Goal: Information Seeking & Learning: Learn about a topic

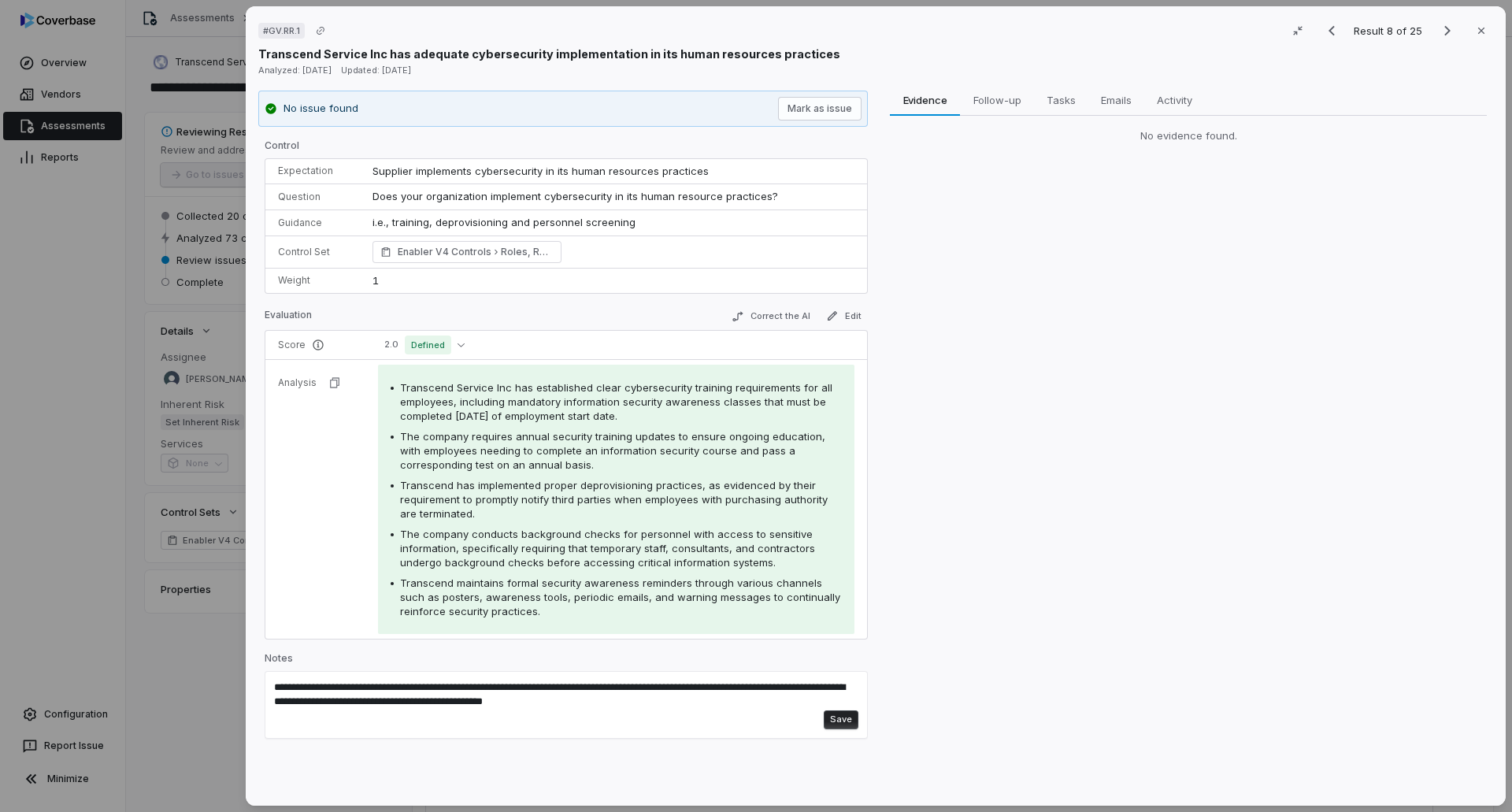
drag, startPoint x: 684, startPoint y: 421, endPoint x: 562, endPoint y: 523, distance: 159.0
click at [560, 520] on div "Transcend Service Inc has established clear cybersecurity training requirements…" at bounding box center [616, 500] width 451 height 238
click at [526, 513] on div "Transcend has implemented proper deprovisioning practices, as evidenced by thei…" at bounding box center [621, 499] width 442 height 43
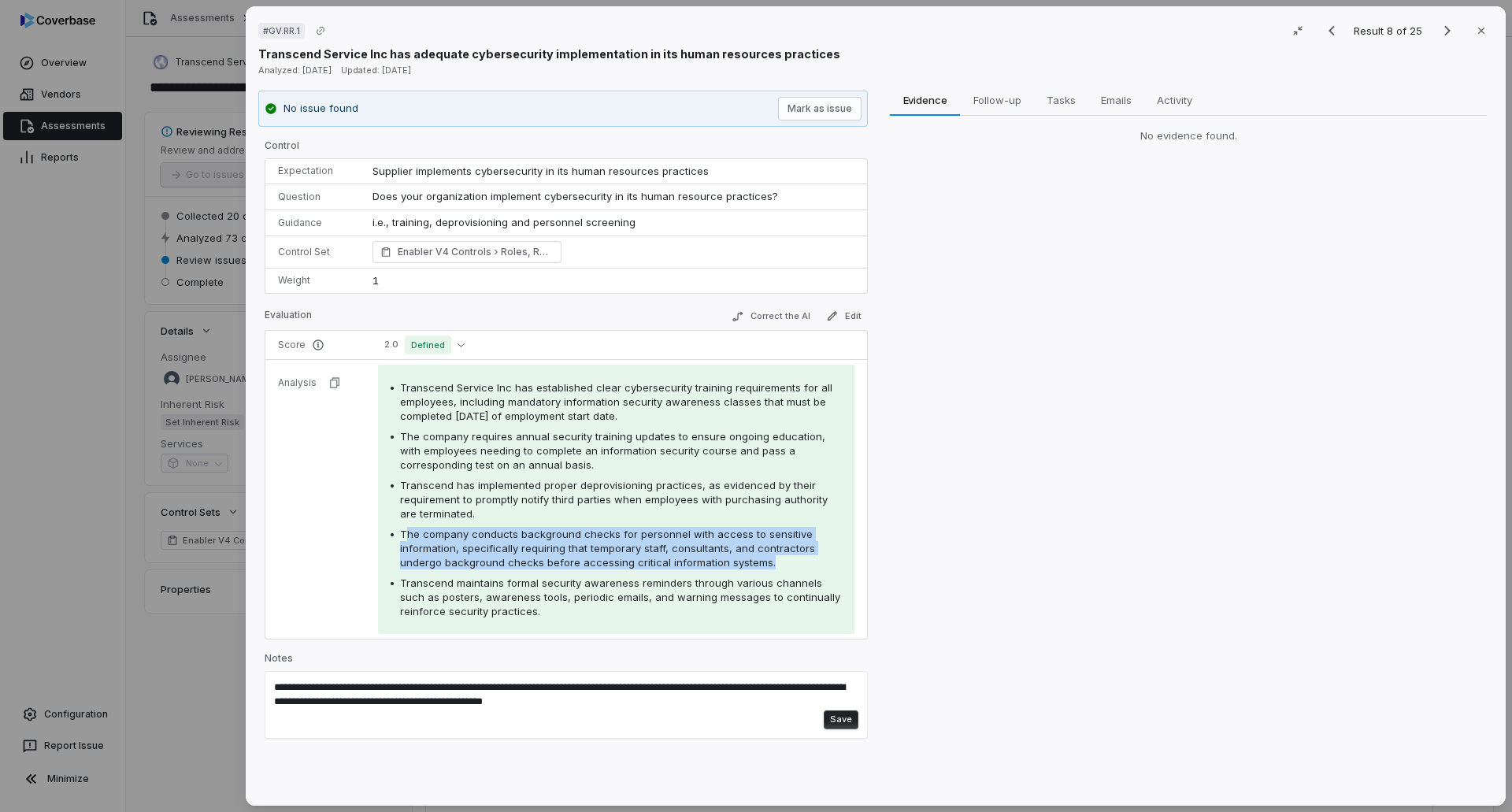
drag, startPoint x: 409, startPoint y: 535, endPoint x: 809, endPoint y: 560, distance: 400.8
click at [809, 561] on div "The company conducts background checks for personnel with access to sensitive i…" at bounding box center [621, 547] width 442 height 43
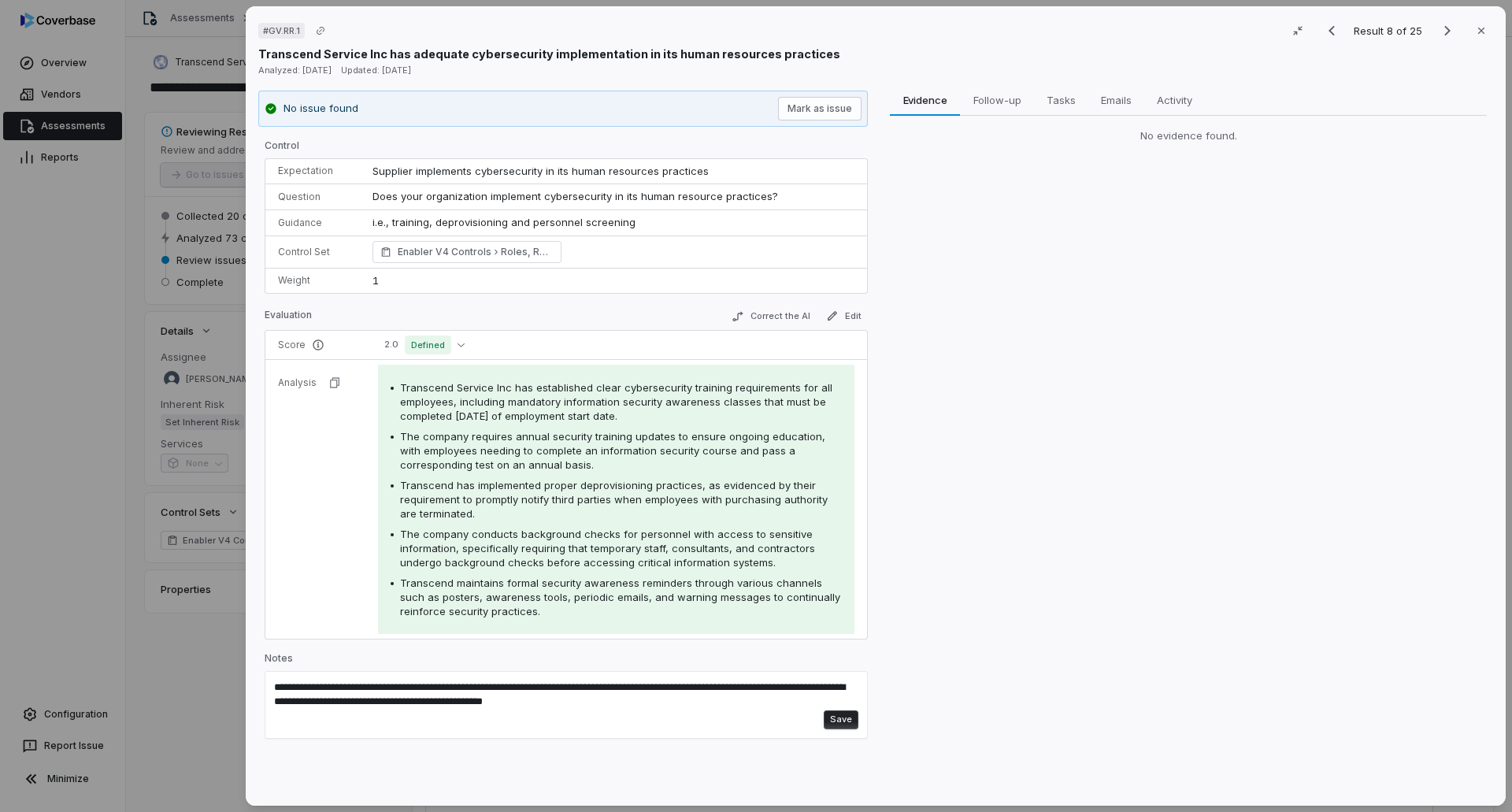
click at [35, 495] on div "# GV.RR.1 Result 8 of 25 Close Transcend Service Inc has adequate cybersecurity…" at bounding box center [756, 406] width 1512 height 812
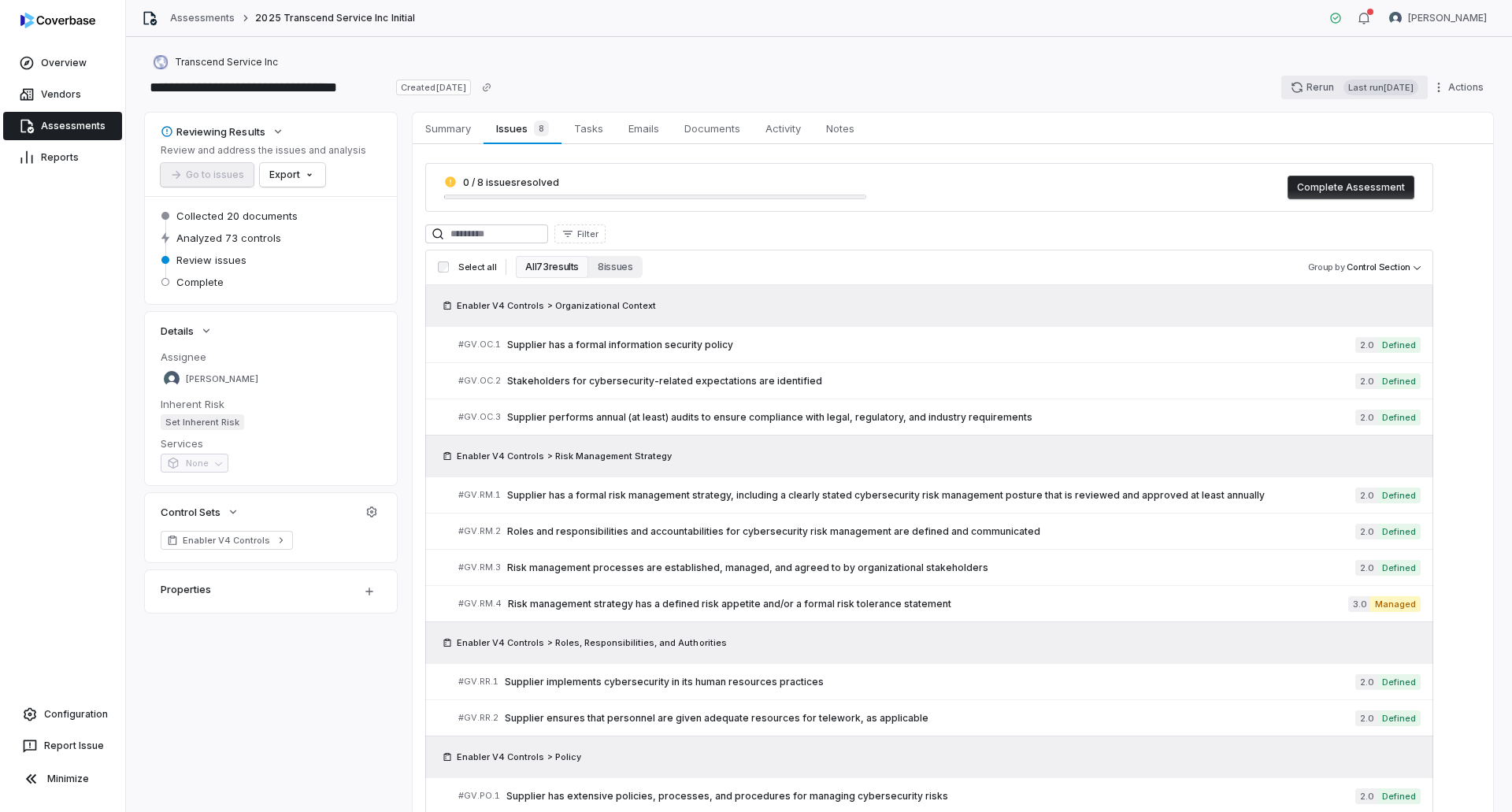
click at [1296, 83] on button "Rerun Last run [DATE]" at bounding box center [1355, 87] width 147 height 24
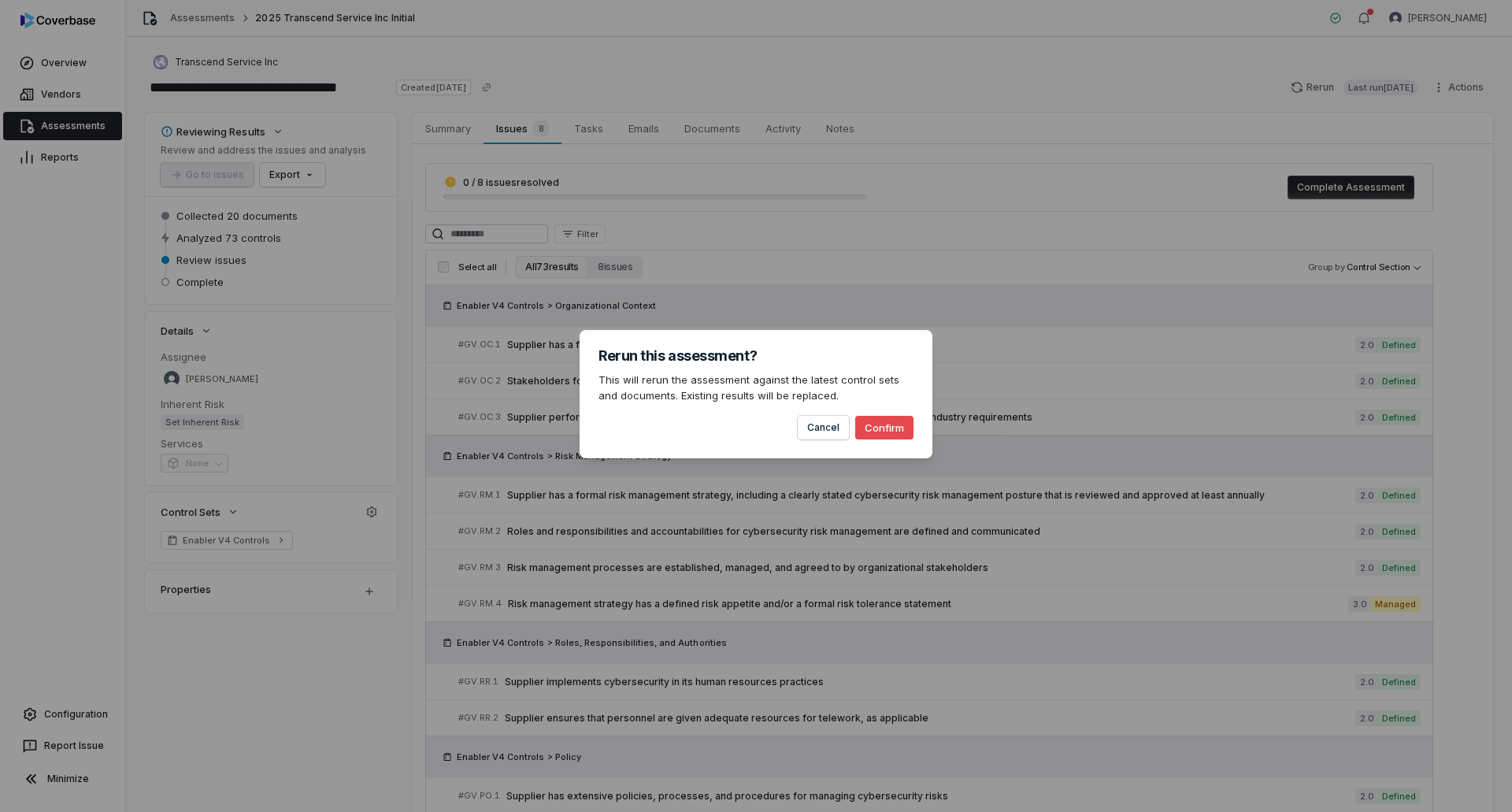
click at [905, 420] on button "Confirm" at bounding box center [884, 427] width 58 height 24
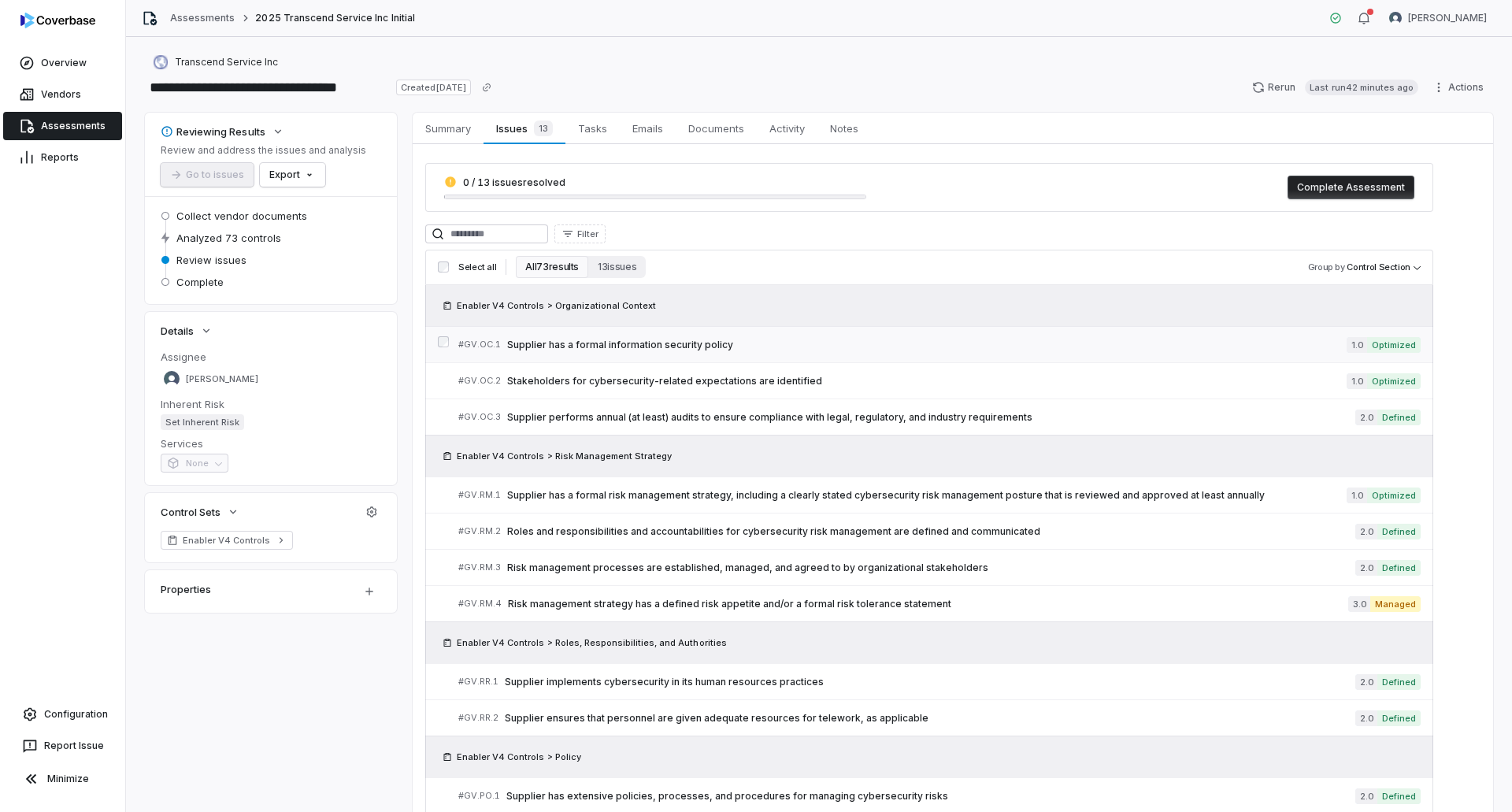
click at [706, 348] on span "Supplier has a formal information security policy" at bounding box center [927, 345] width 840 height 12
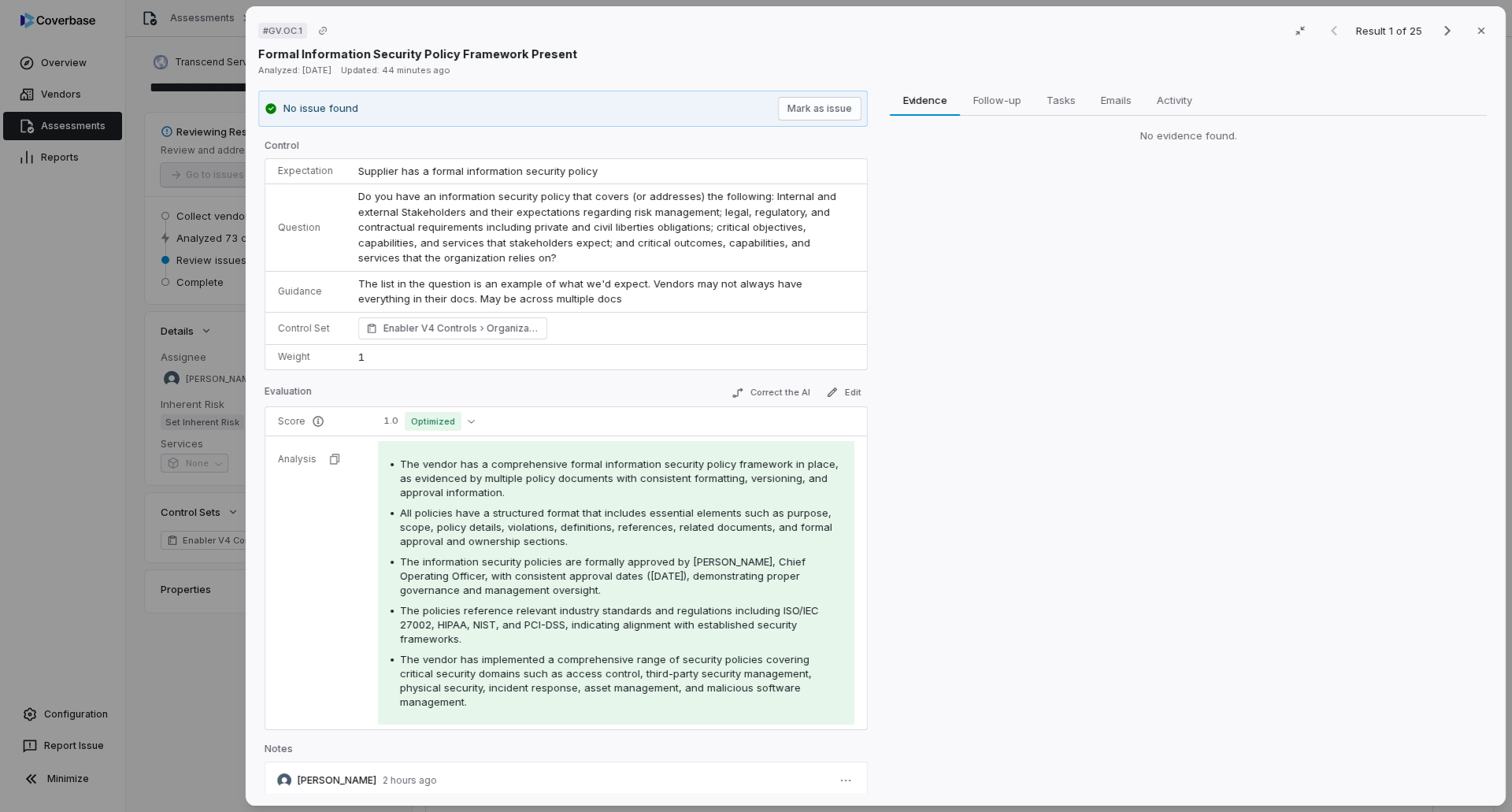
click at [216, 686] on div "# GV.OC.1 Result 1 of 25 Close Formal Information Security Policy Framework Pre…" at bounding box center [756, 406] width 1512 height 812
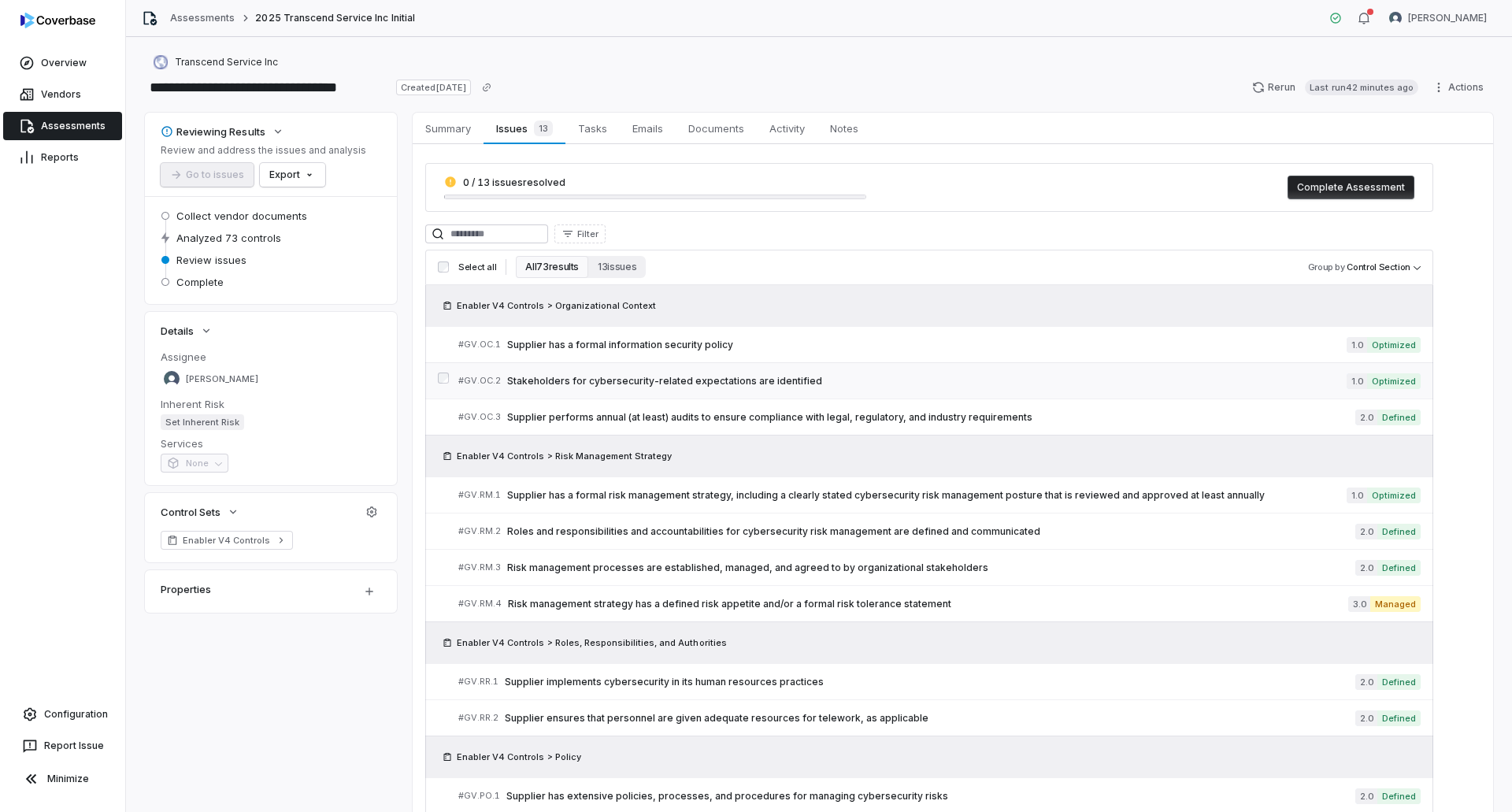
click at [913, 383] on span "Stakeholders for cybersecurity-related expectations are identified" at bounding box center [927, 381] width 840 height 12
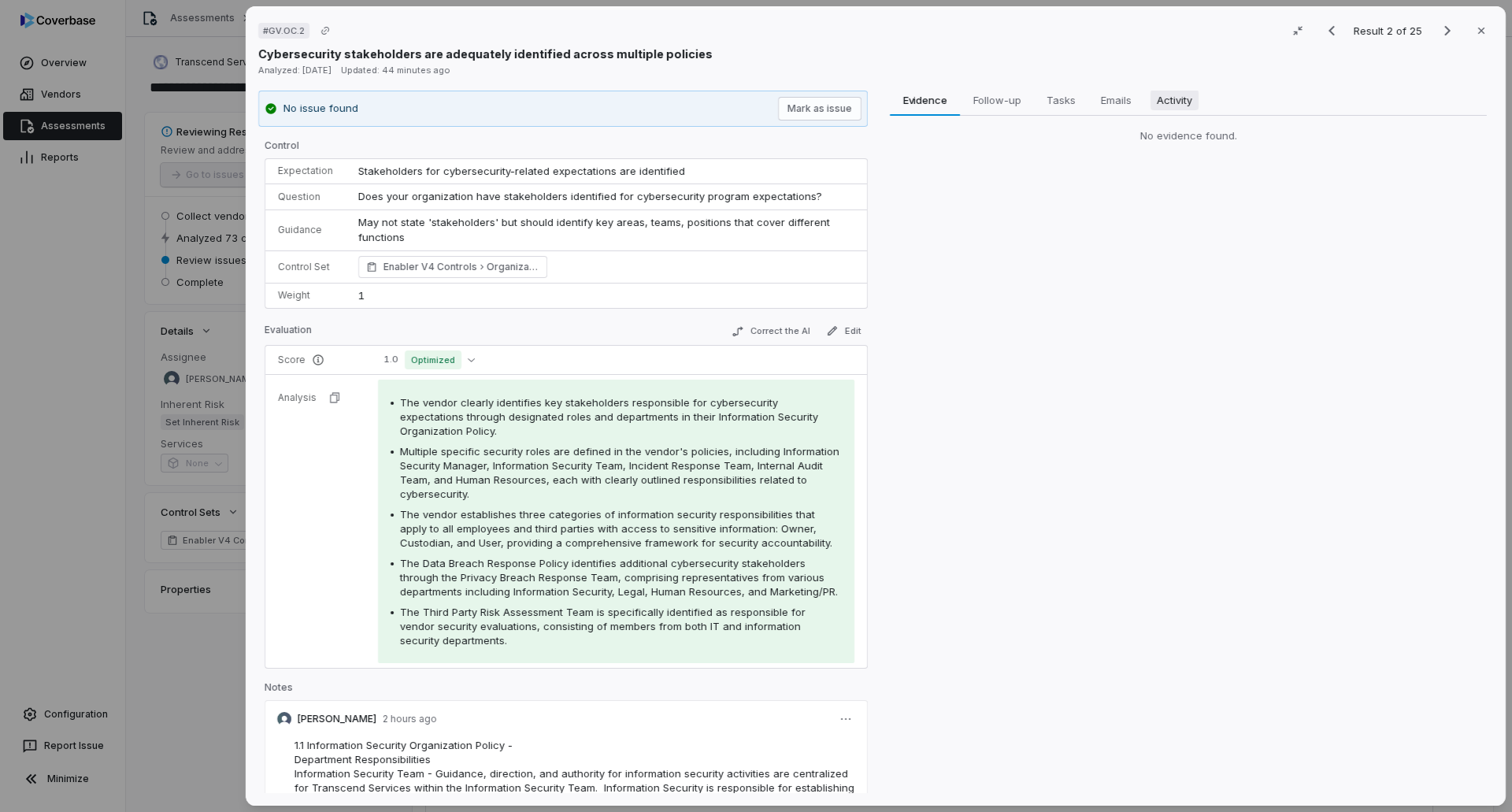
click at [1169, 103] on span "Activity" at bounding box center [1175, 100] width 48 height 21
click at [930, 91] on span "Evidence" at bounding box center [925, 100] width 57 height 21
click at [451, 361] on span "Optimized" at bounding box center [433, 360] width 57 height 19
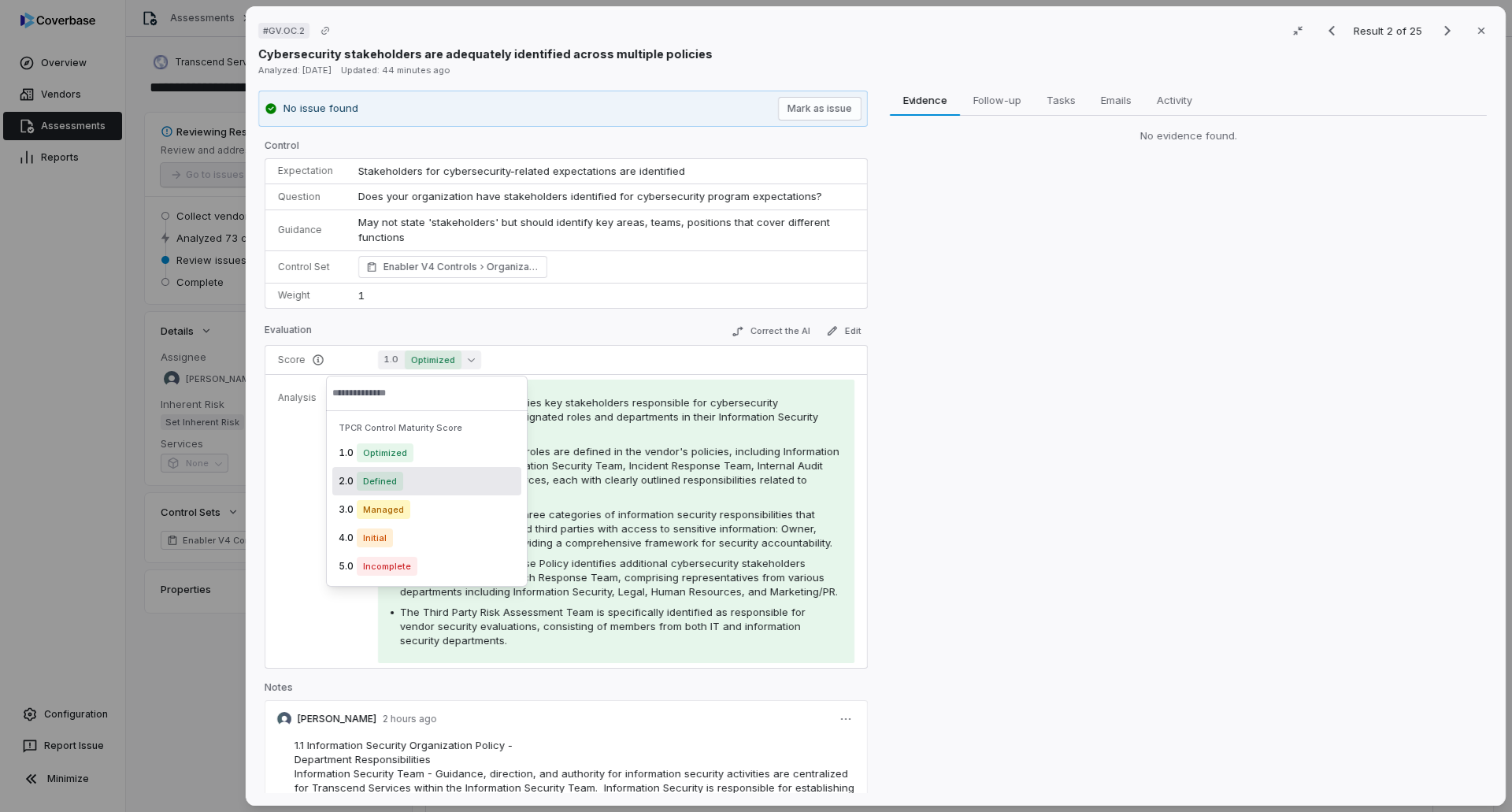
click at [405, 484] on div "2.0 Defined" at bounding box center [427, 482] width 189 height 29
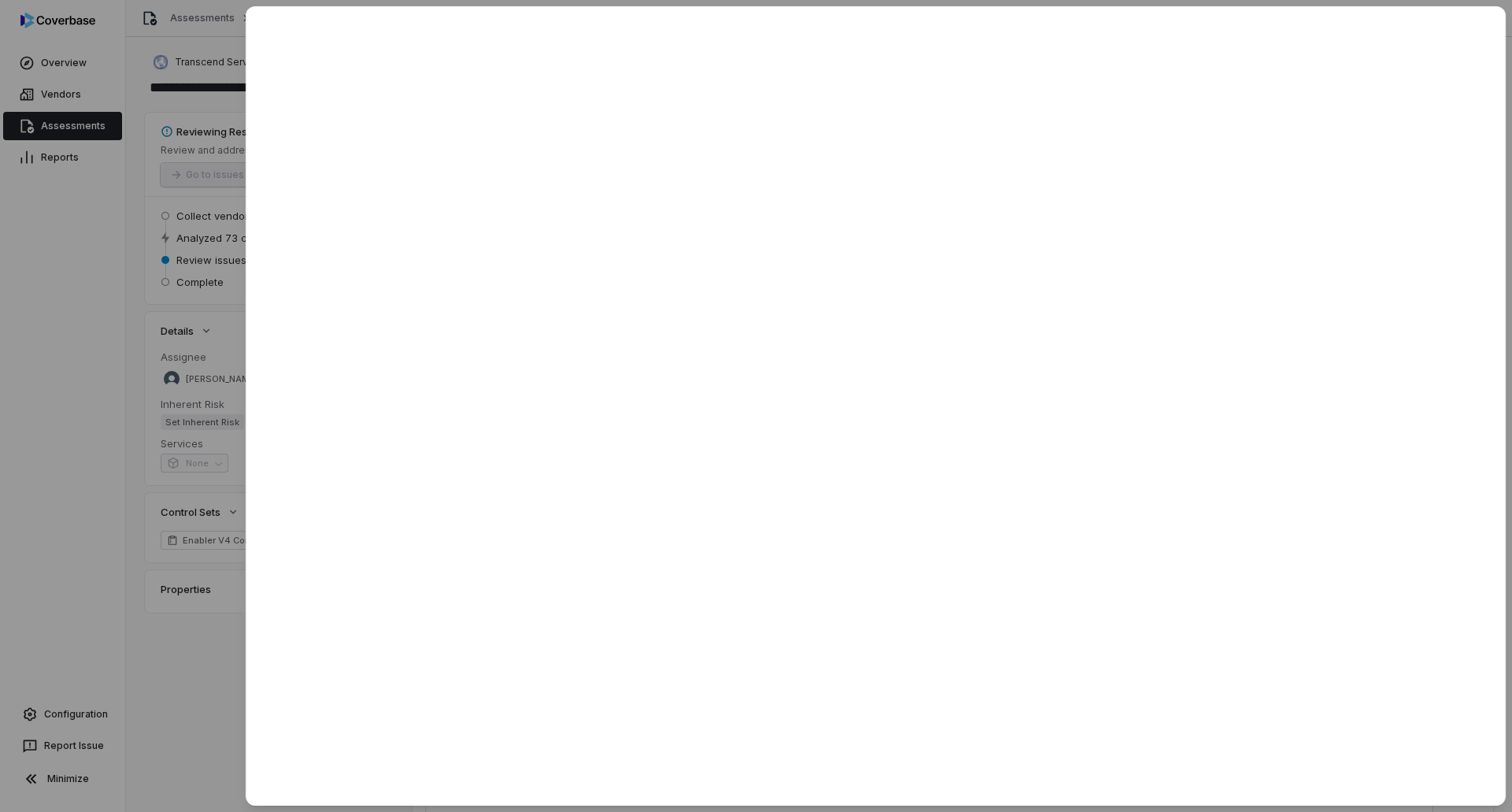
click at [203, 709] on div at bounding box center [756, 406] width 1512 height 812
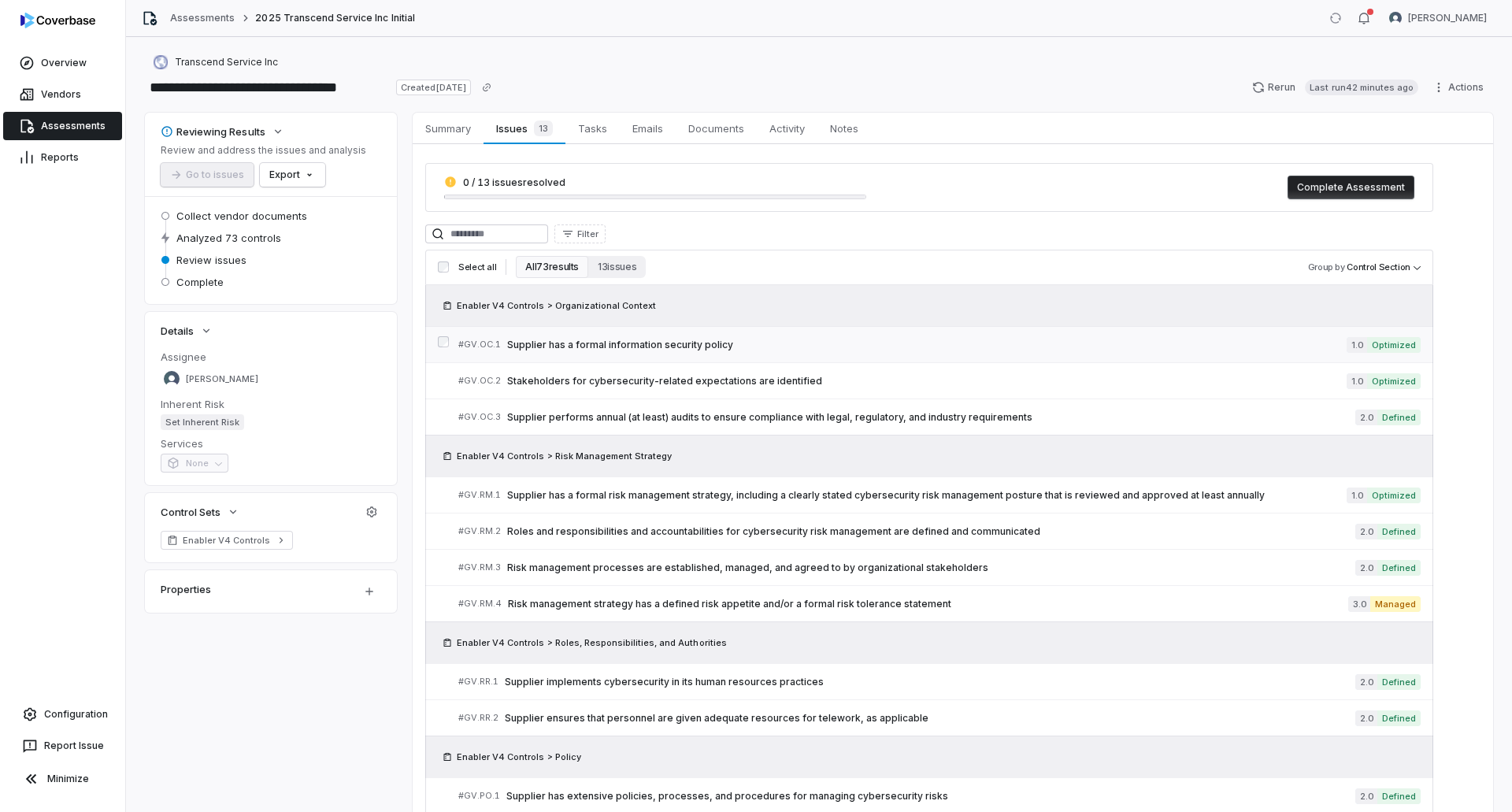
click at [1193, 344] on span "Supplier has a formal information security policy" at bounding box center [927, 345] width 840 height 12
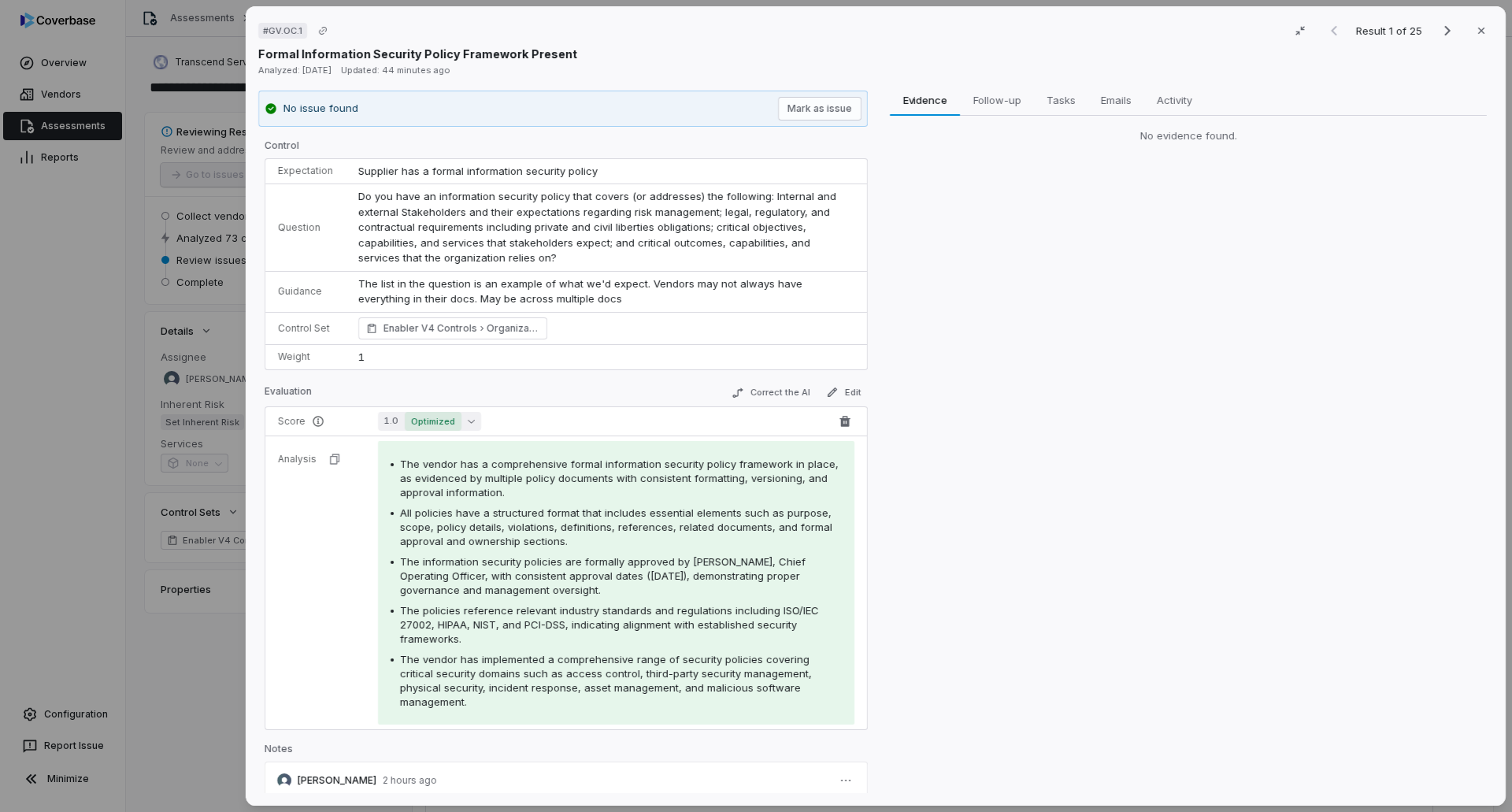
click at [477, 421] on button "1.0 Optimized" at bounding box center [429, 422] width 103 height 19
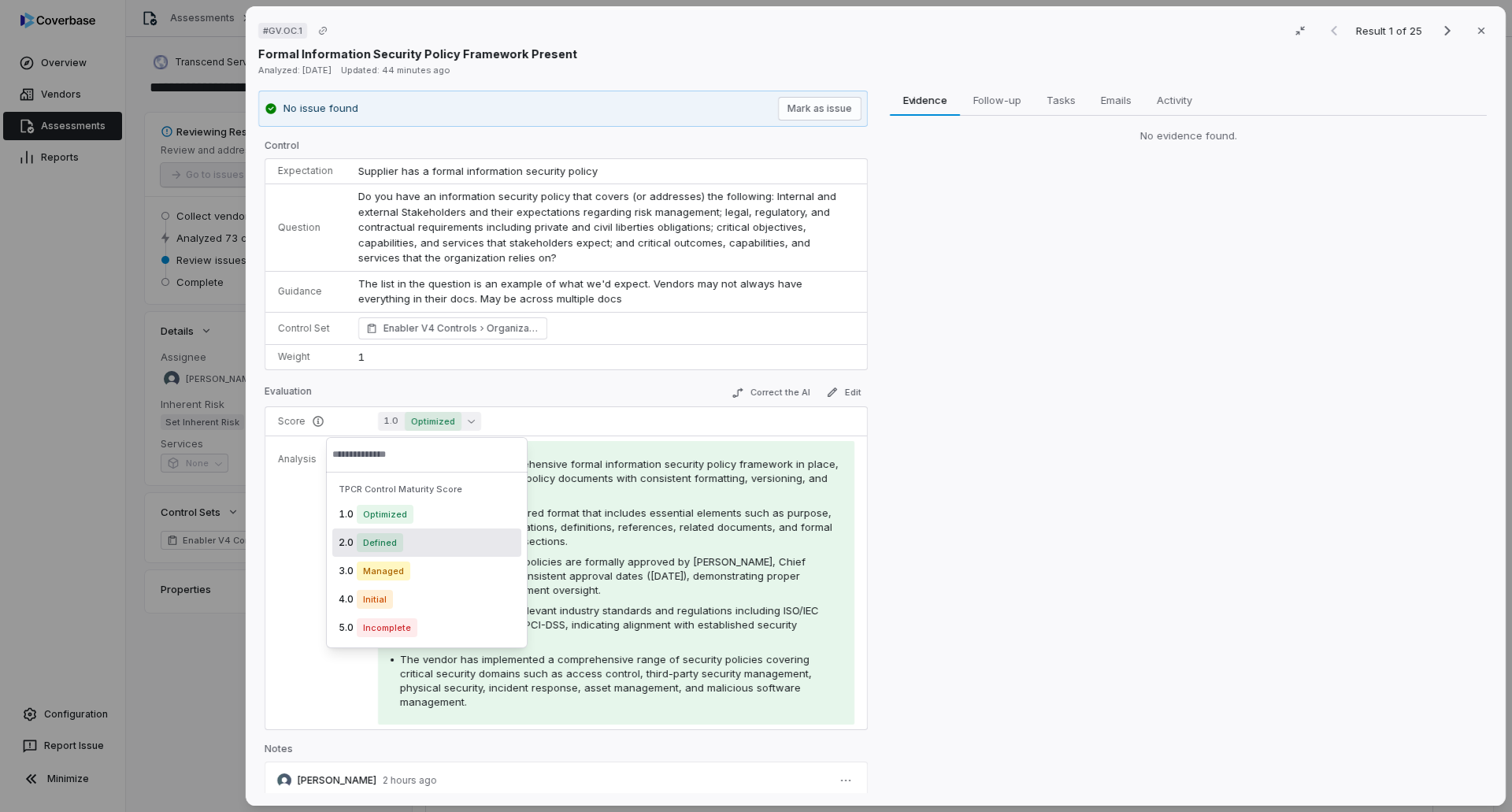
click at [378, 531] on div "2.0 Defined" at bounding box center [427, 543] width 189 height 29
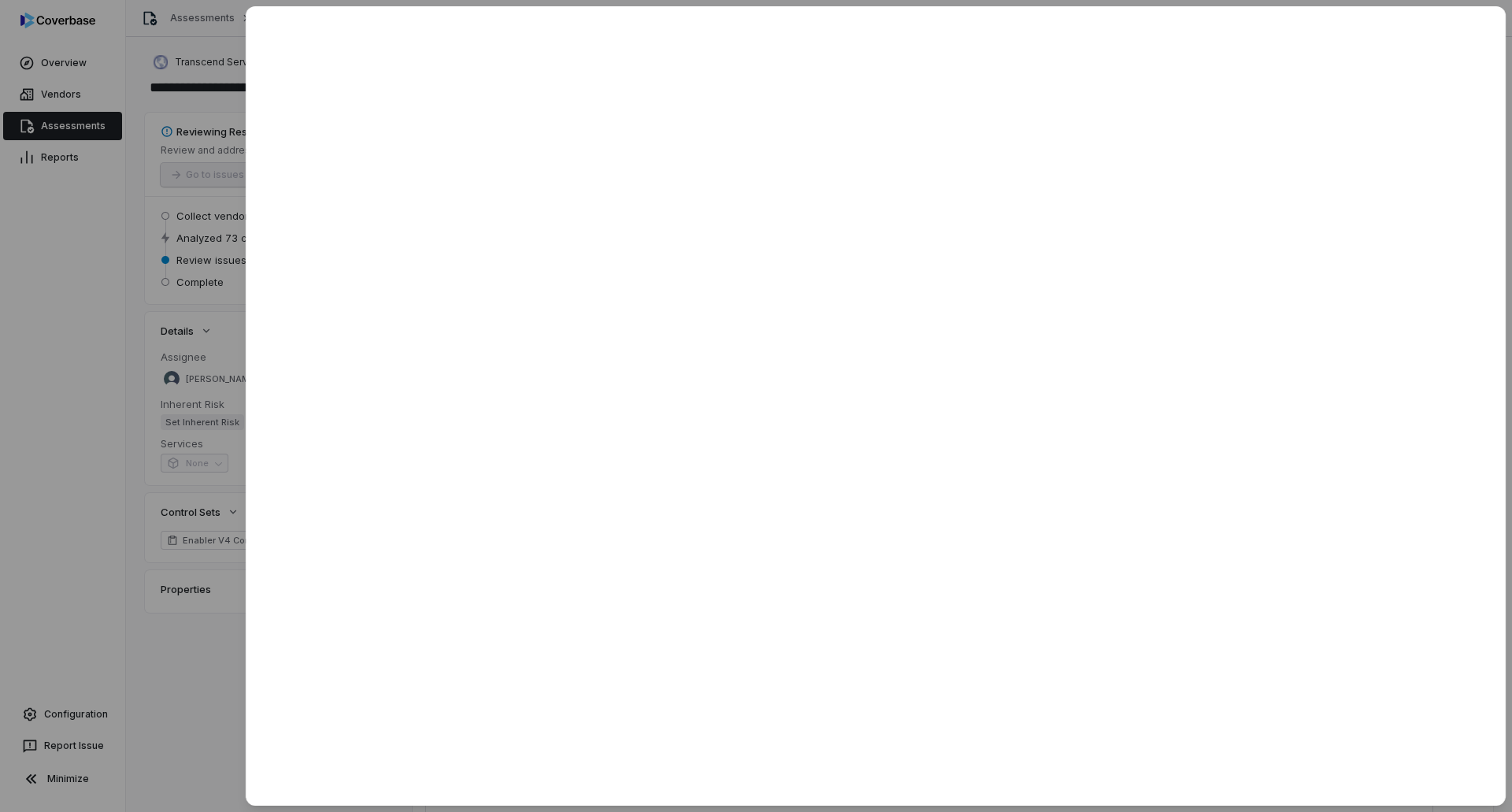
drag, startPoint x: 188, startPoint y: 664, endPoint x: 212, endPoint y: 654, distance: 26.0
click at [188, 665] on div at bounding box center [756, 406] width 1512 height 812
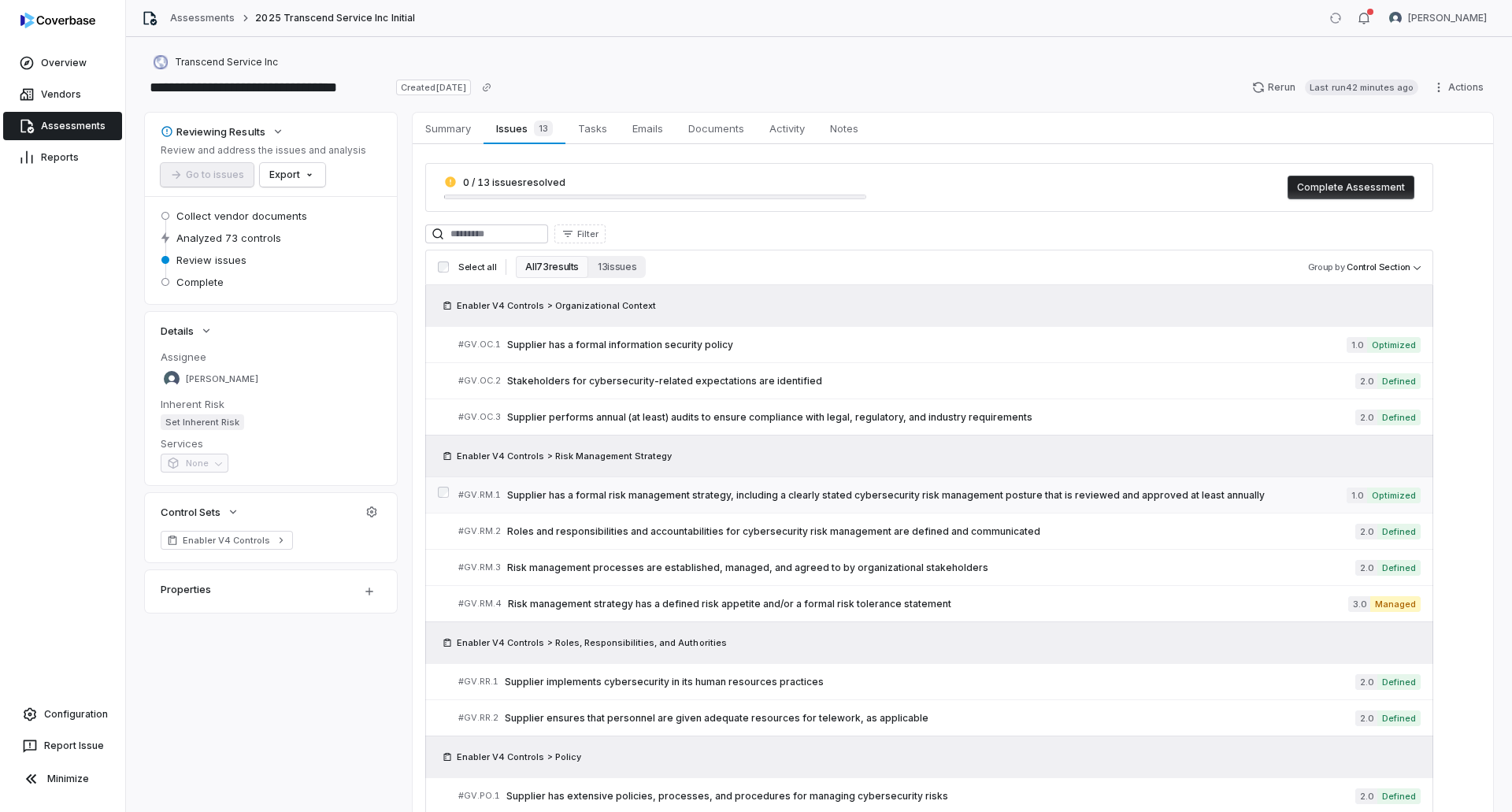
click at [835, 503] on div "# GV.RM.1 Supplier has a formal risk management strategy, including a clearly s…" at bounding box center [902, 494] width 888 height 16
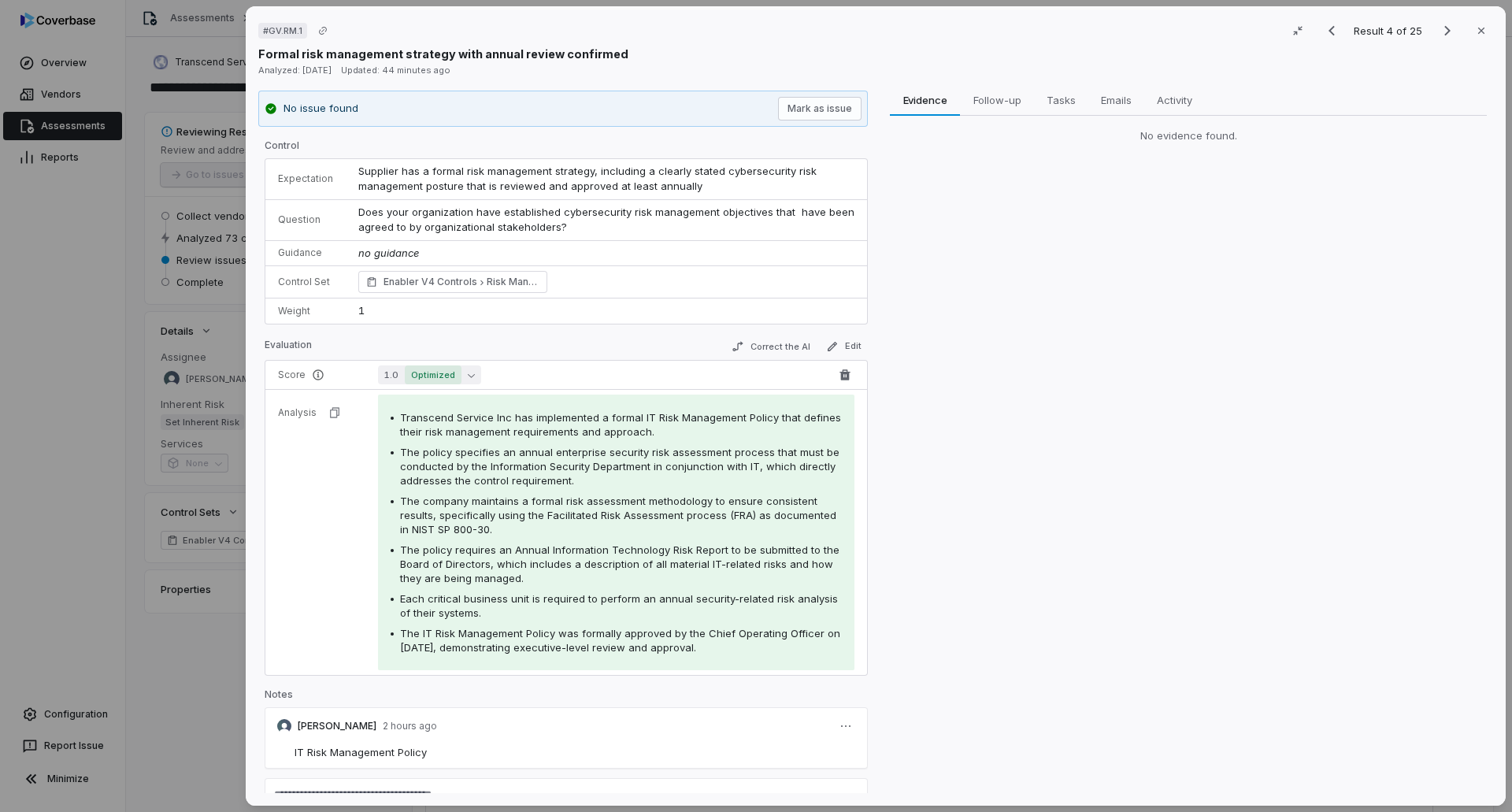
click at [448, 367] on span "Optimized" at bounding box center [433, 375] width 57 height 19
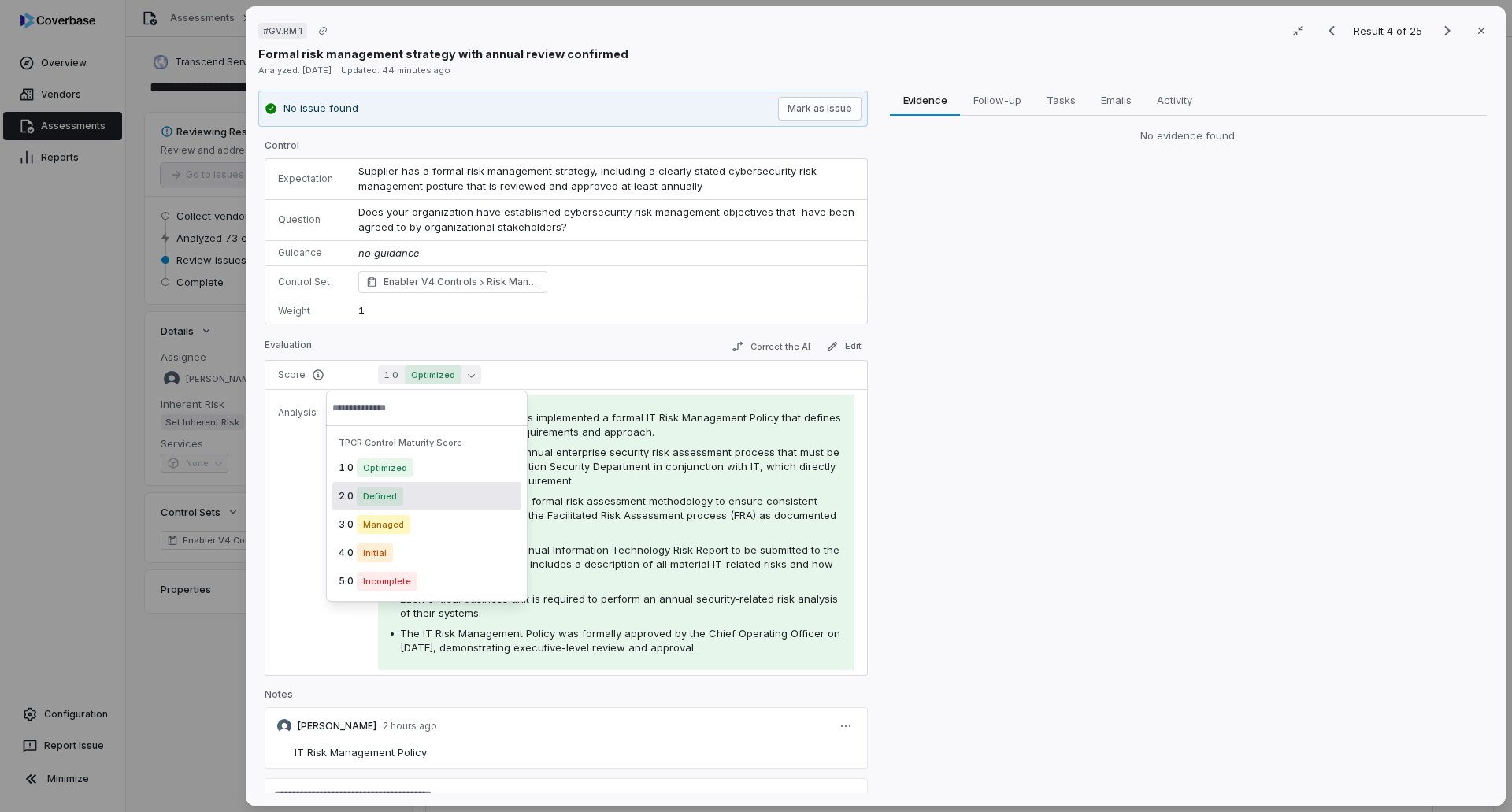
click at [390, 497] on span "Defined" at bounding box center [380, 496] width 47 height 19
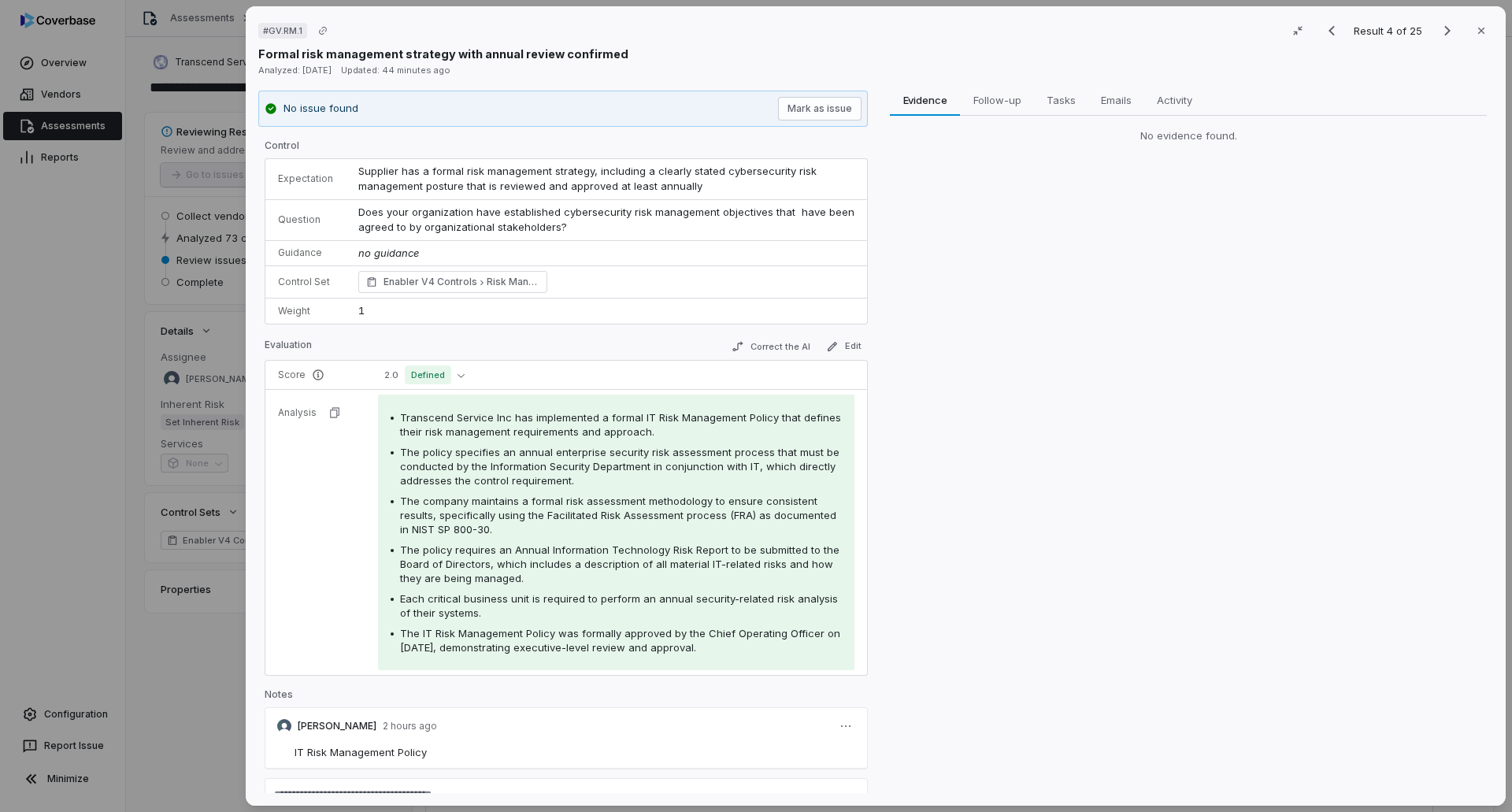
click at [208, 675] on div "# GV.RM.1 Result 4 of 25 Close Formal risk management strategy with annual revi…" at bounding box center [756, 406] width 1512 height 812
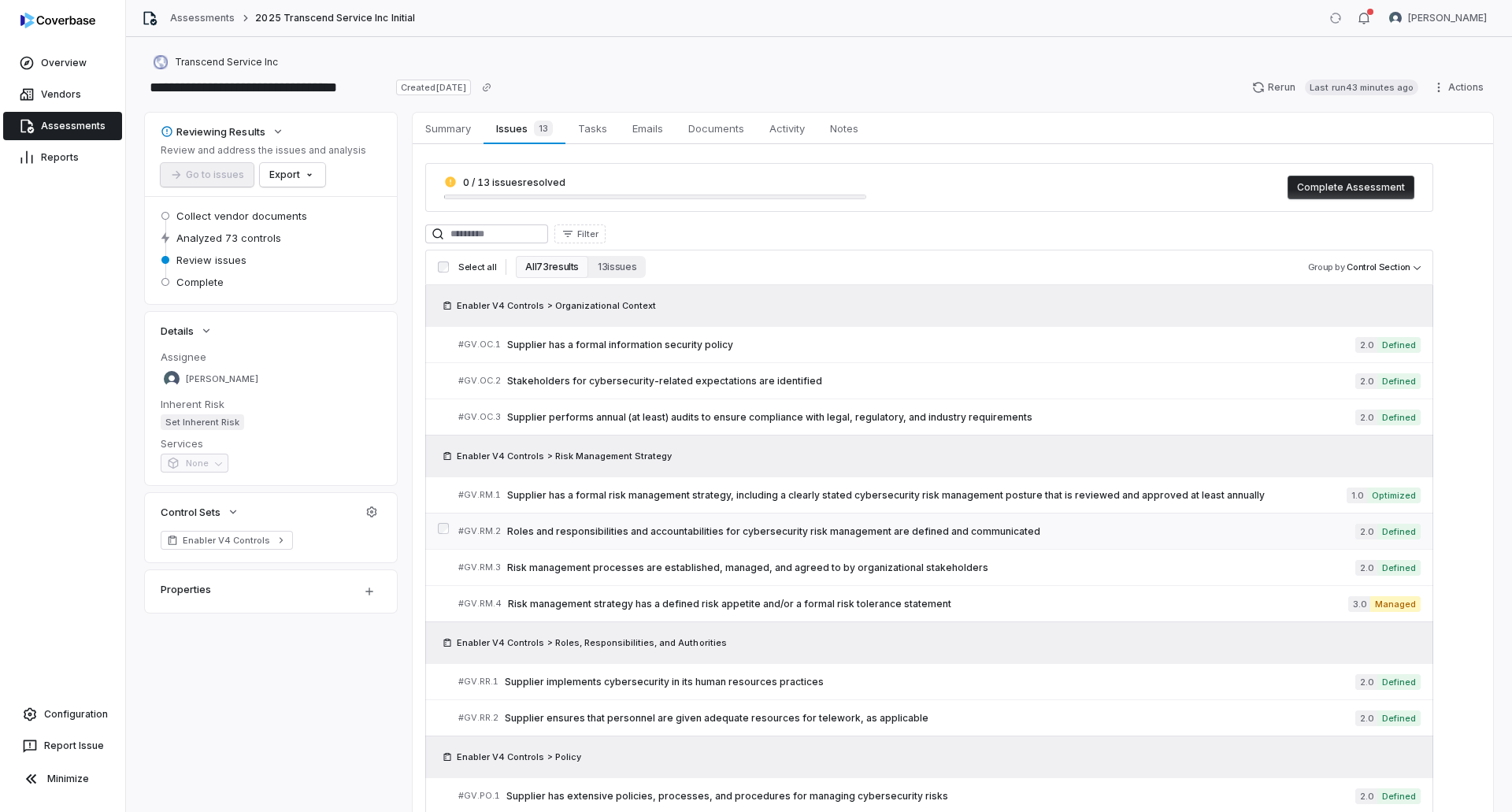
click at [860, 533] on span "Roles and responsibilities and accountabilities for cybersecurity risk manageme…" at bounding box center [931, 531] width 848 height 12
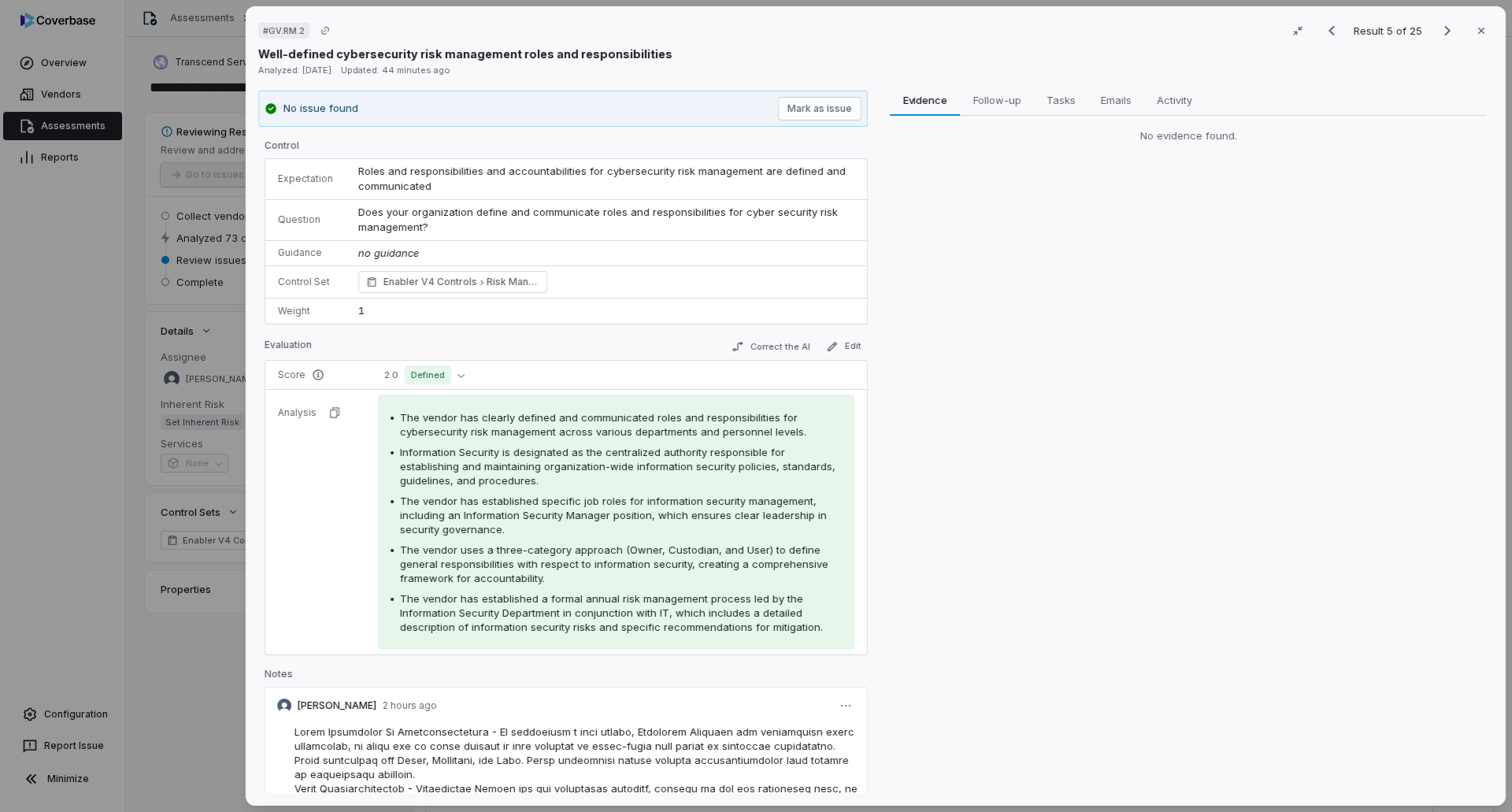
click at [219, 732] on div "# GV.RM.2 Result 5 of 25 Close Well-defined cybersecurity risk management roles…" at bounding box center [756, 406] width 1512 height 812
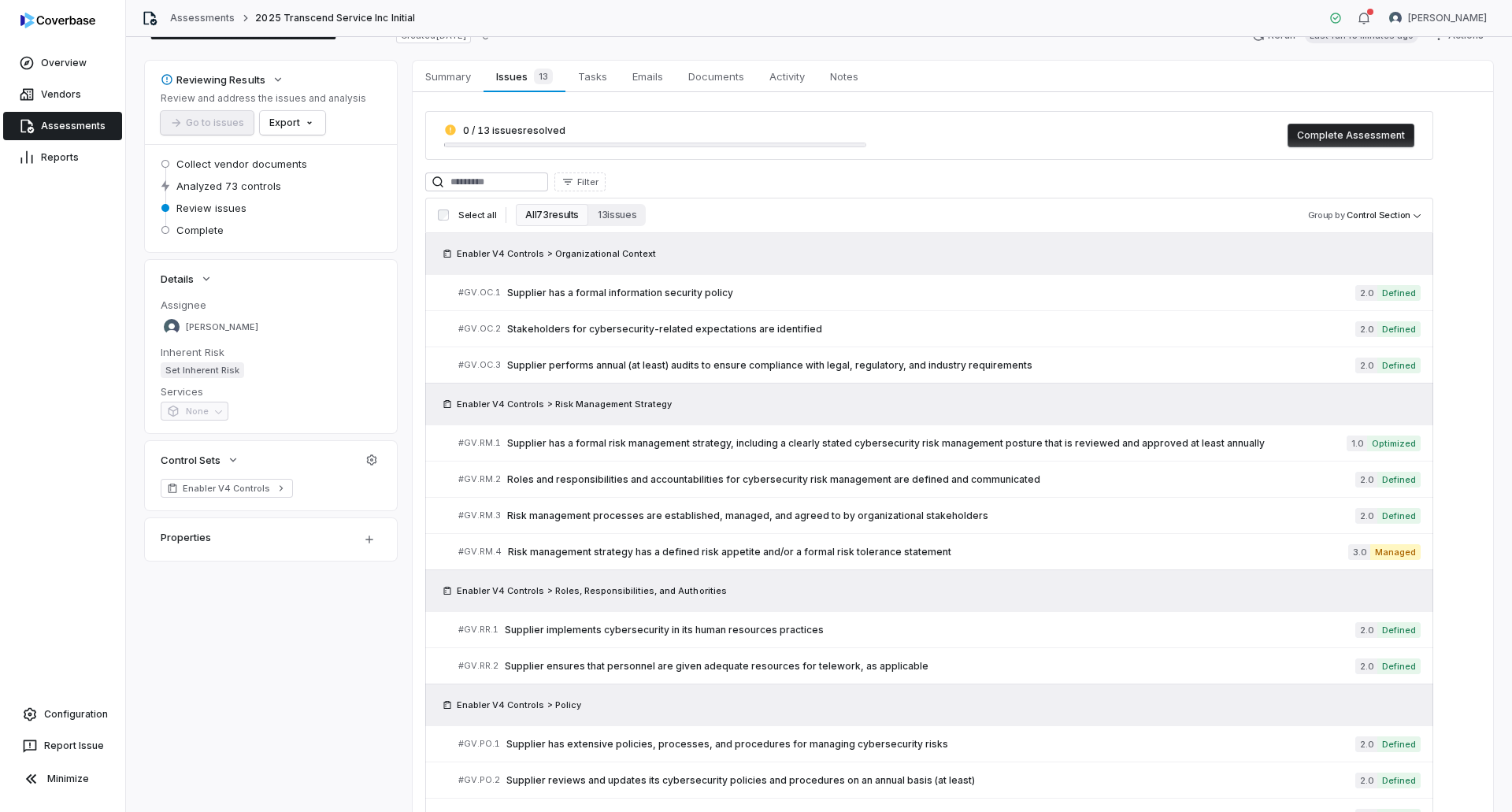
scroll to position [157, 0]
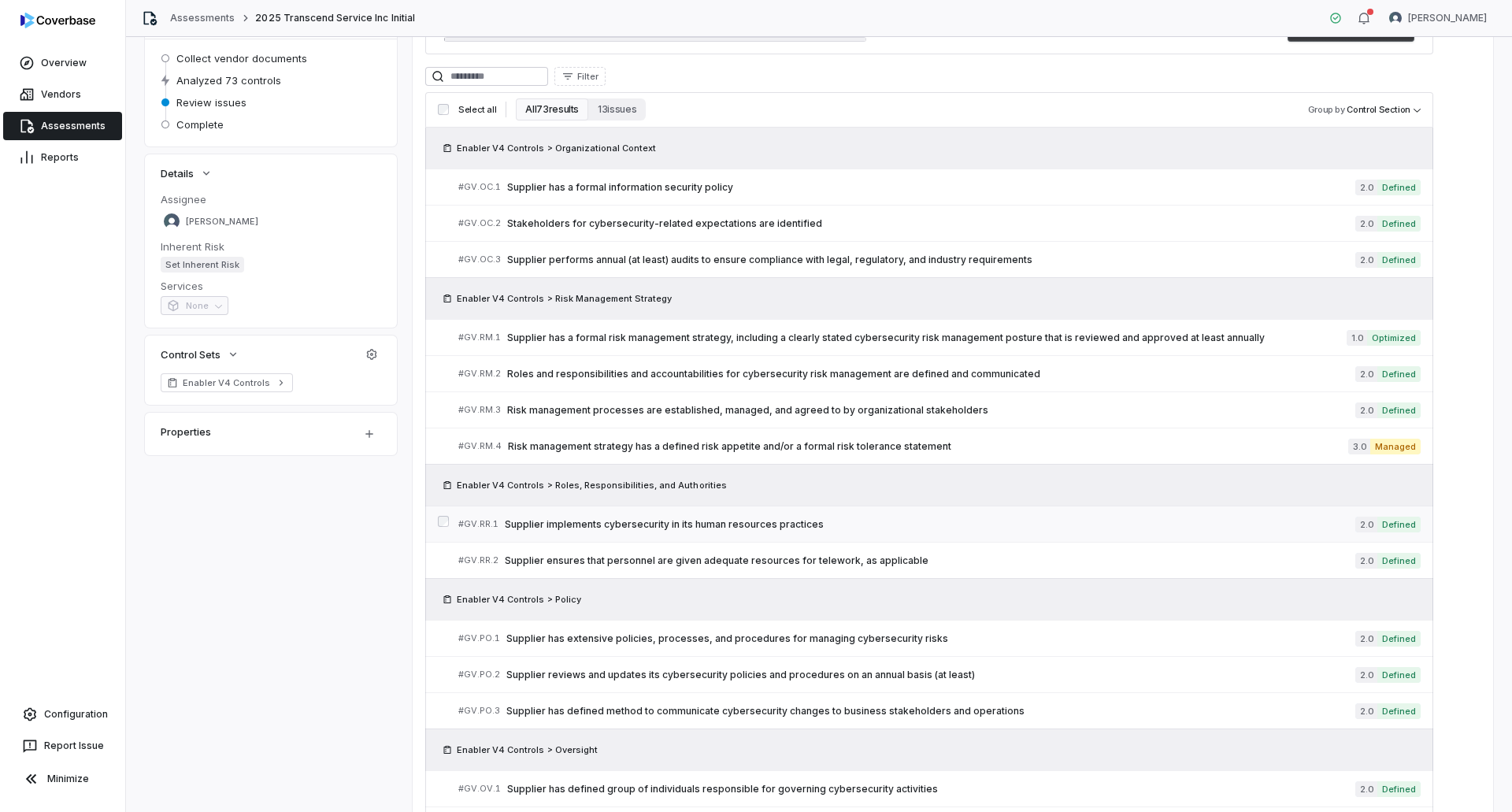
click at [1033, 526] on span "Supplier implements cybersecurity in its human resources practices" at bounding box center [929, 524] width 850 height 12
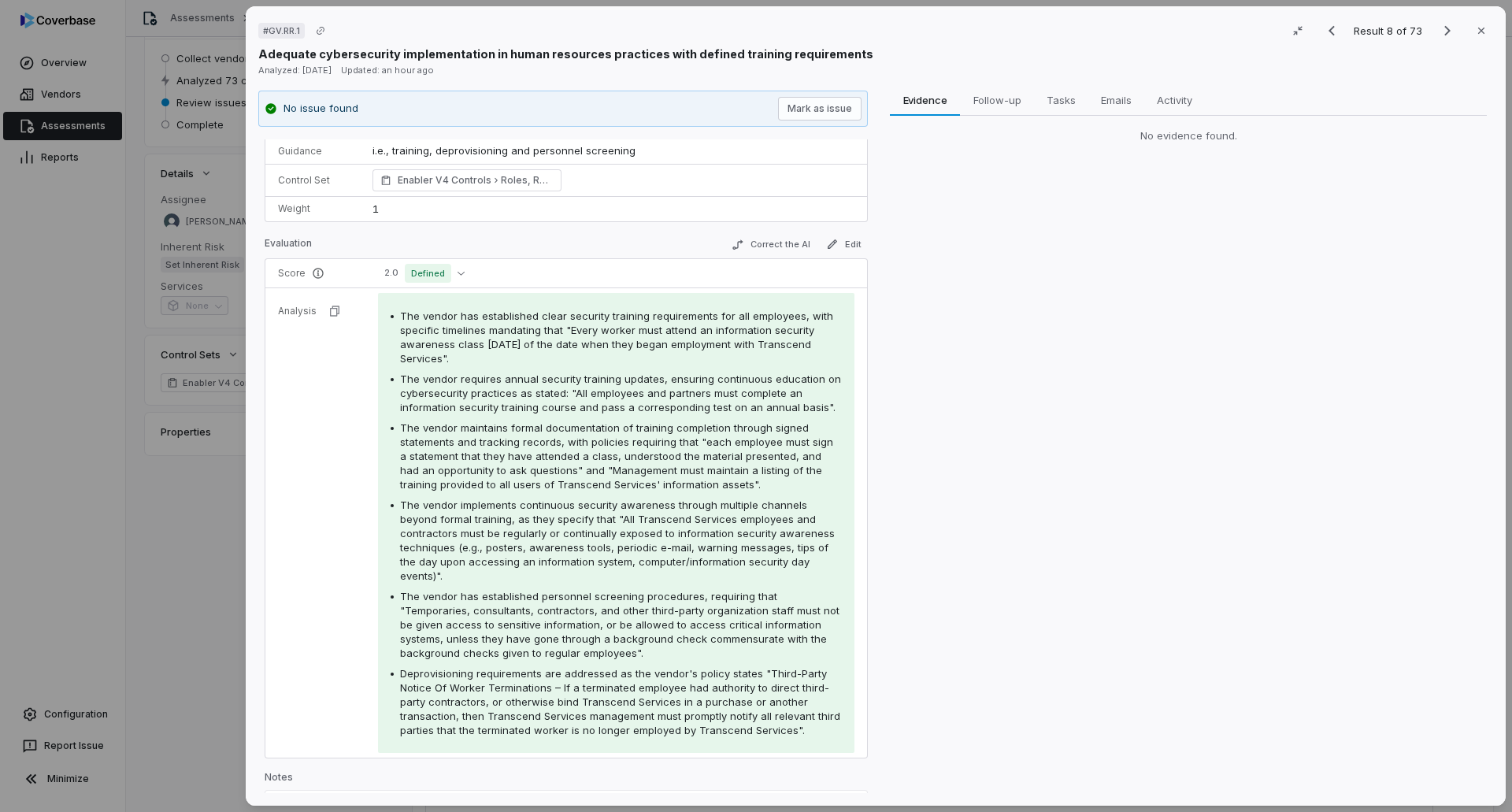
scroll to position [137, 0]
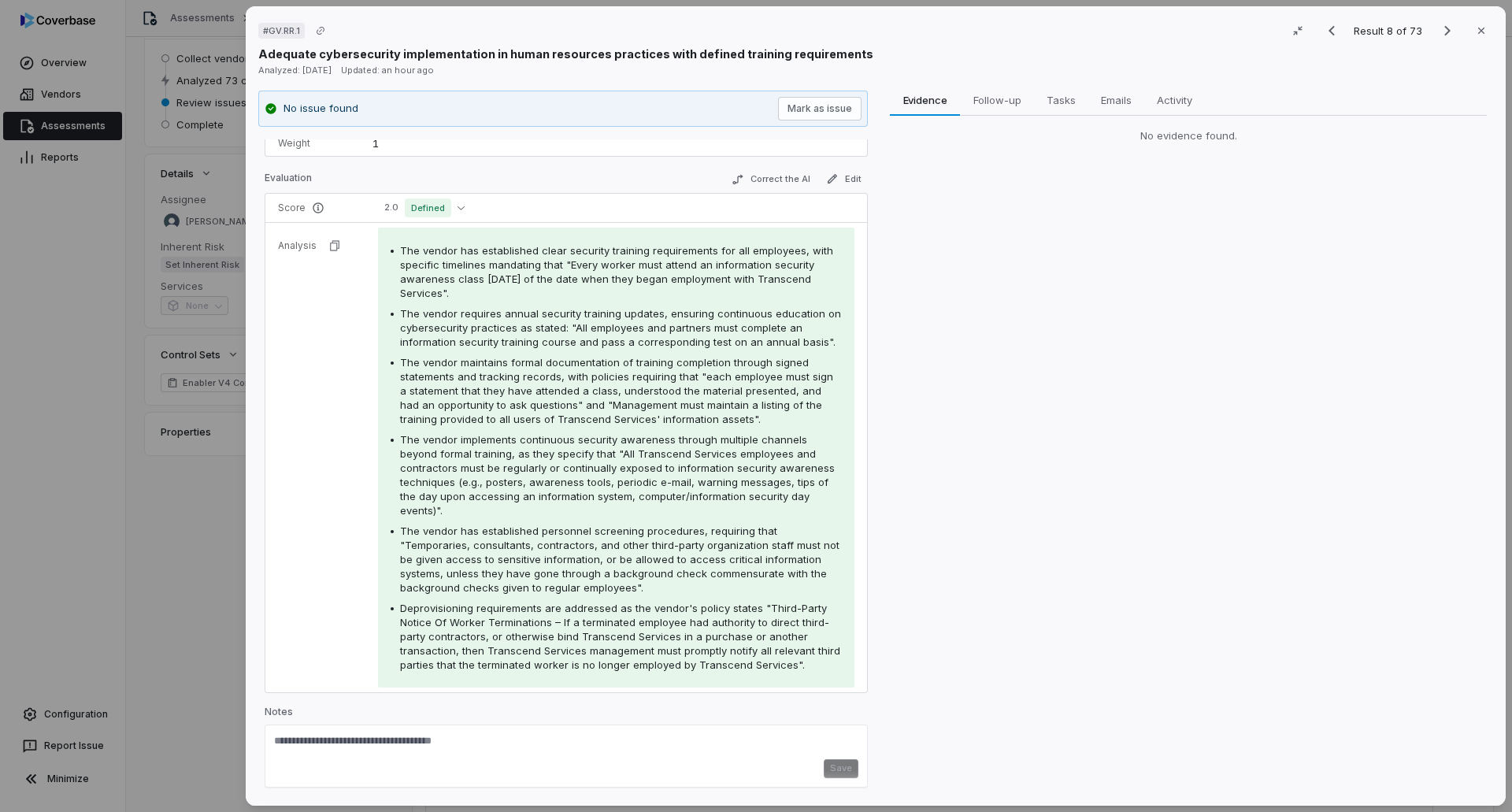
click at [179, 504] on div "# GV.RR.1 Result 8 of 73 Close Adequate cybersecurity implementation in human r…" at bounding box center [756, 406] width 1512 height 812
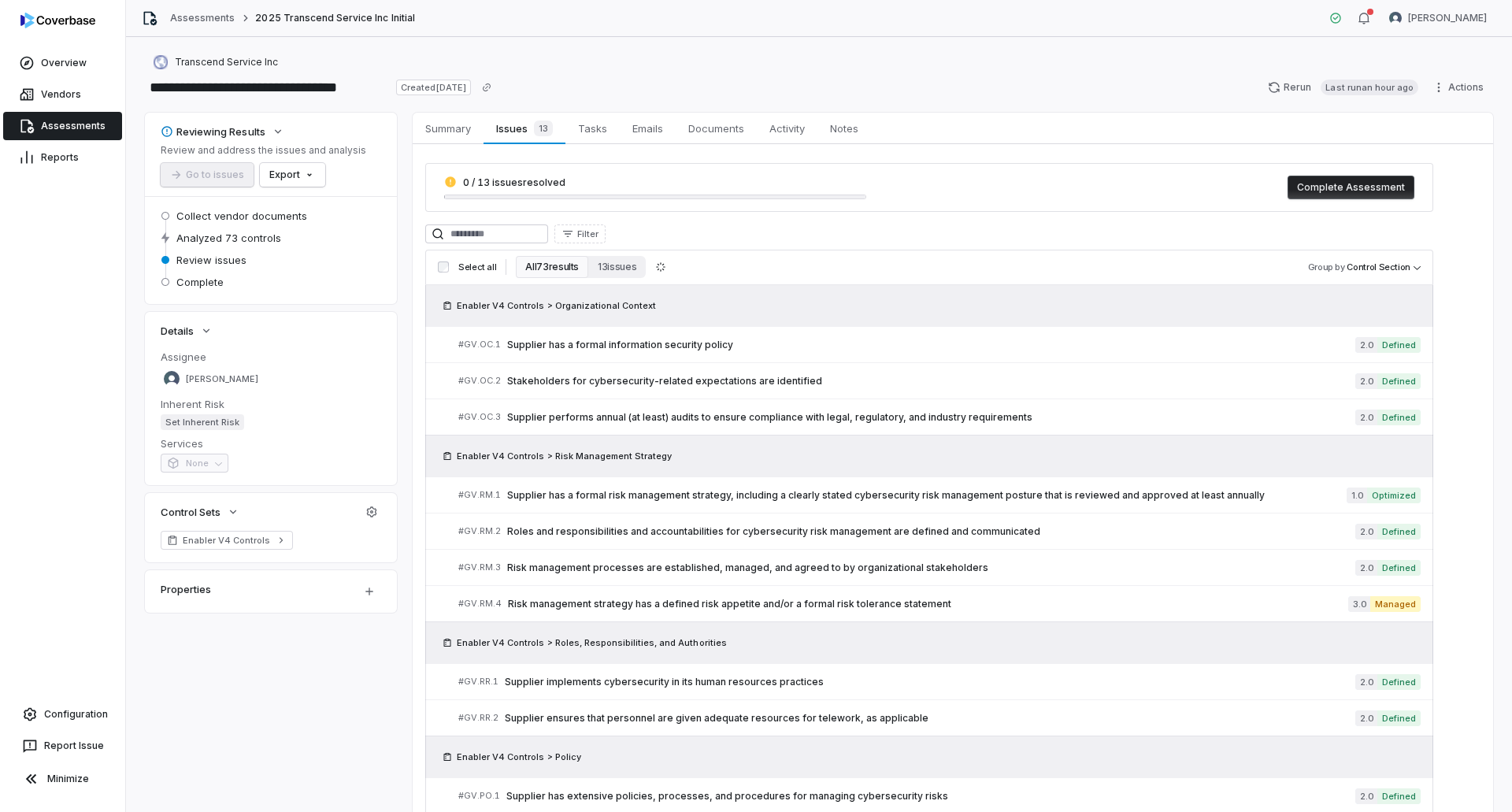
click at [92, 129] on link "Assessments" at bounding box center [62, 126] width 119 height 29
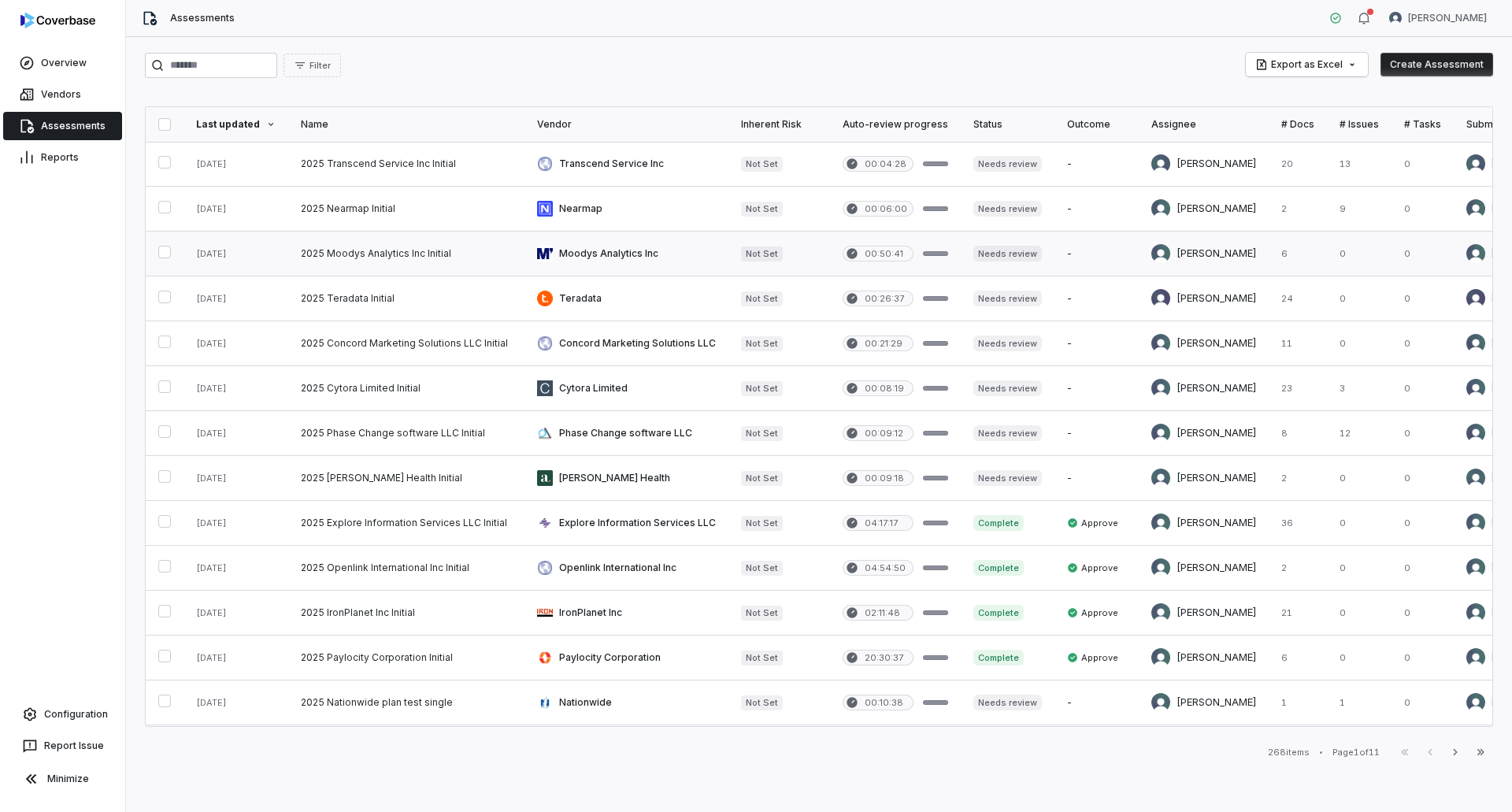
click at [408, 259] on link at bounding box center [407, 253] width 236 height 44
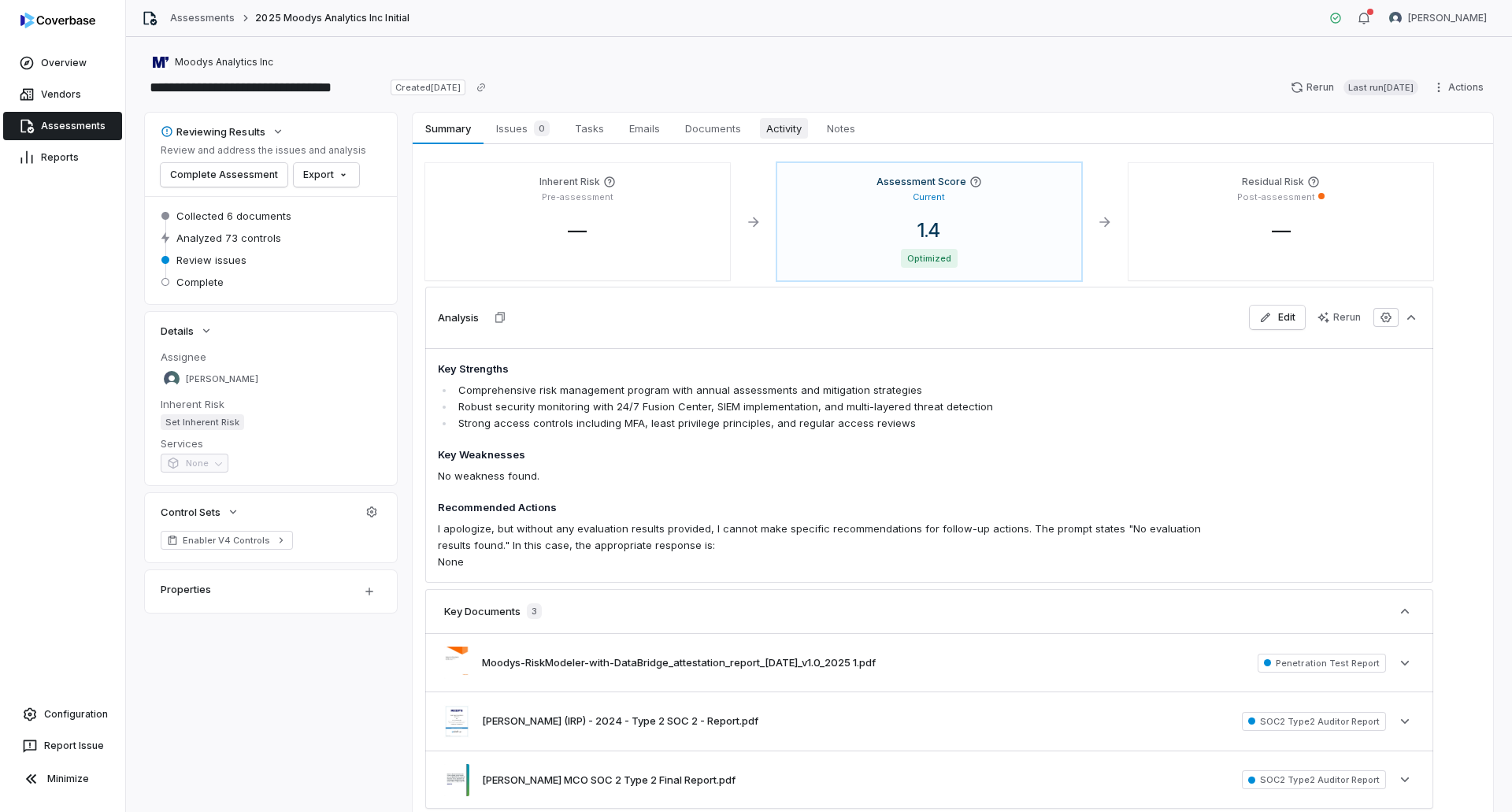
click at [768, 128] on span "Activity" at bounding box center [784, 129] width 48 height 21
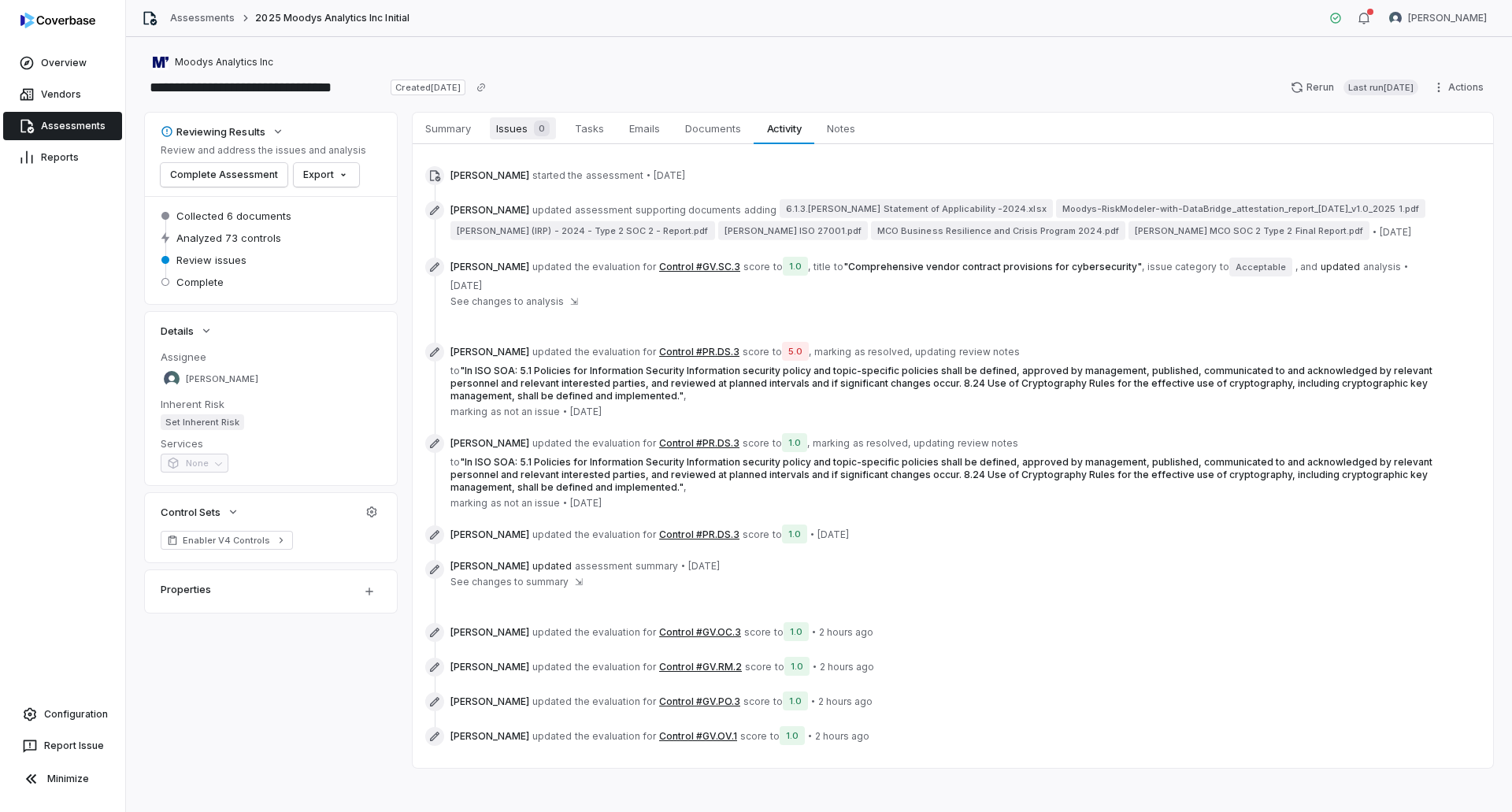
click at [521, 144] on link "Issues 0 Issues 0" at bounding box center [523, 128] width 79 height 31
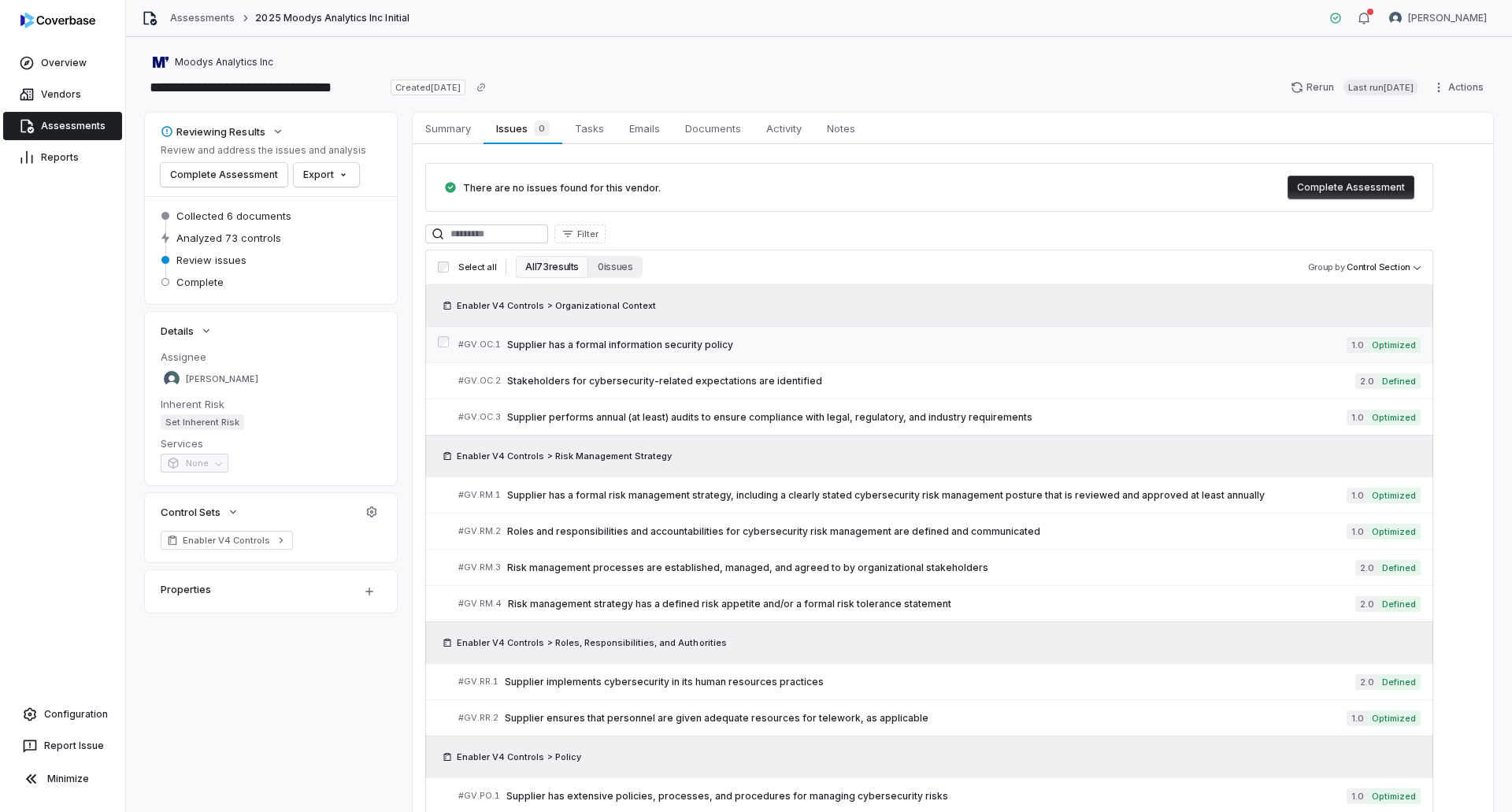
click at [695, 352] on div "# GV.OC.1 Supplier has a formal information security policy" at bounding box center [902, 344] width 888 height 16
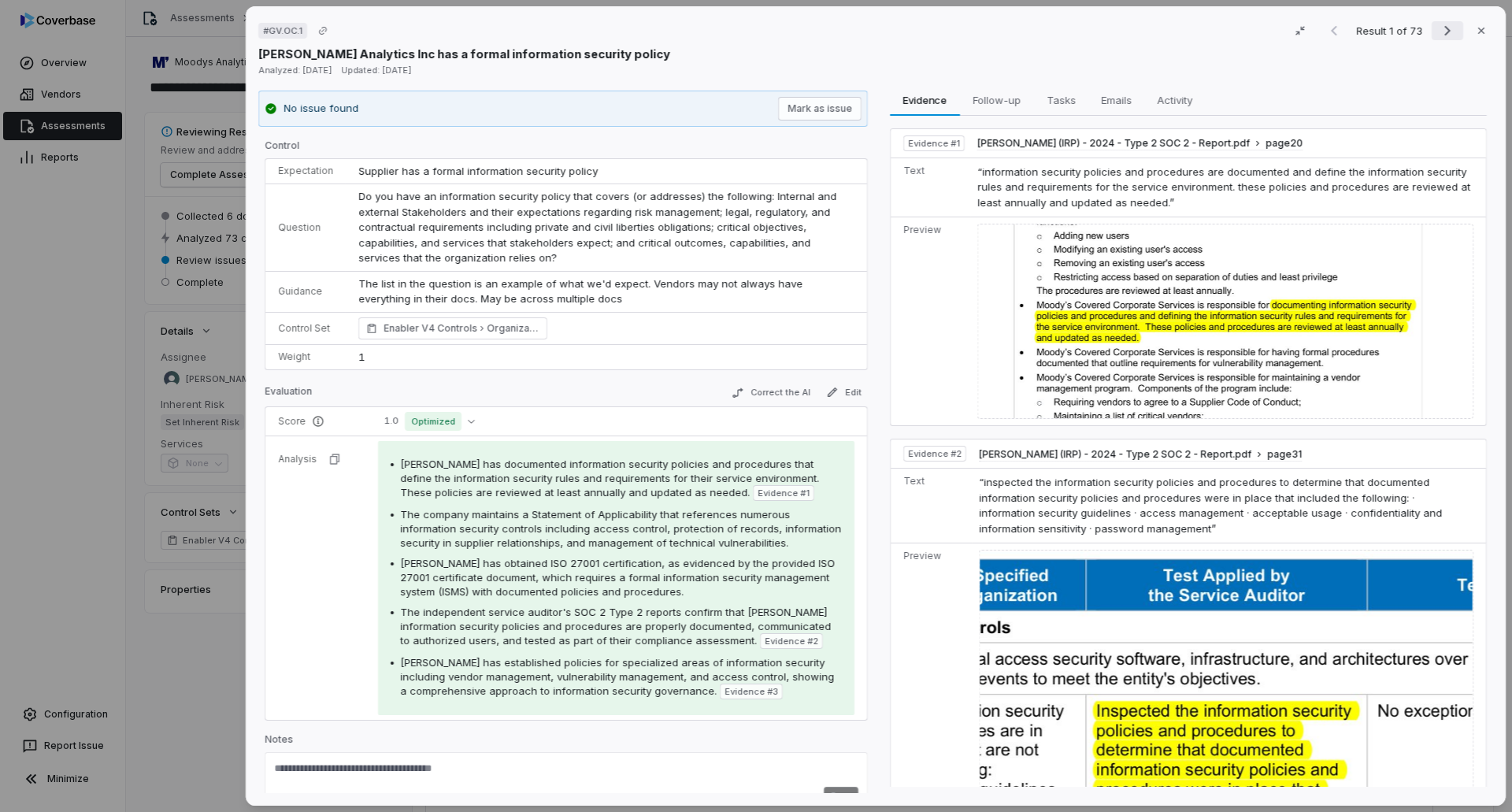
click at [1439, 25] on icon "Next result" at bounding box center [1448, 30] width 19 height 19
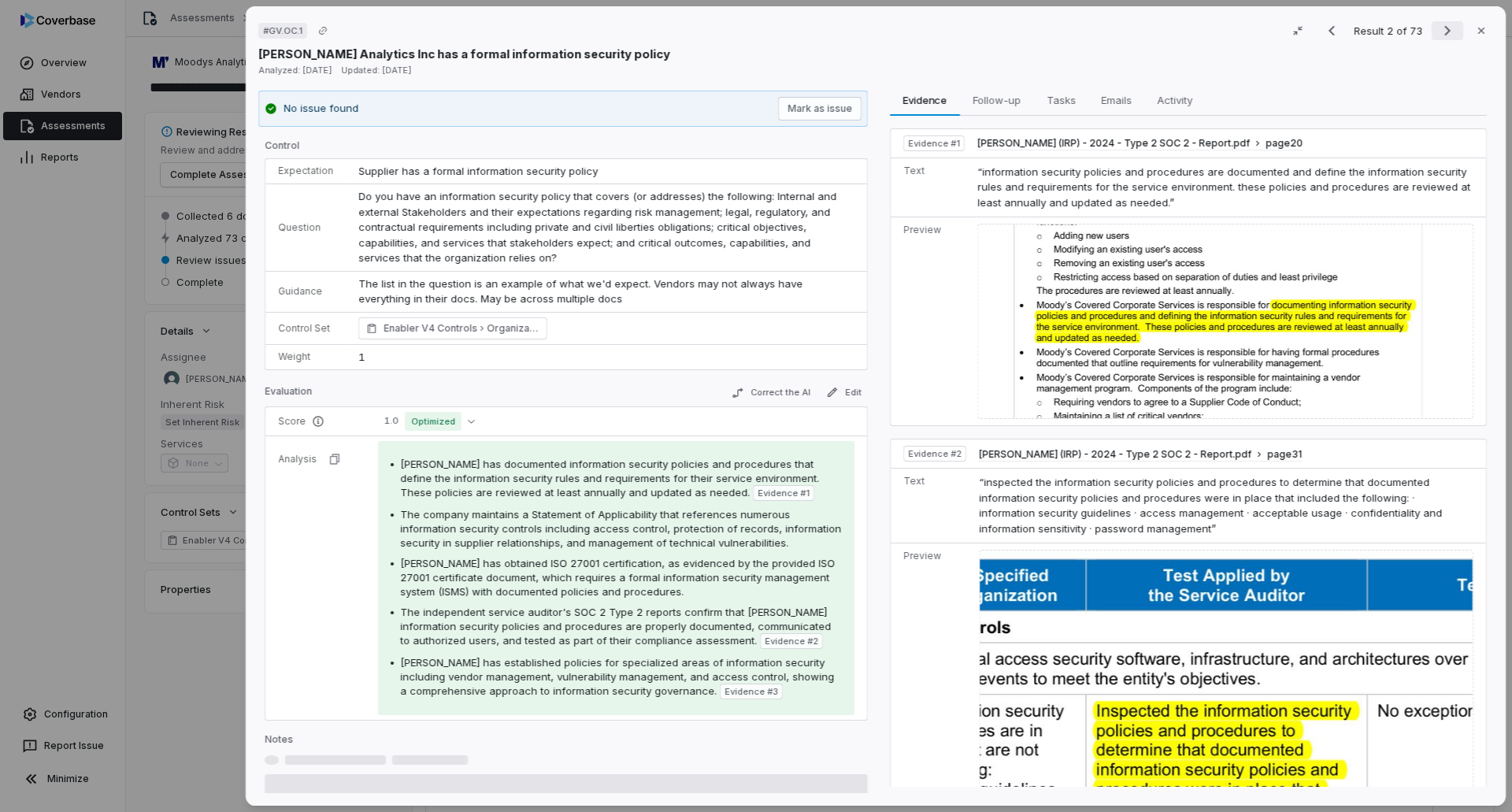
click at [1439, 25] on icon "Next result" at bounding box center [1448, 30] width 19 height 19
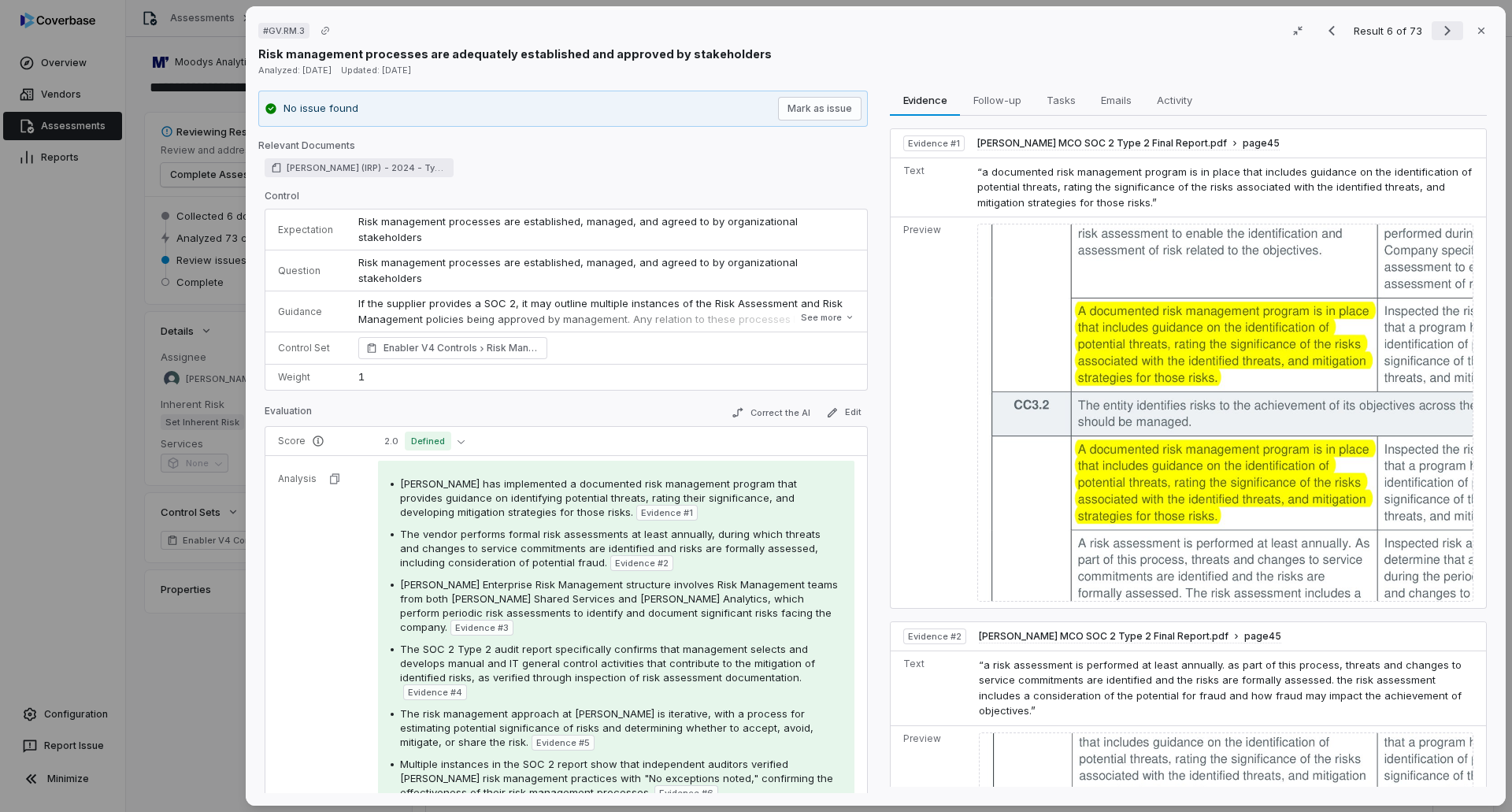
click at [1439, 27] on icon "Next result" at bounding box center [1448, 30] width 19 height 19
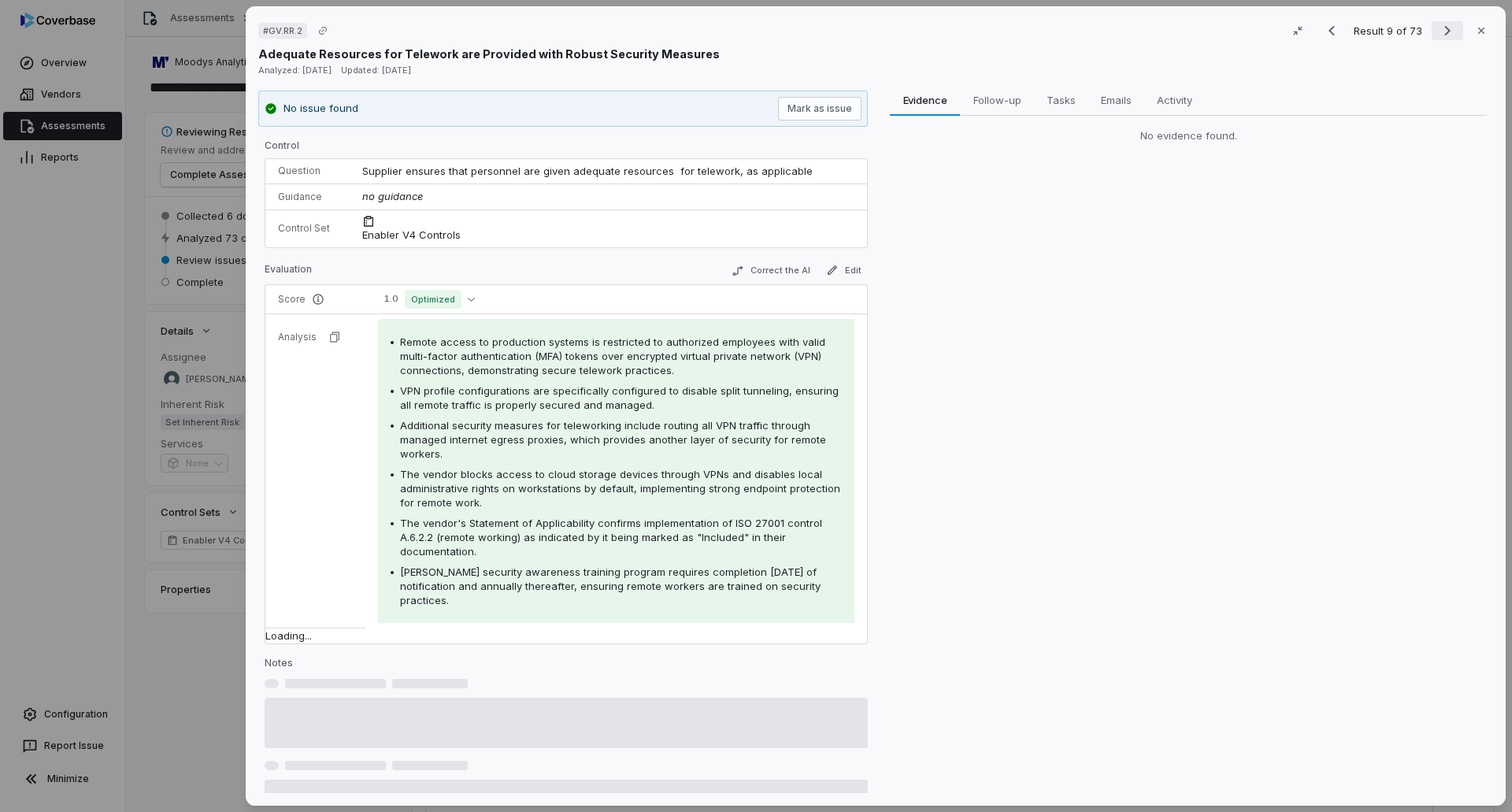
click at [1439, 27] on icon "Next result" at bounding box center [1448, 30] width 19 height 19
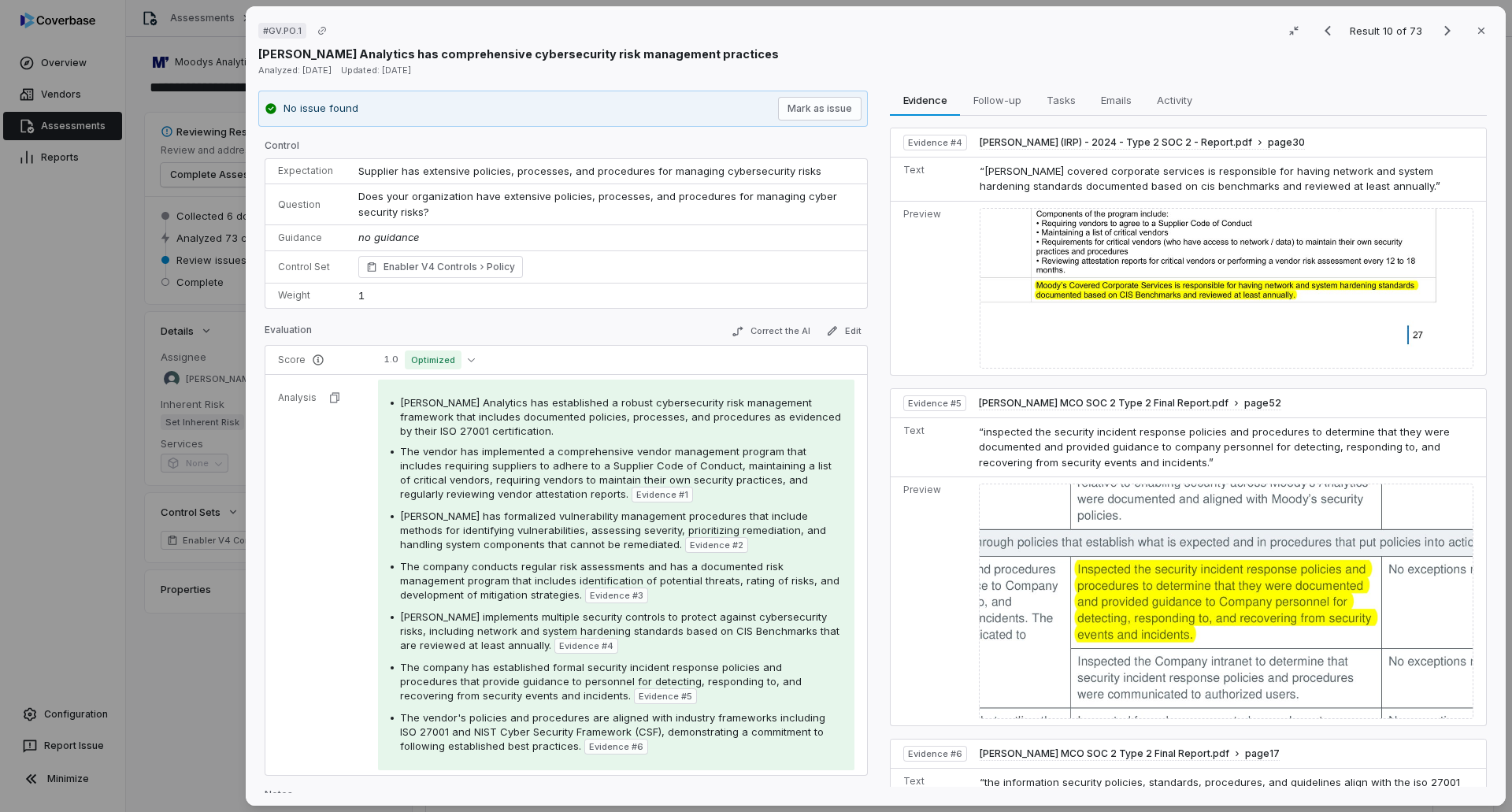
scroll to position [1136, 0]
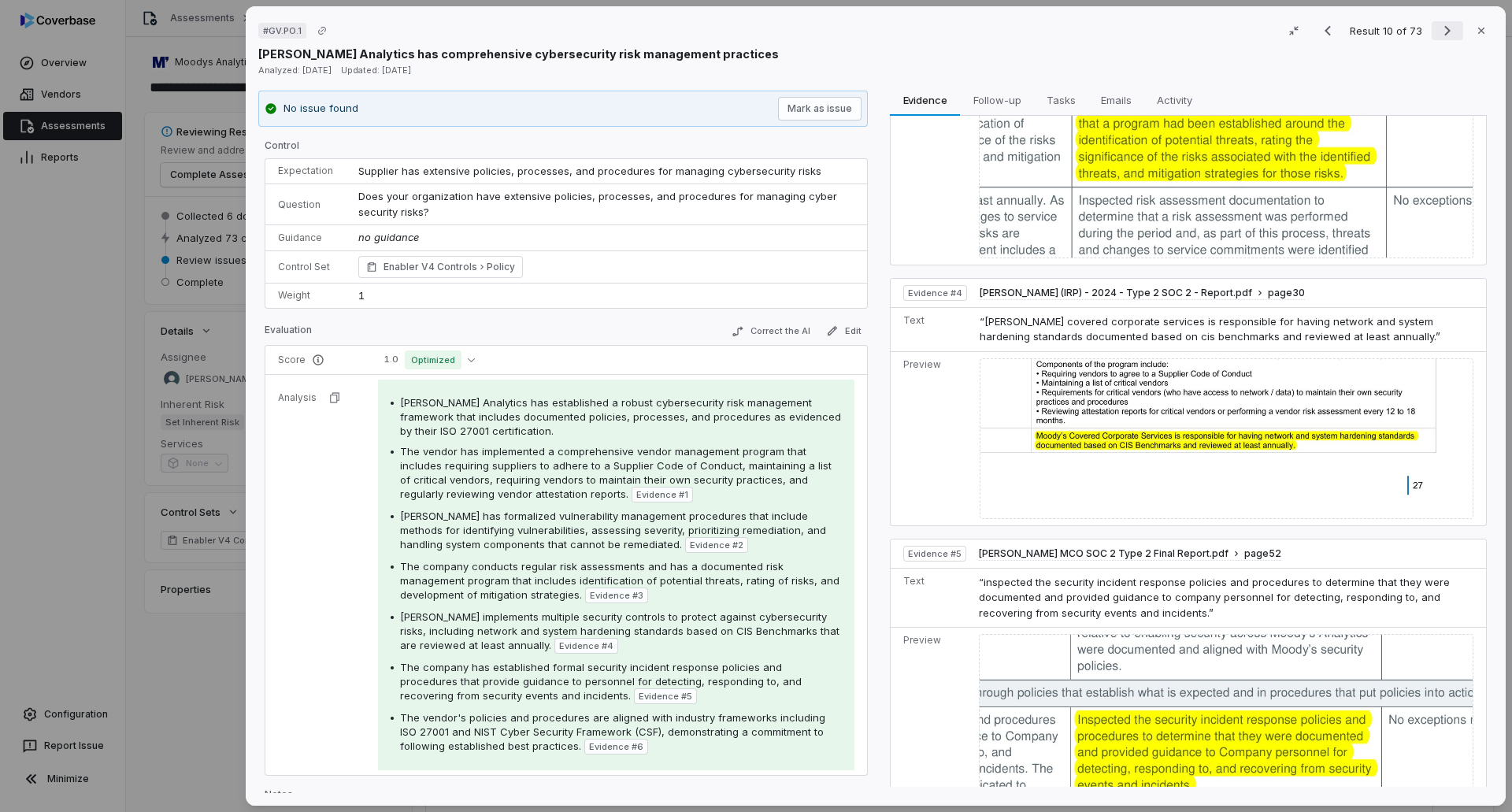
click at [1440, 22] on icon "Next result" at bounding box center [1448, 30] width 19 height 19
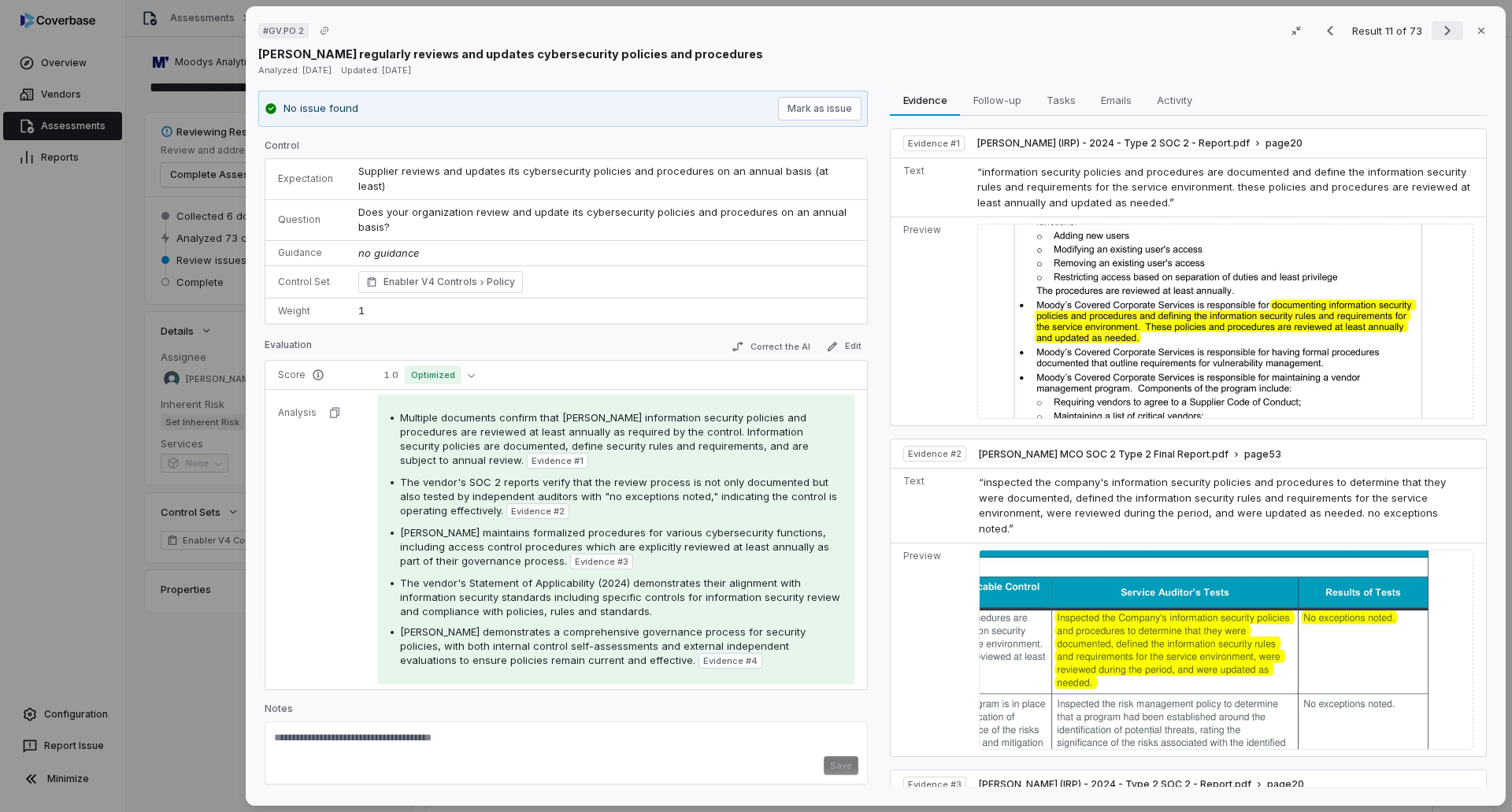
click at [1440, 31] on icon "Next result" at bounding box center [1448, 30] width 19 height 19
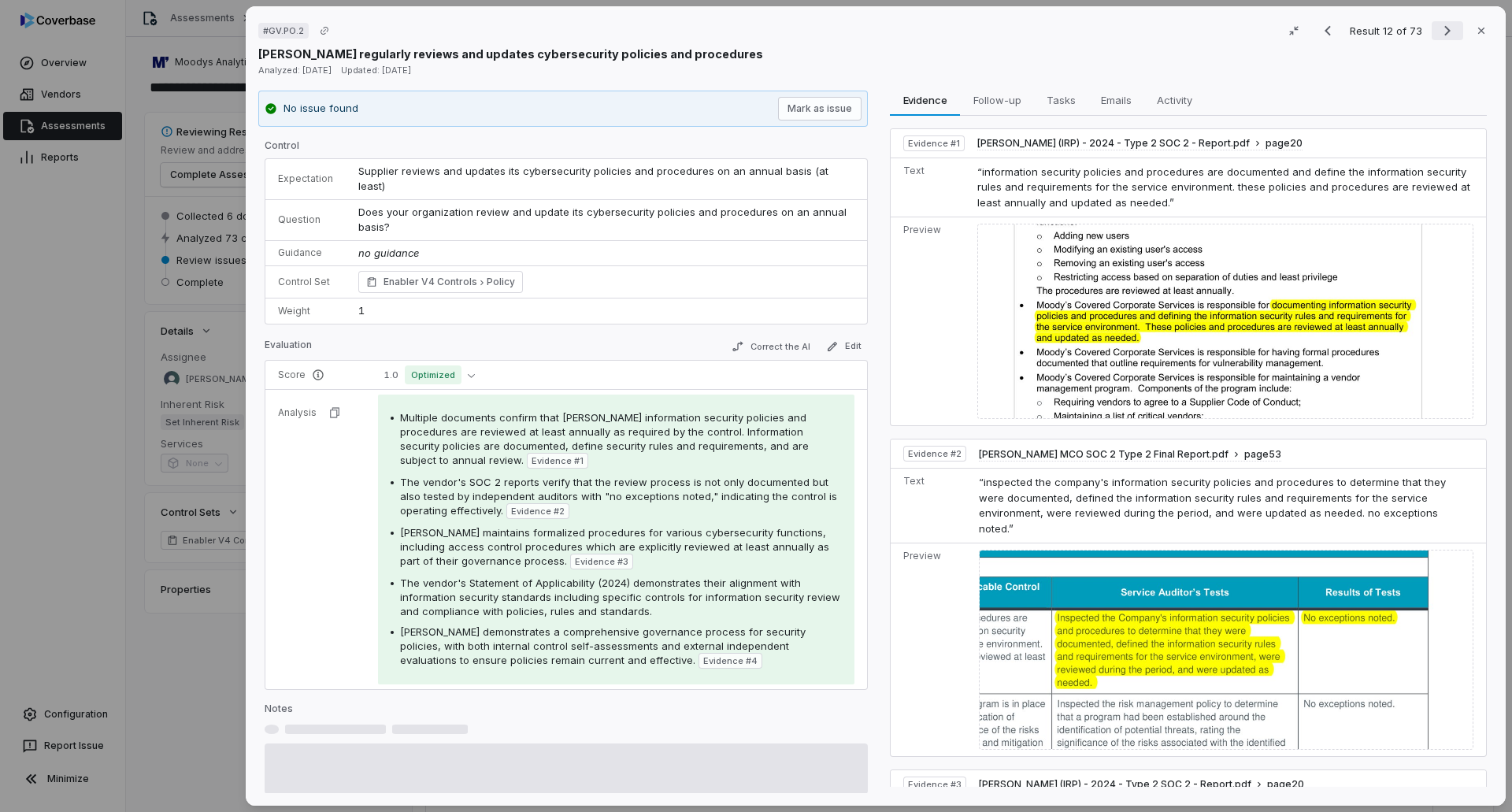
click at [1440, 31] on icon "Next result" at bounding box center [1448, 30] width 19 height 19
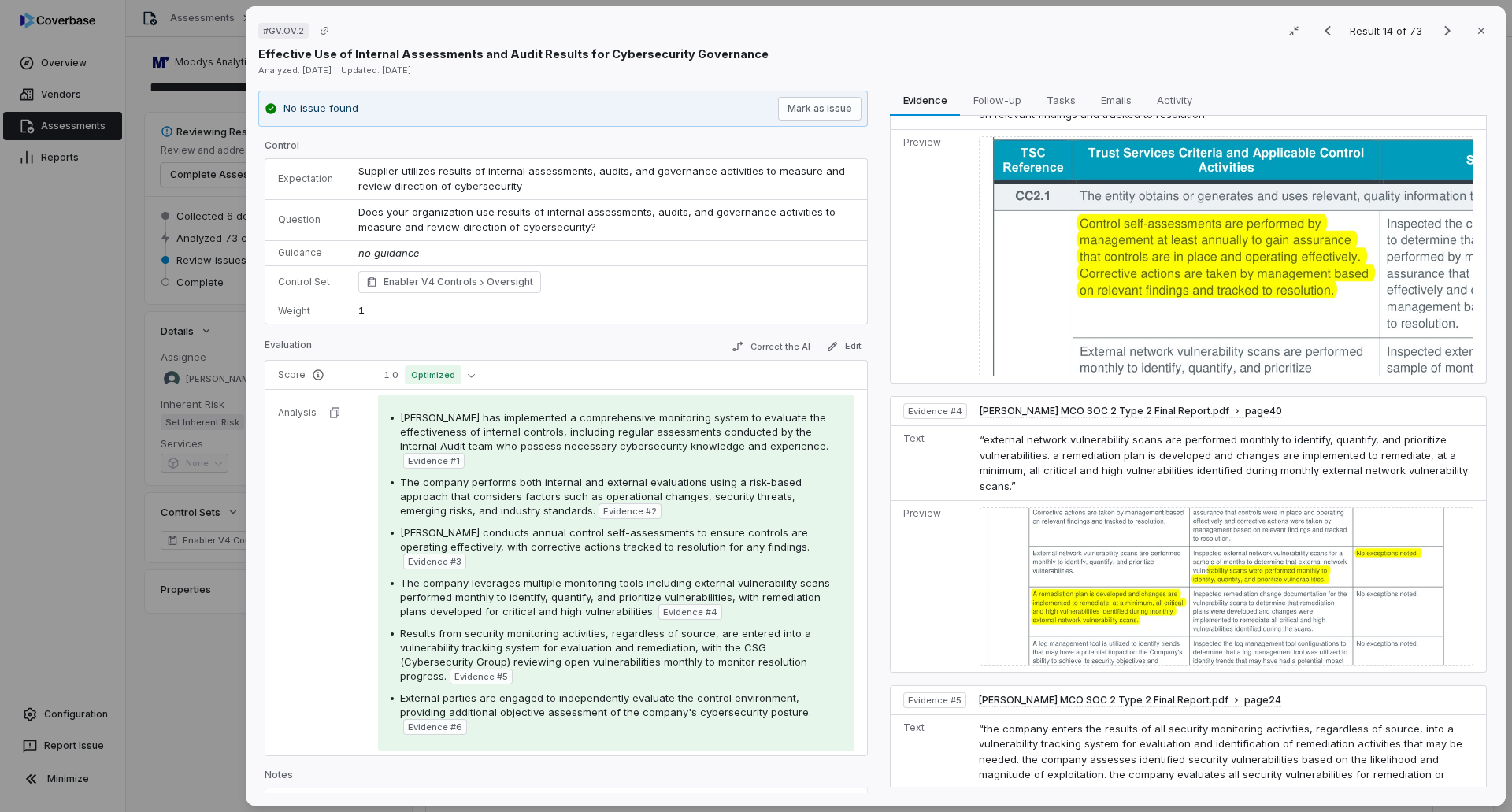
scroll to position [740, 0]
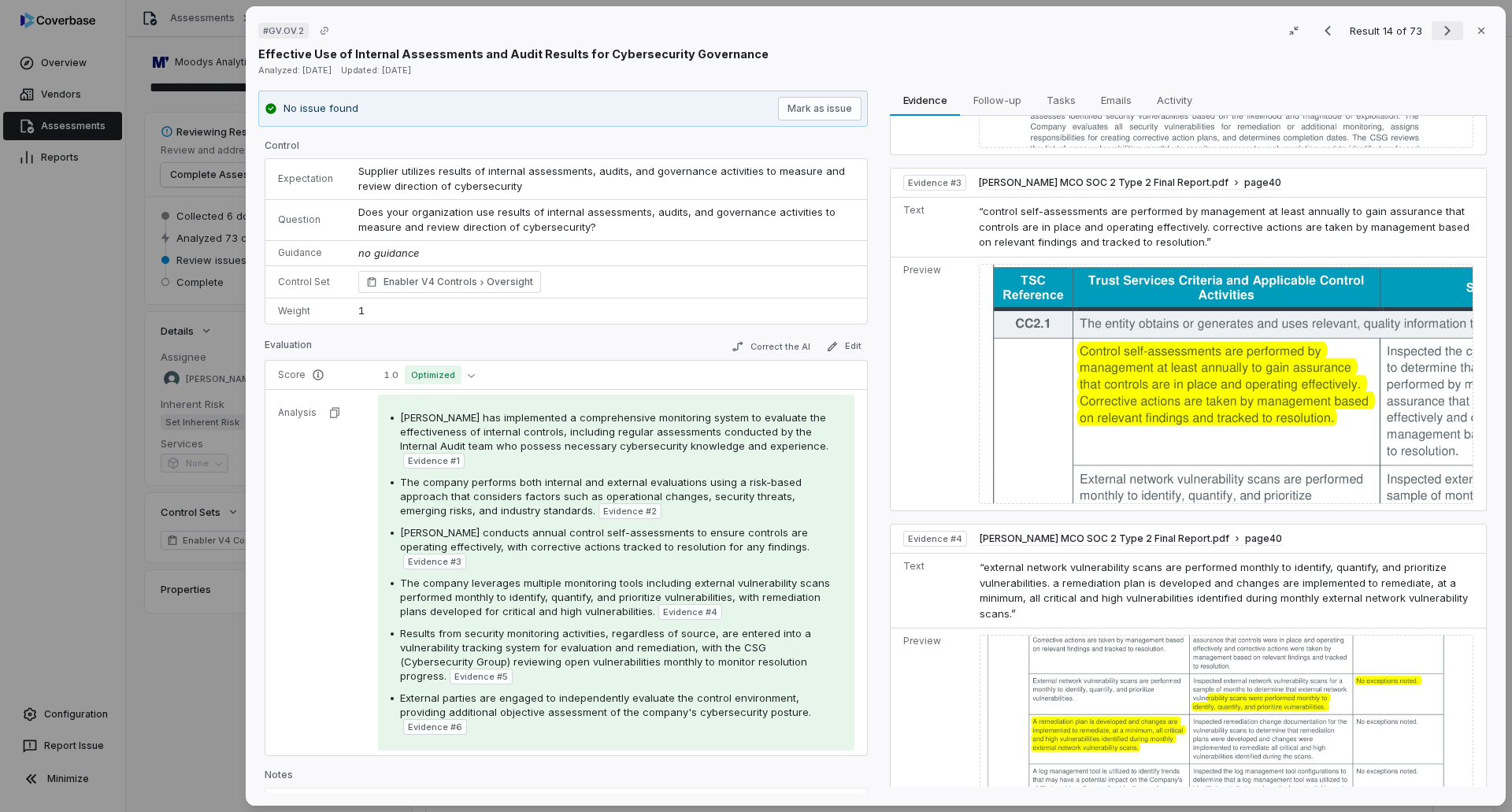
click at [1439, 29] on icon "Next result" at bounding box center [1448, 30] width 19 height 19
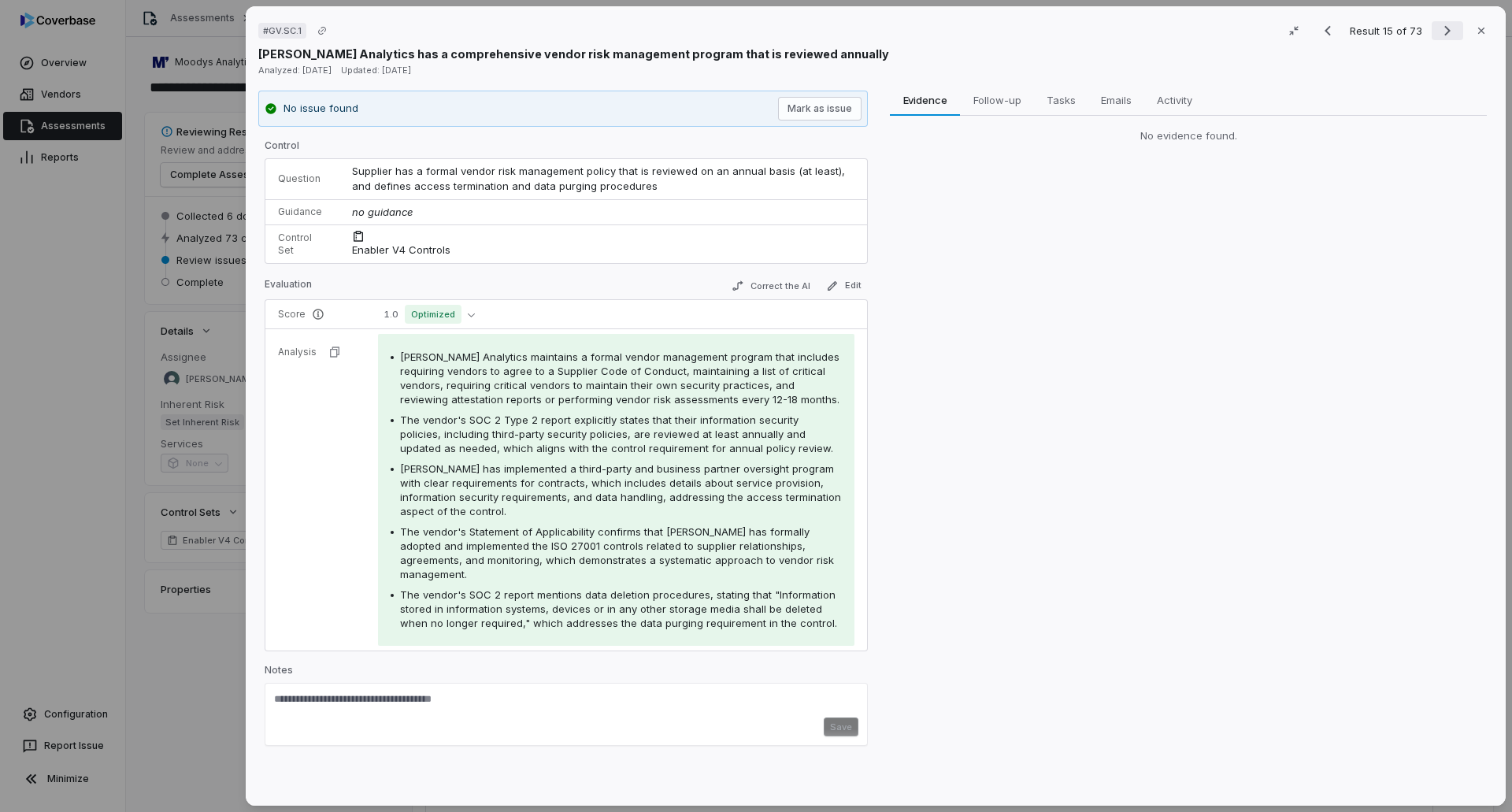
click at [1439, 29] on icon "Next result" at bounding box center [1448, 30] width 19 height 19
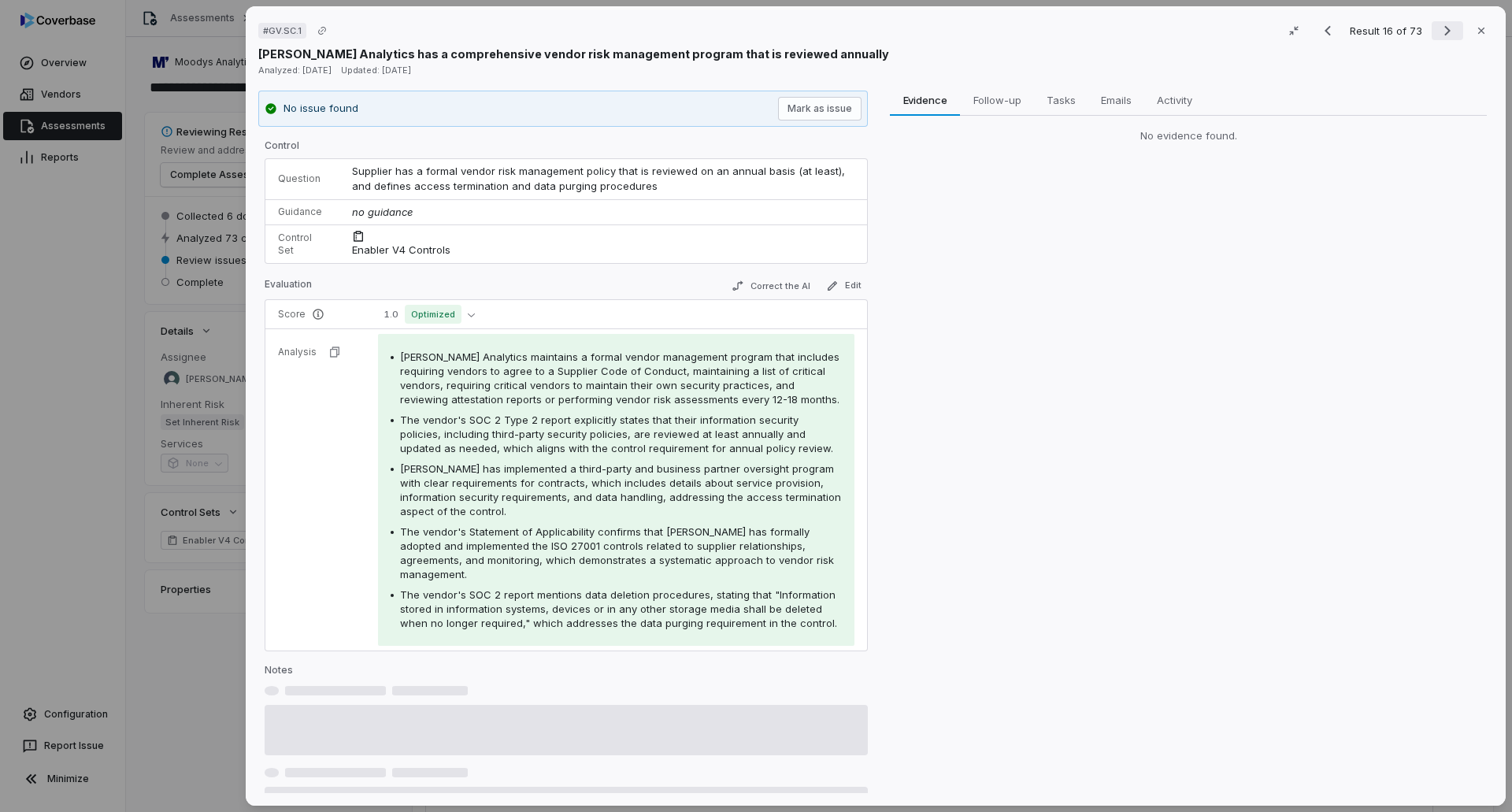
click at [1439, 29] on icon "Next result" at bounding box center [1448, 30] width 19 height 19
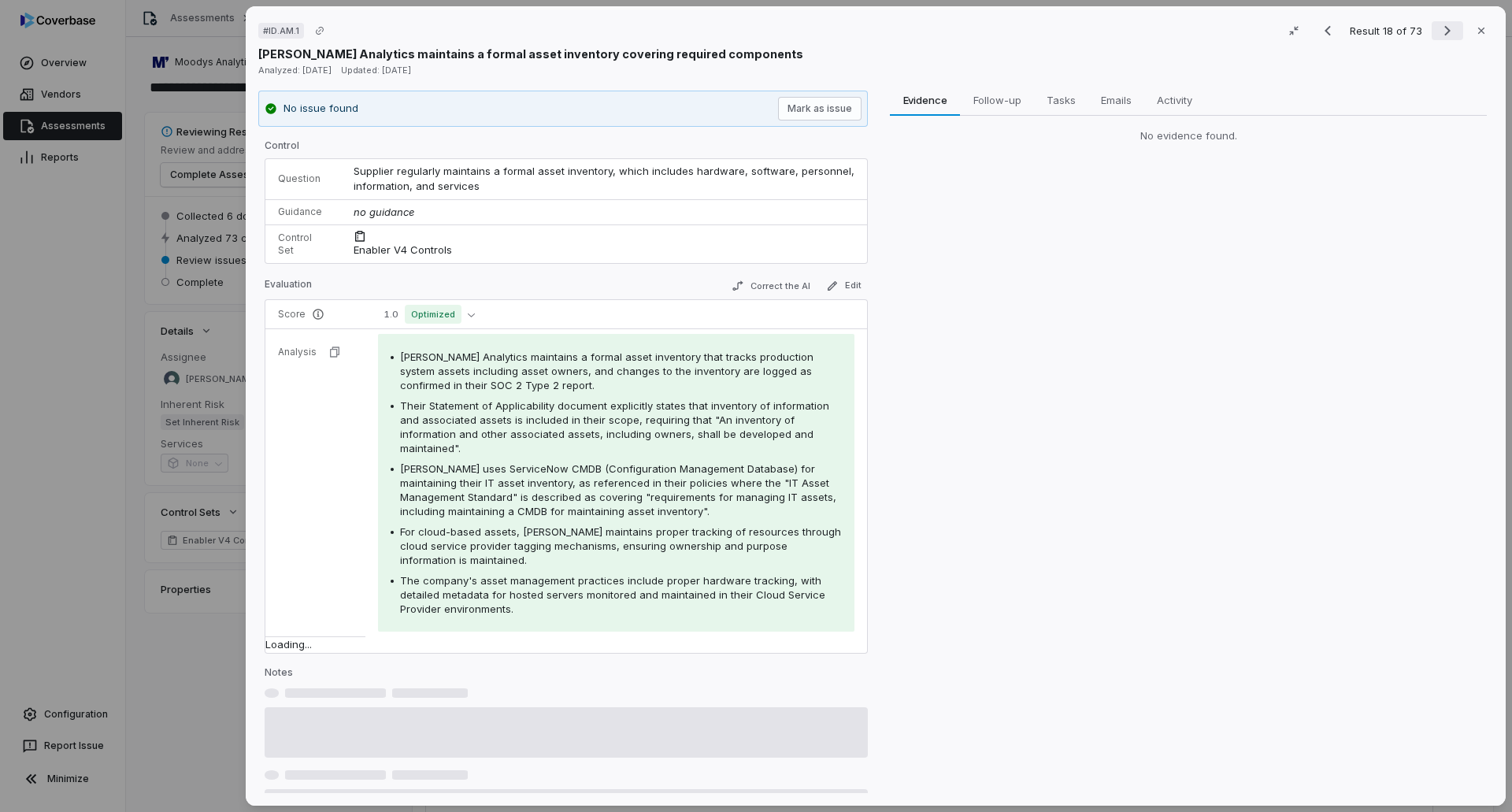
click at [1439, 29] on icon "Next result" at bounding box center [1448, 30] width 19 height 19
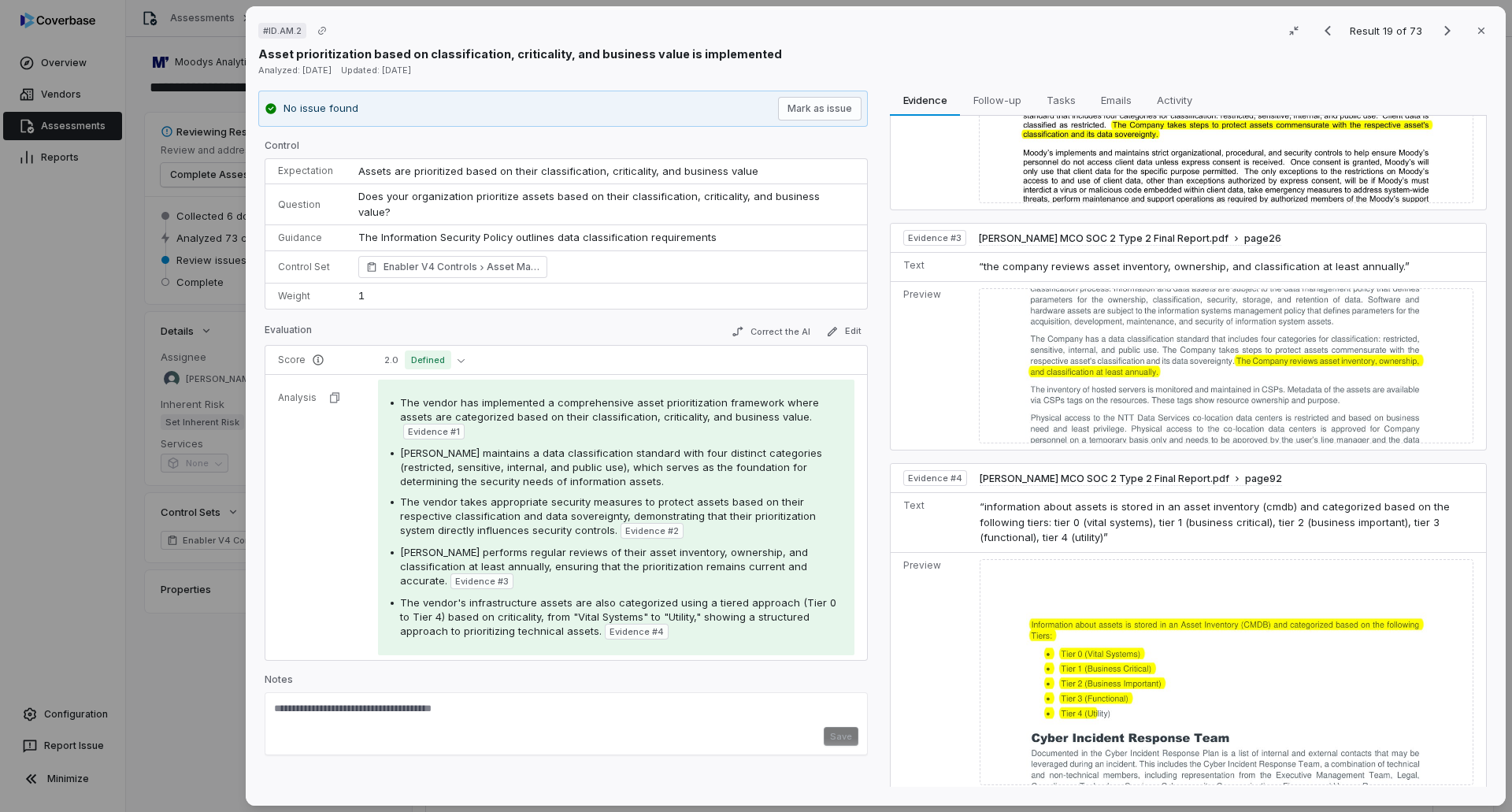
scroll to position [431, 0]
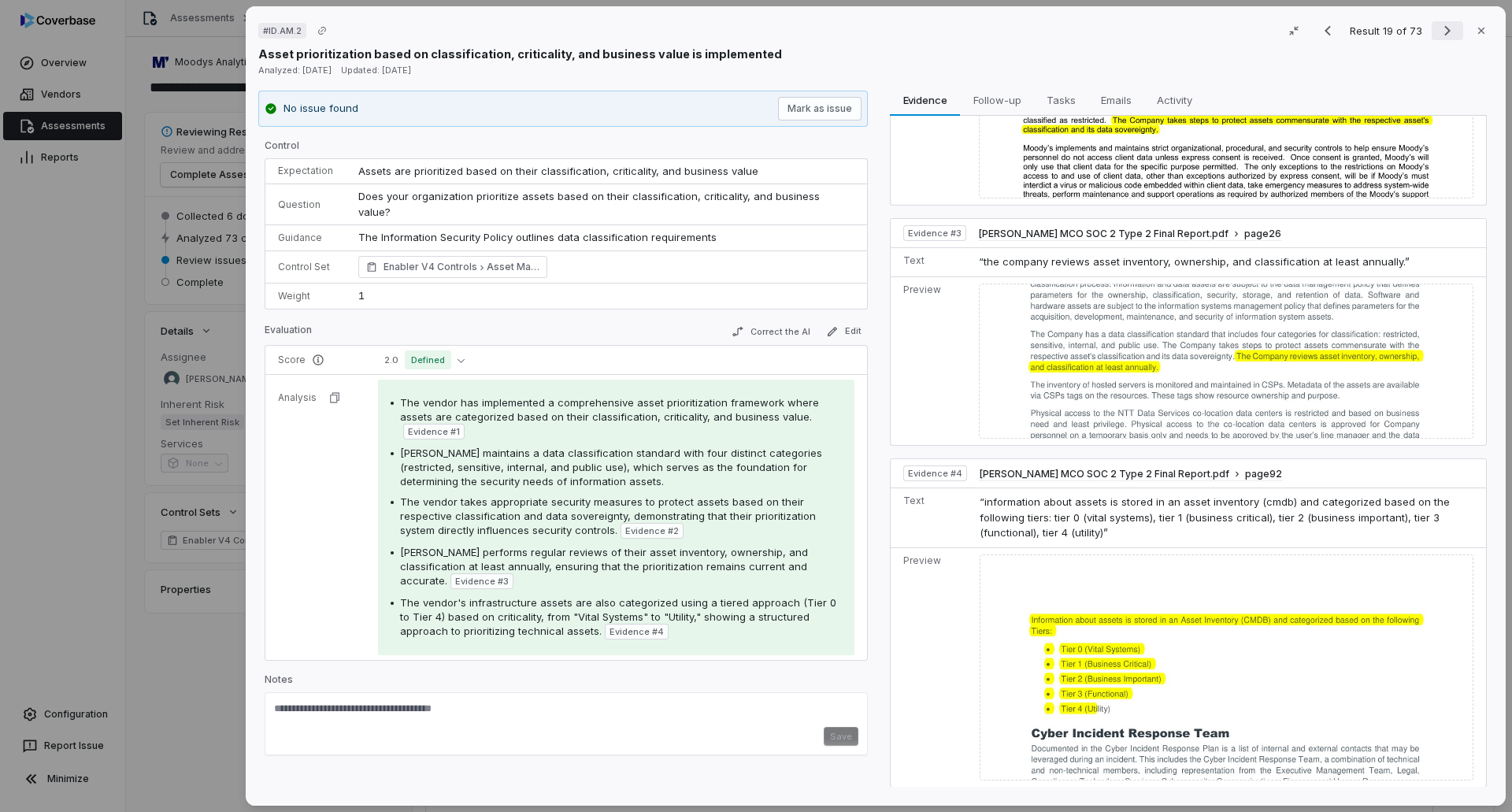
click at [1440, 31] on icon "Next result" at bounding box center [1448, 30] width 19 height 19
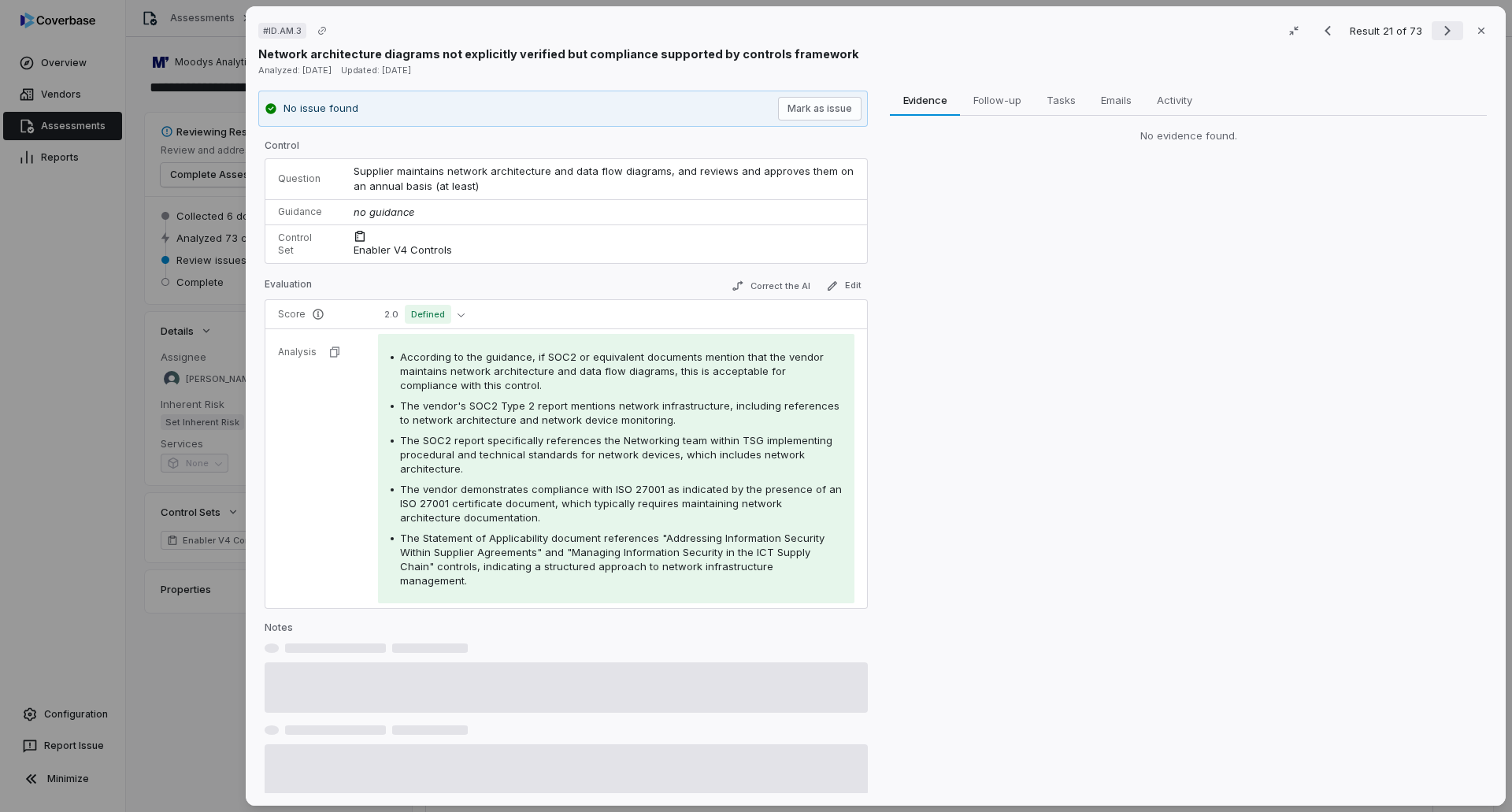
click at [1440, 31] on icon "Next result" at bounding box center [1448, 30] width 19 height 19
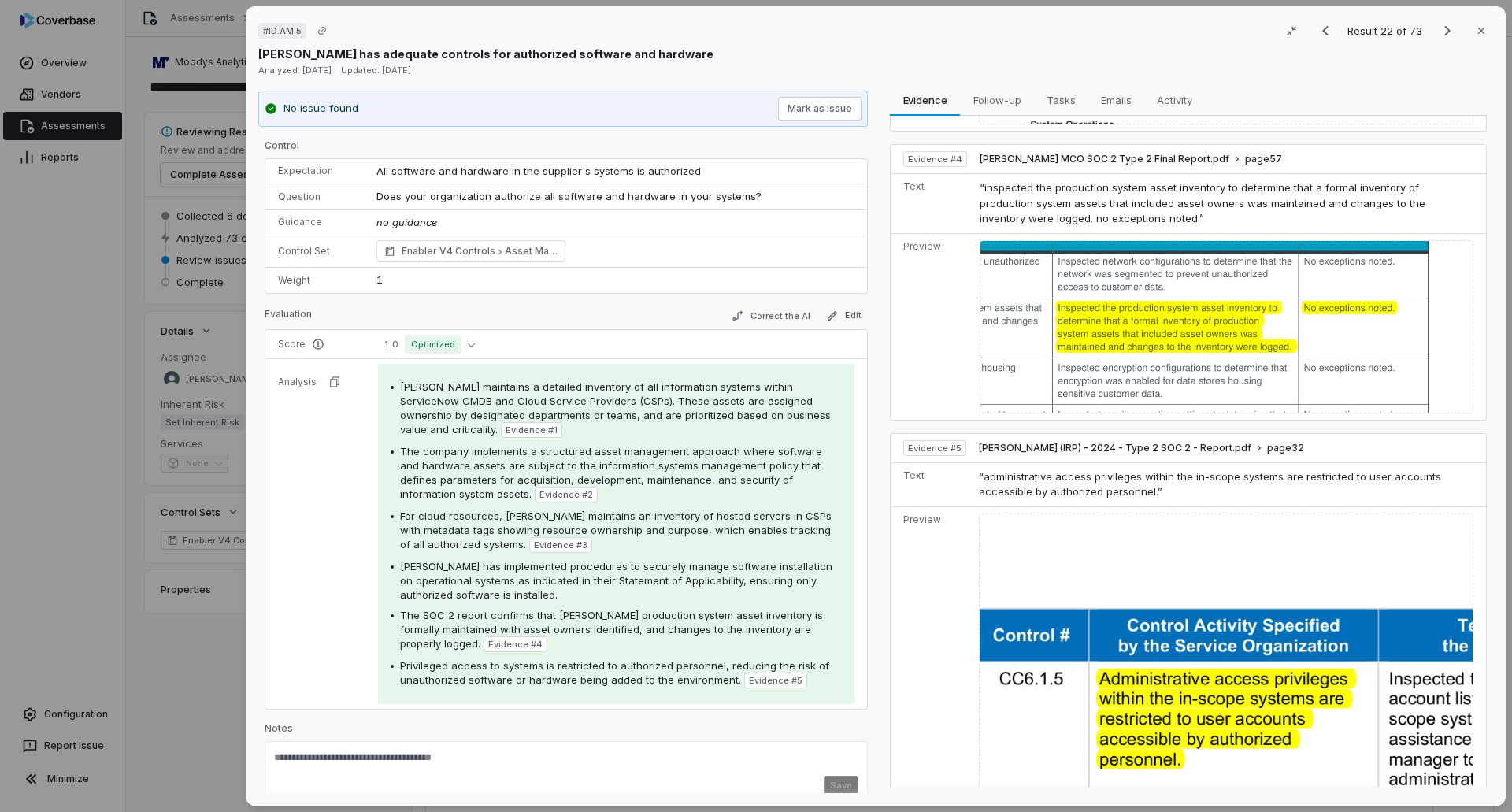
scroll to position [749, 0]
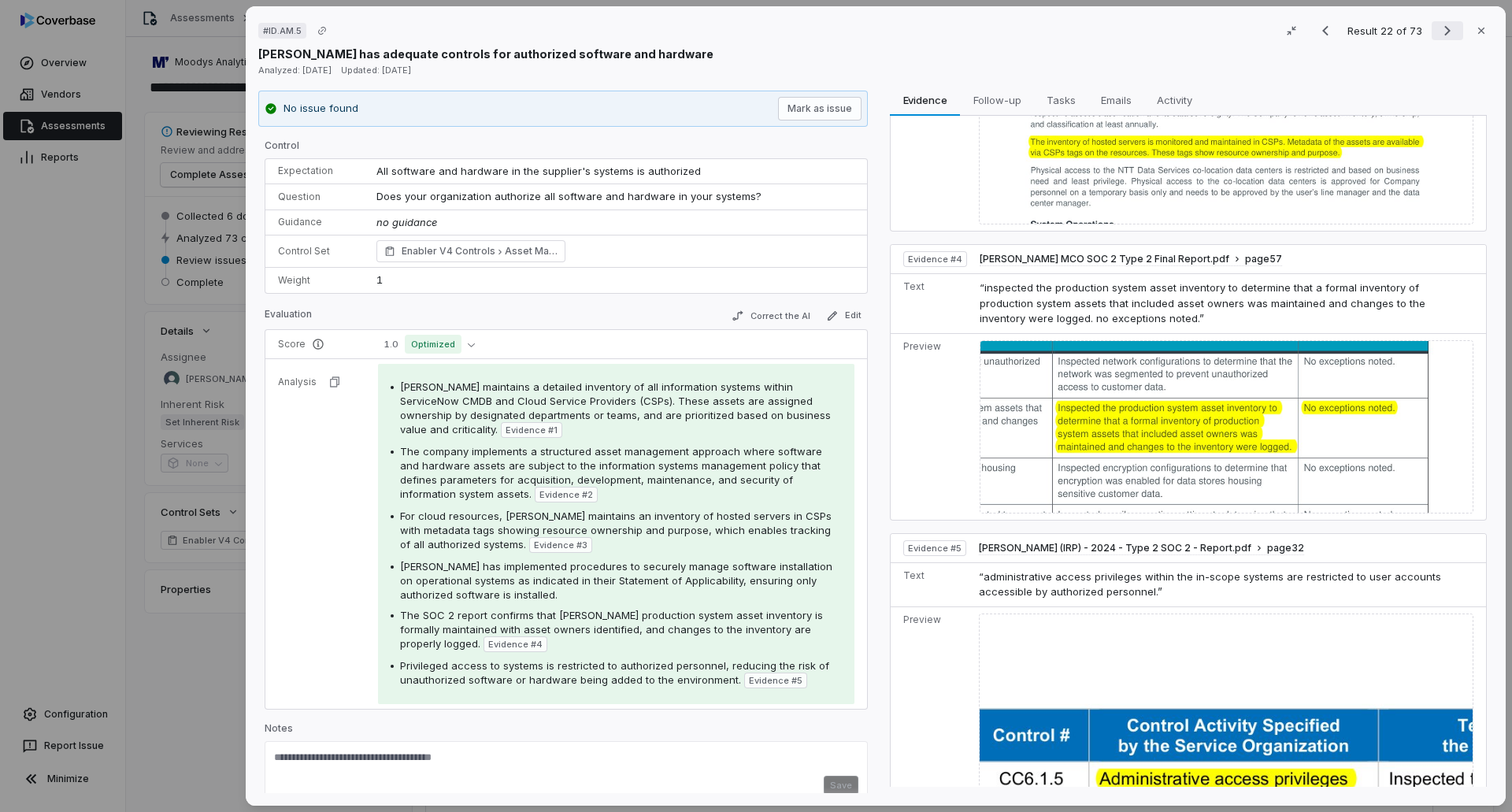
click at [1439, 31] on icon "Next result" at bounding box center [1448, 30] width 19 height 19
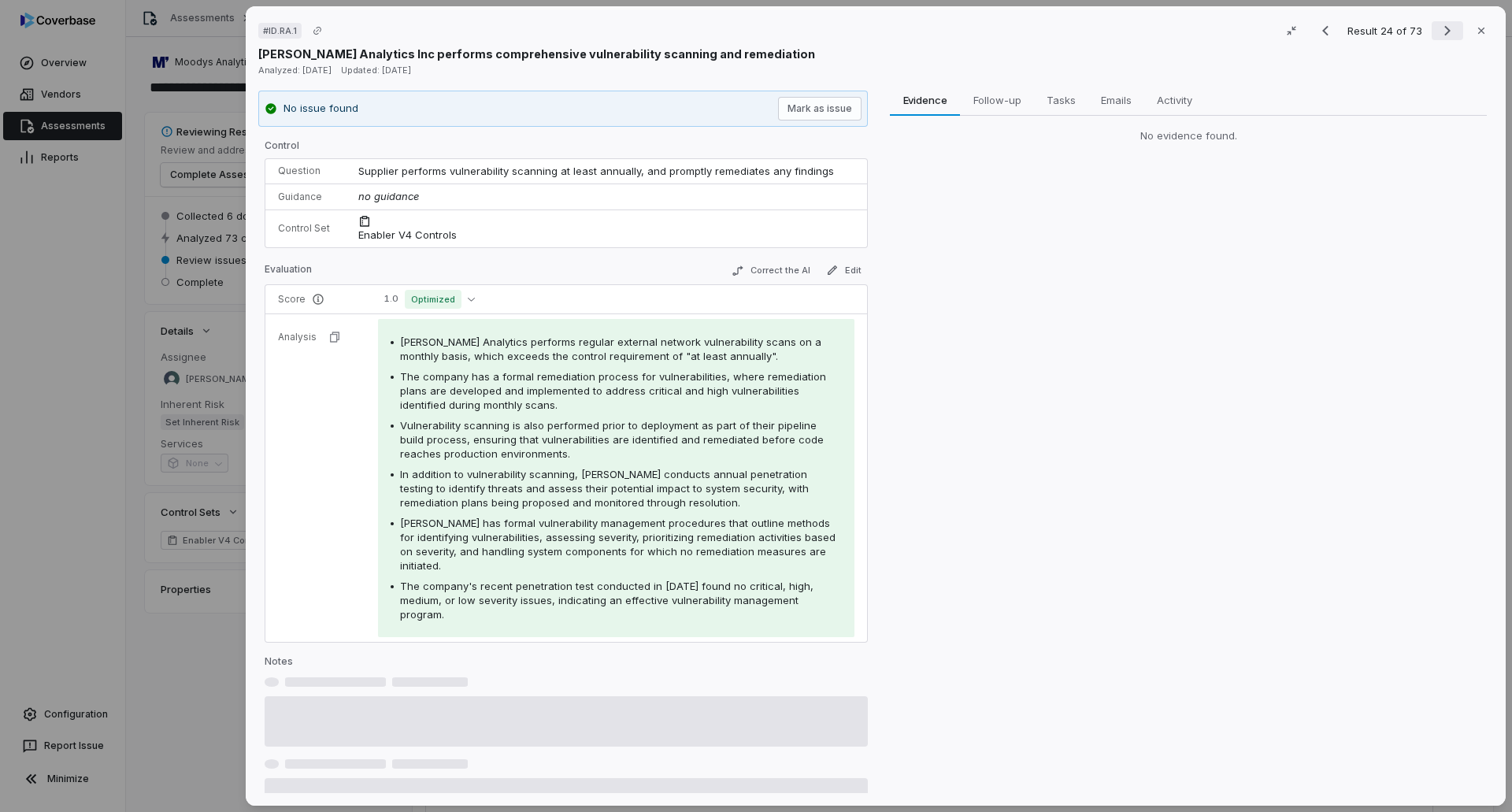
click at [1439, 31] on icon "Next result" at bounding box center [1448, 30] width 19 height 19
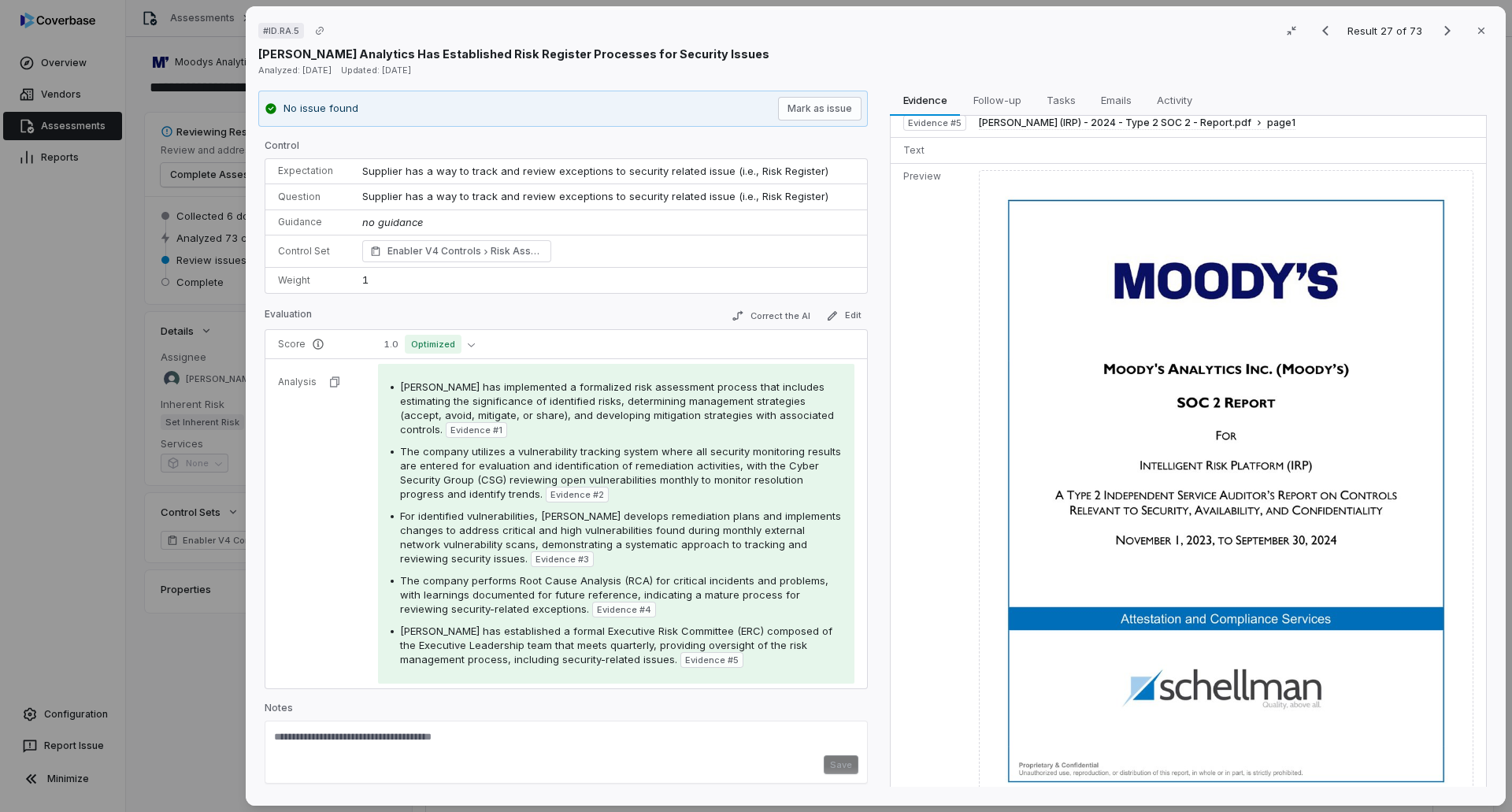
scroll to position [1356, 0]
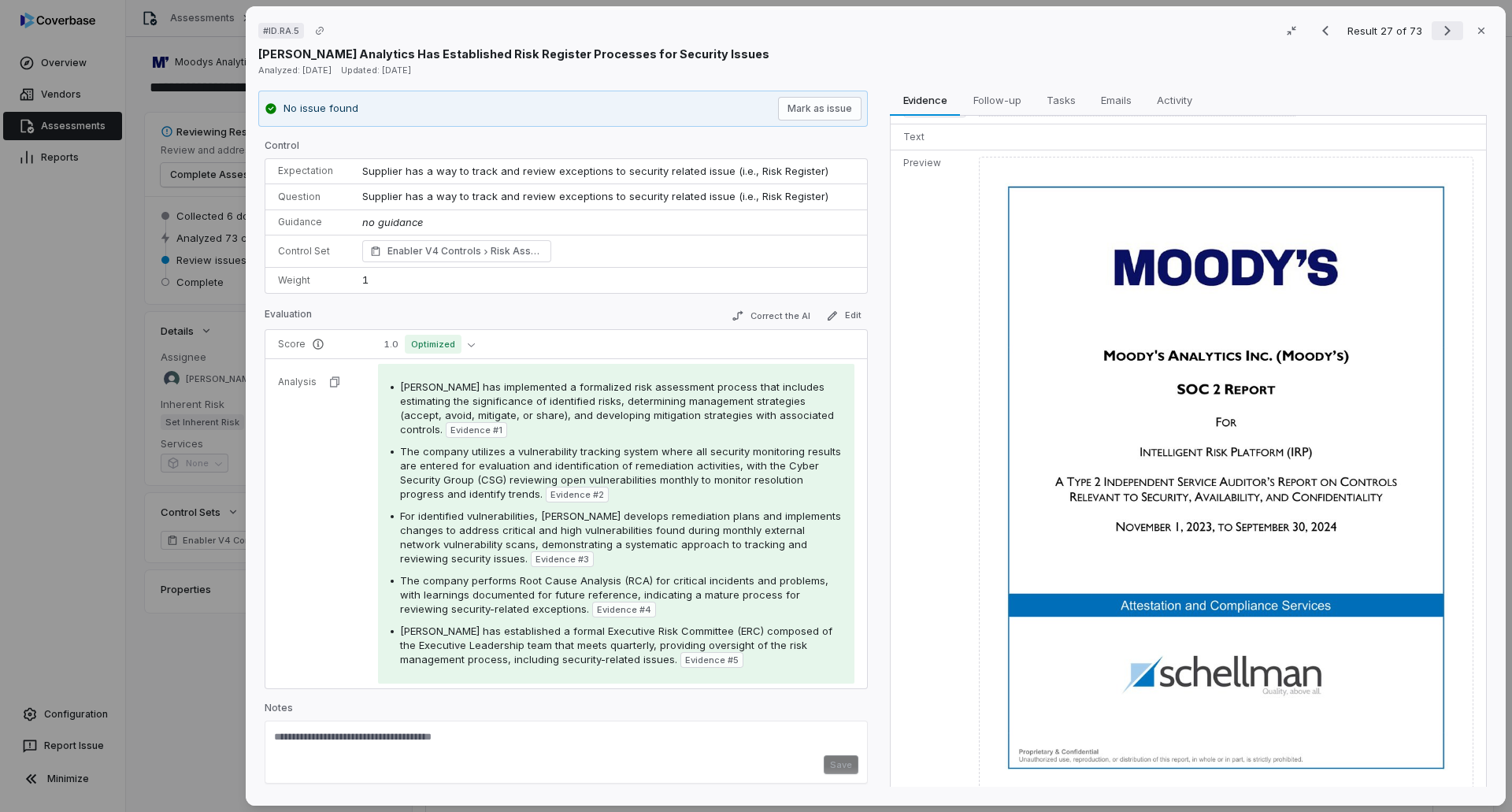
click at [1432, 28] on button "Next result" at bounding box center [1447, 30] width 31 height 19
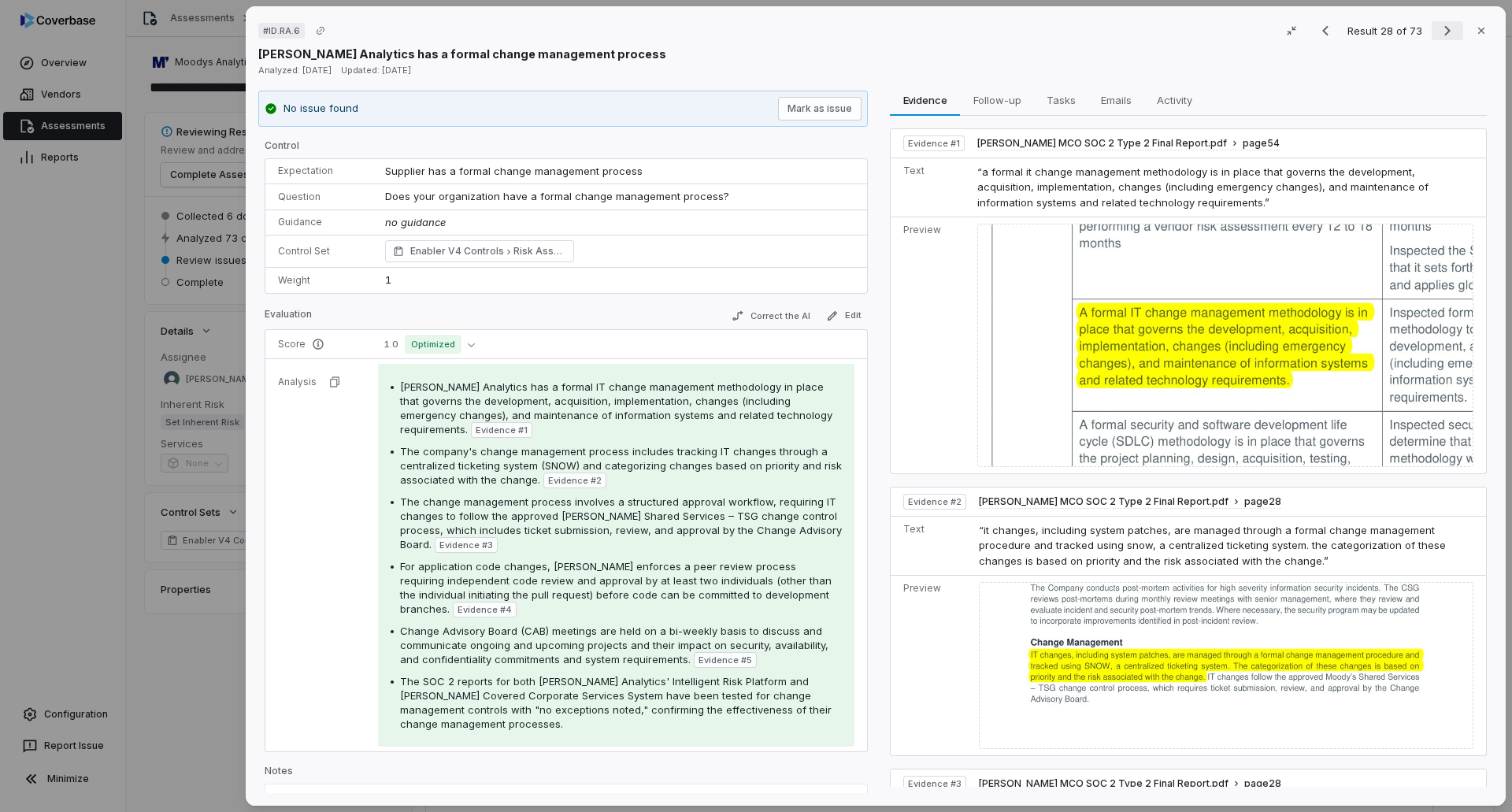
click at [1432, 26] on button "Next result" at bounding box center [1447, 30] width 31 height 19
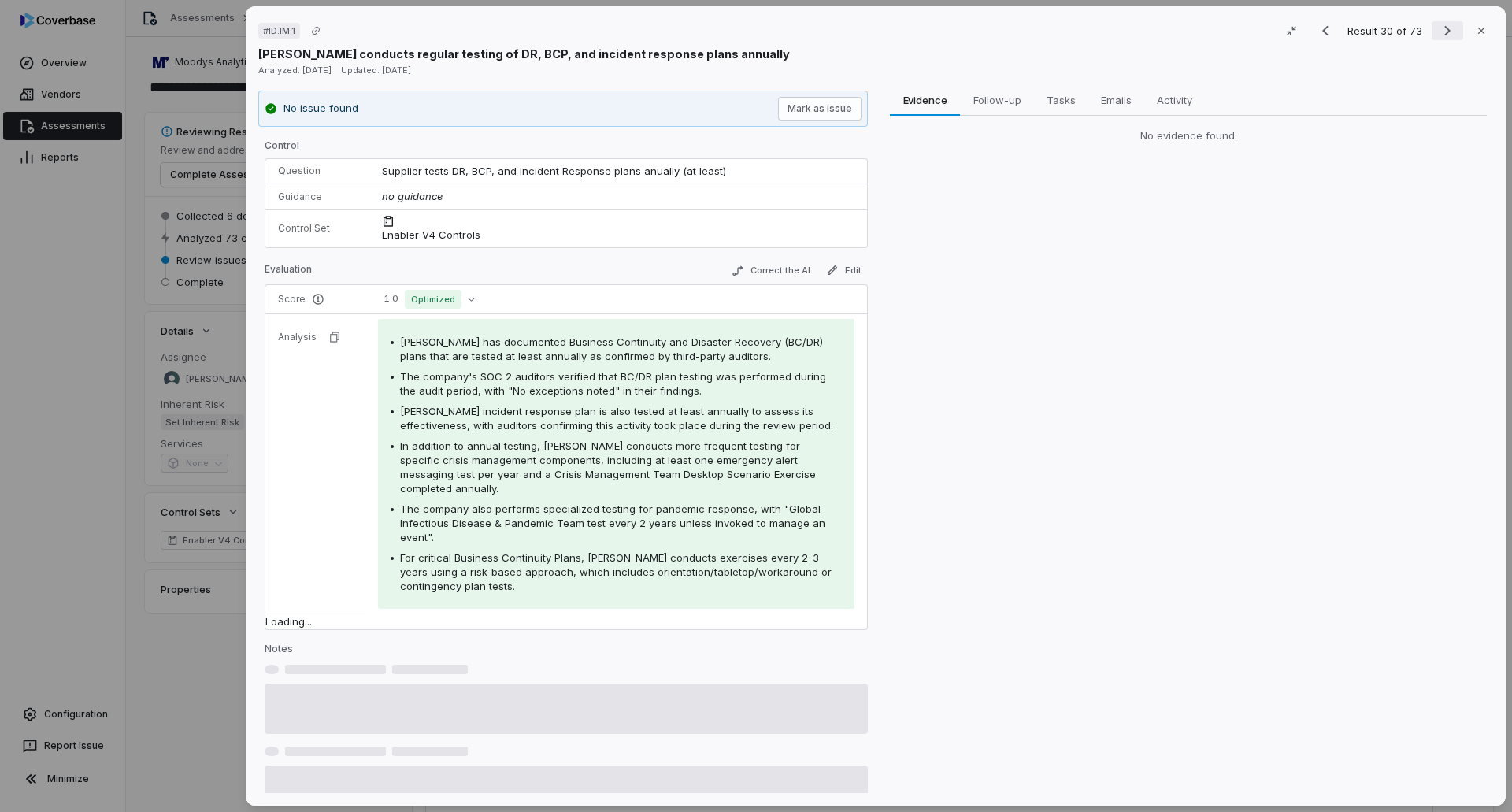
click at [1432, 26] on button "Next result" at bounding box center [1447, 30] width 31 height 19
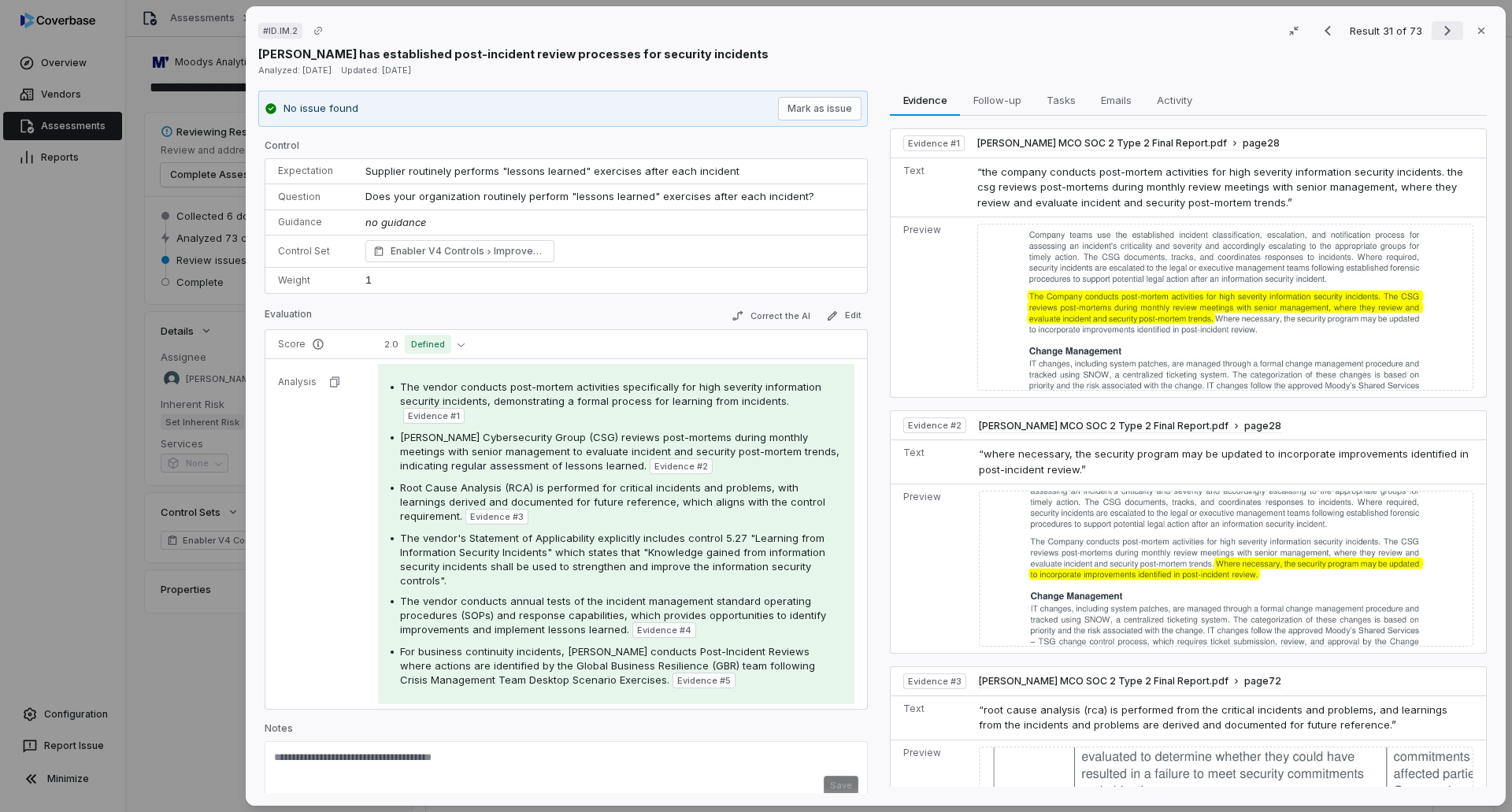
click at [1439, 26] on icon "Next result" at bounding box center [1448, 30] width 19 height 19
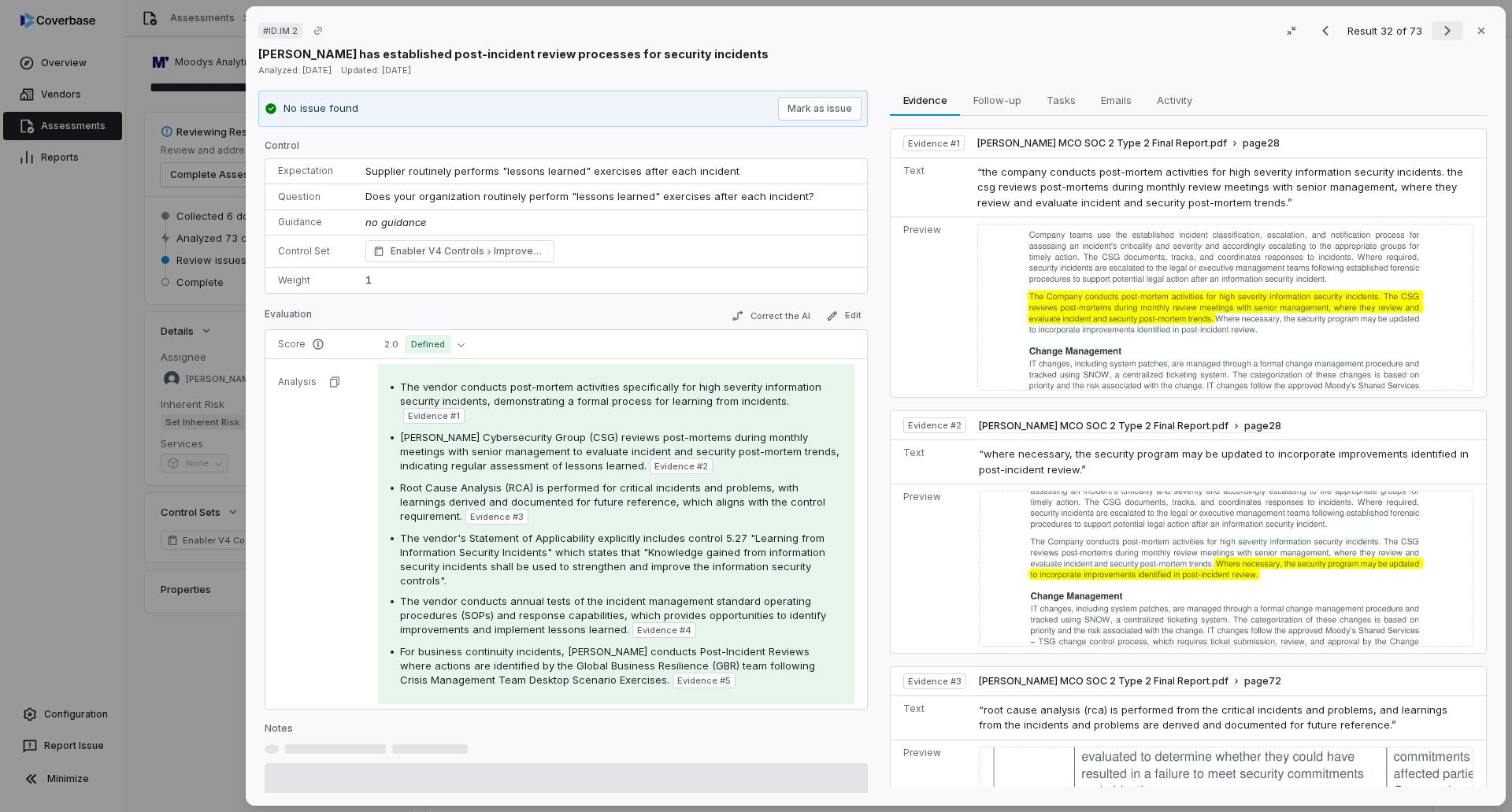
click at [1439, 26] on icon "Next result" at bounding box center [1448, 30] width 19 height 19
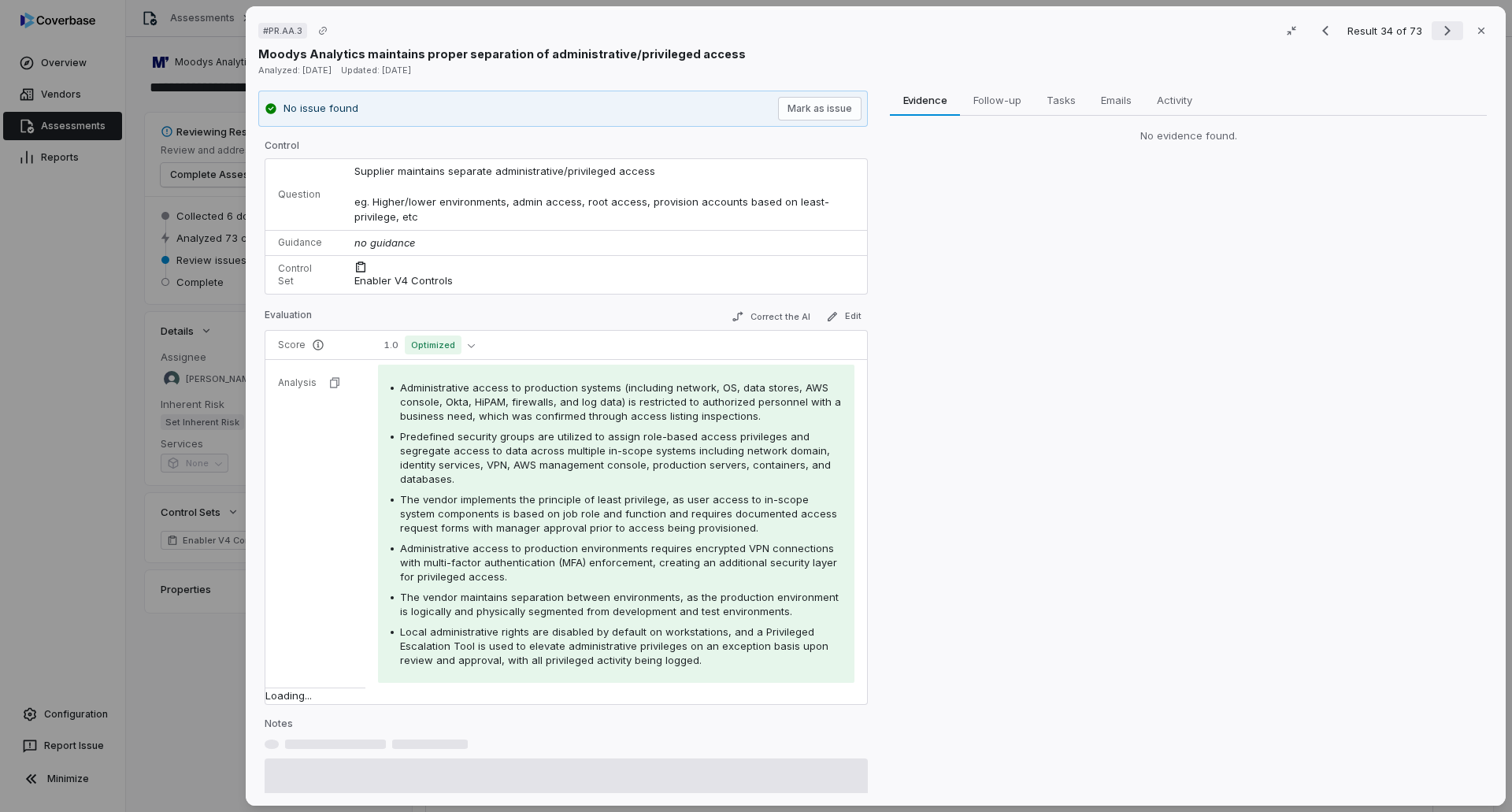
click at [1439, 26] on icon "Next result" at bounding box center [1448, 30] width 19 height 19
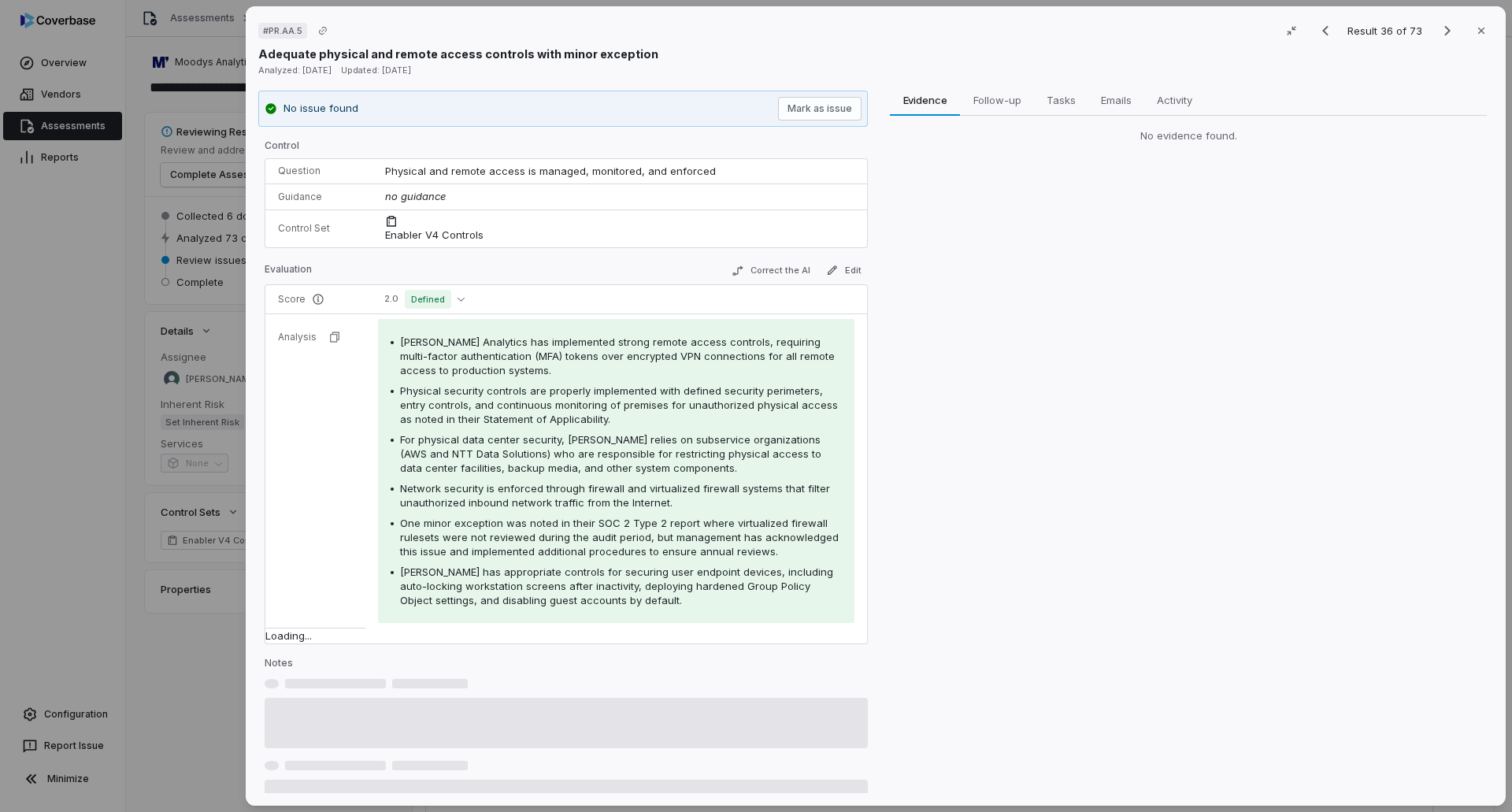
drag, startPoint x: 1434, startPoint y: 26, endPoint x: 1371, endPoint y: 78, distance: 81.7
click at [1439, 28] on icon "Next result" at bounding box center [1448, 30] width 19 height 19
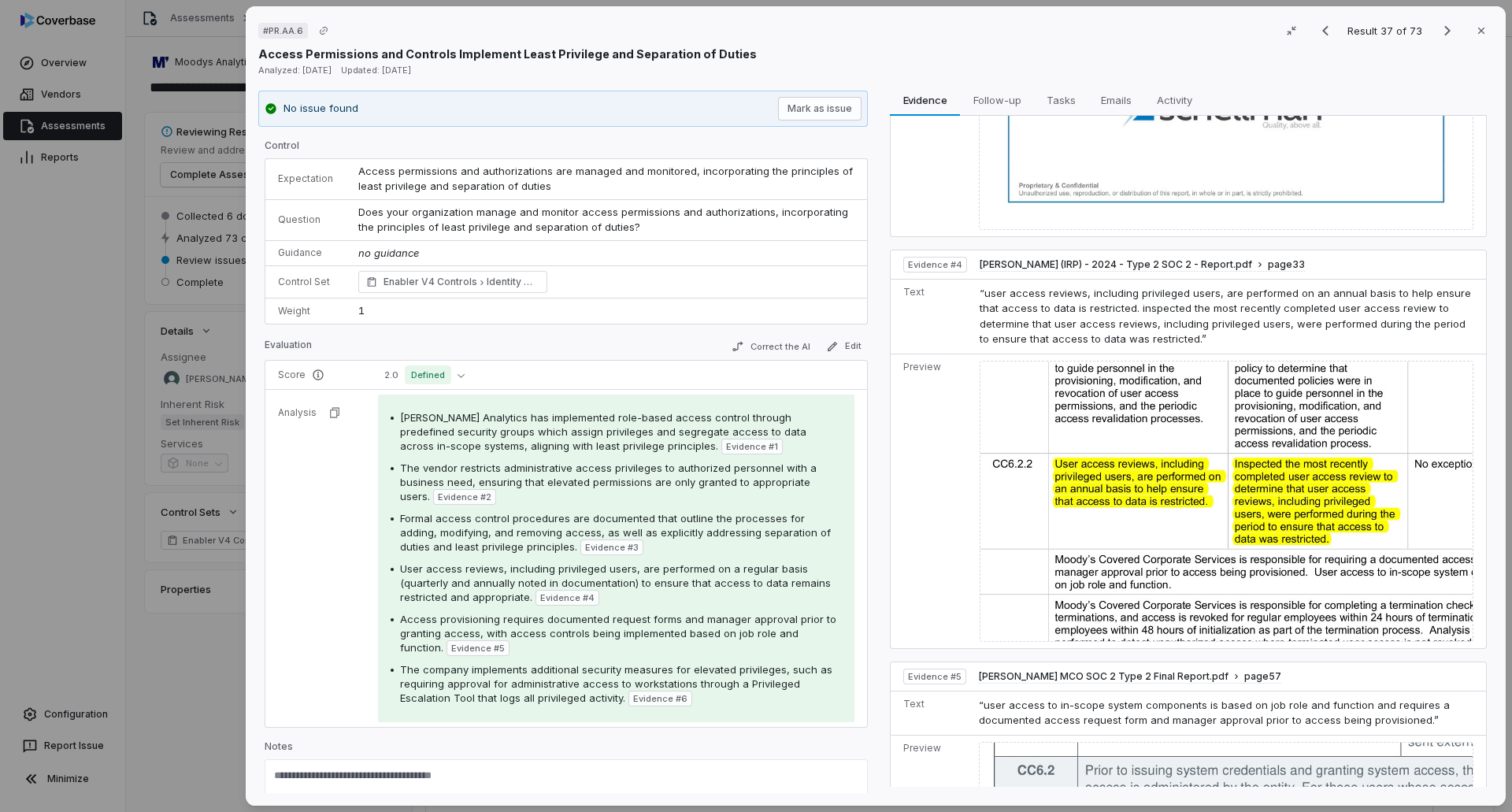
scroll to position [1575, 0]
